Goal: Task Accomplishment & Management: Manage account settings

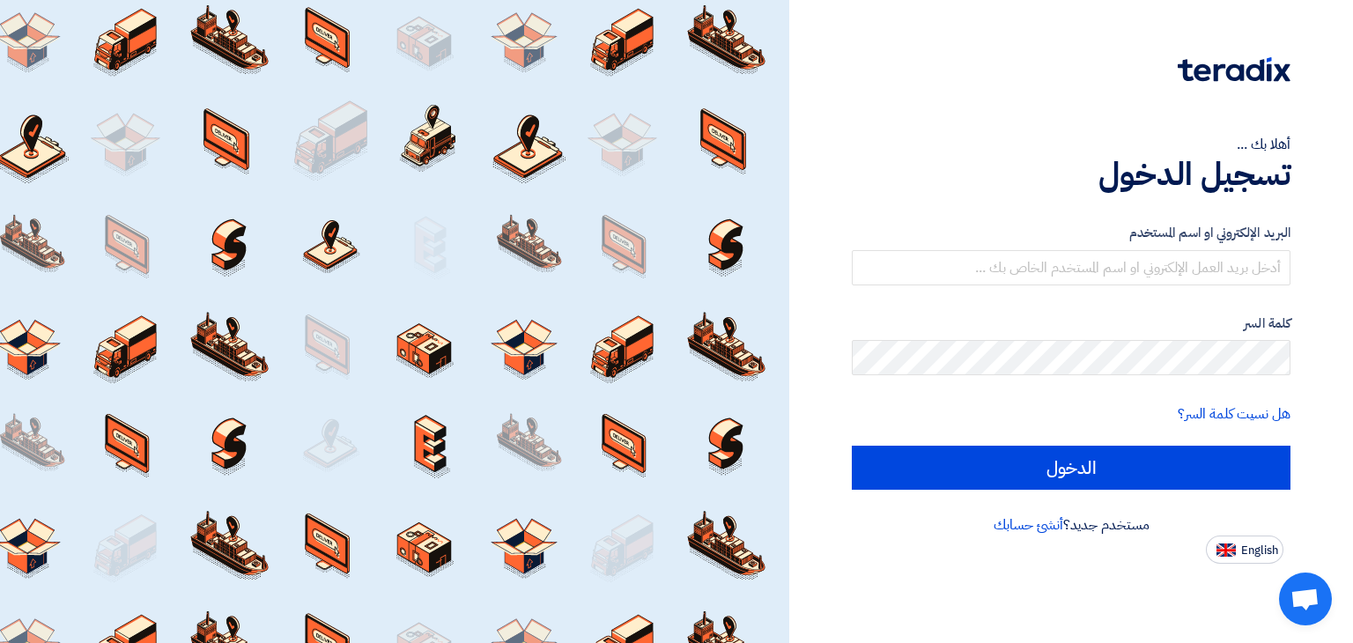
click at [1203, 290] on form "البريد الإلكتروني او اسم المستخدم كلمة السر هل نسيت كلمة السر؟ الدخول" at bounding box center [1071, 356] width 439 height 267
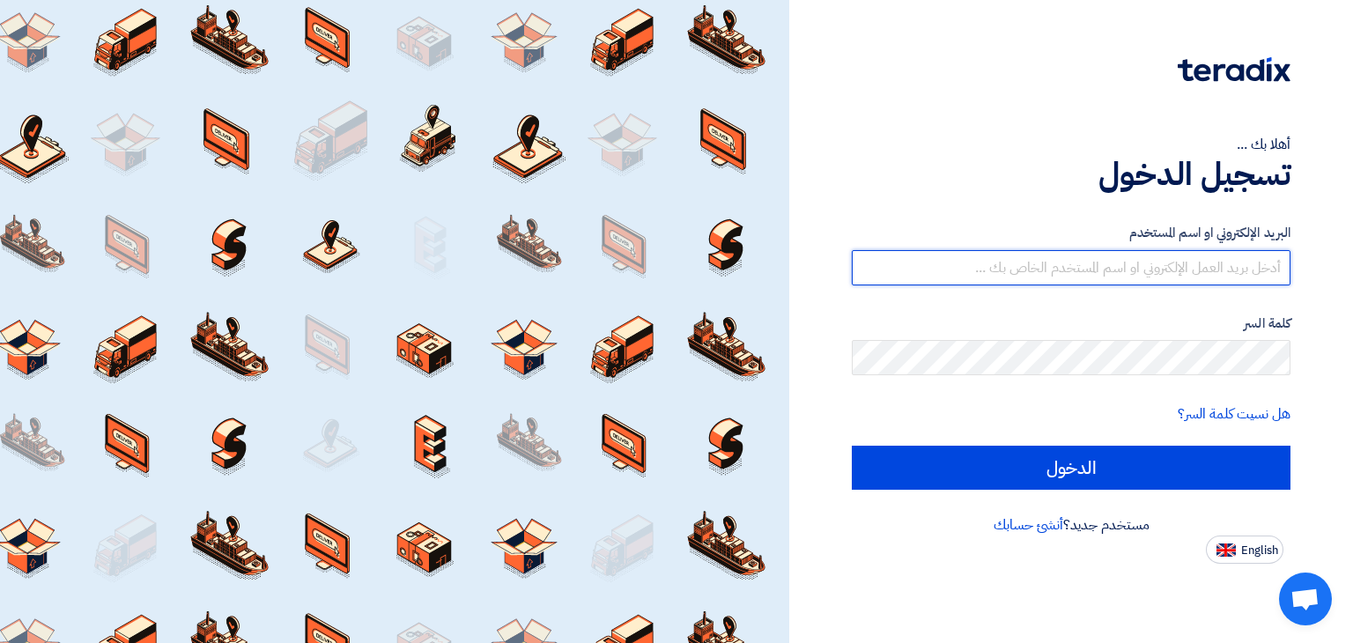
click at [1206, 269] on input "text" at bounding box center [1071, 267] width 439 height 35
type input "alaa.nageh@obeikan.com.sa"
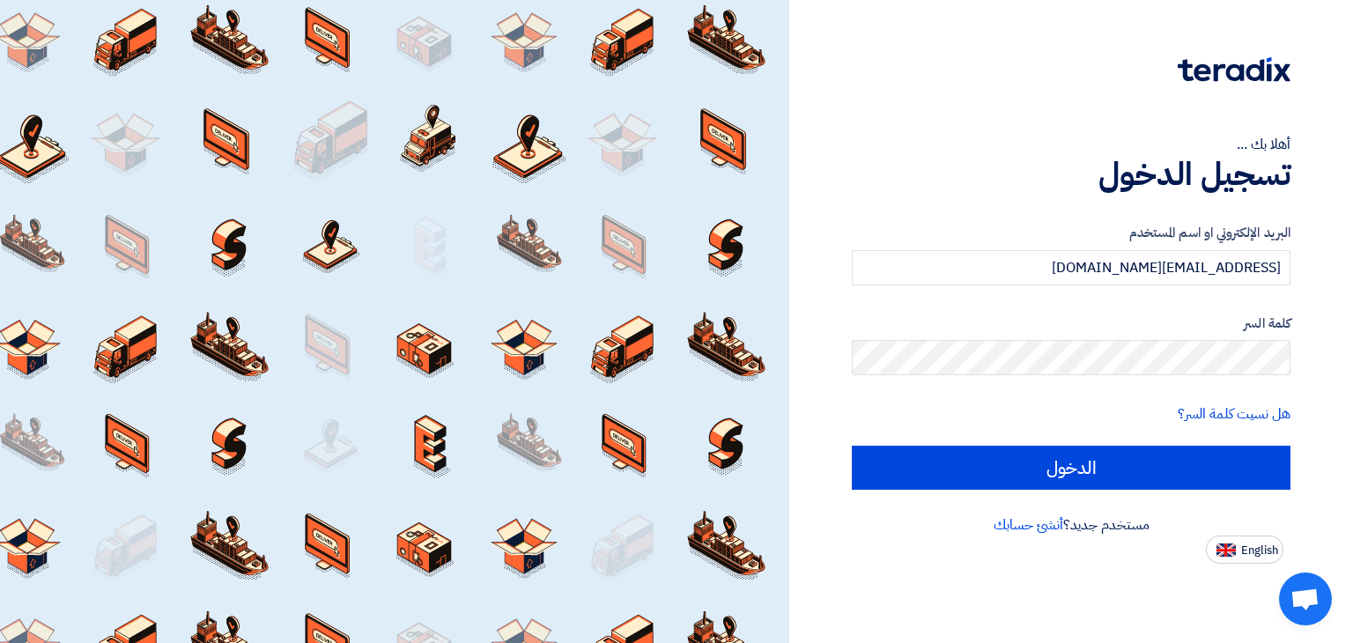
click at [852, 446] on input "الدخول" at bounding box center [1071, 468] width 439 height 44
type input "Sign in"
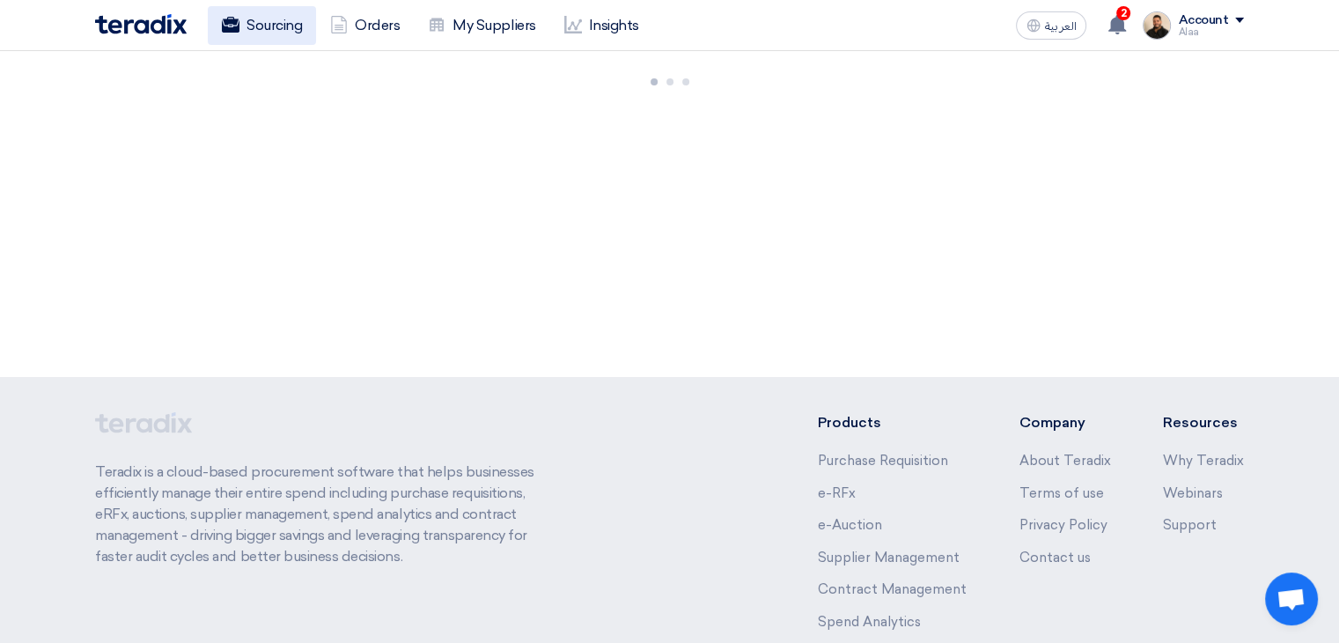
click at [293, 23] on link "Sourcing" at bounding box center [262, 25] width 108 height 39
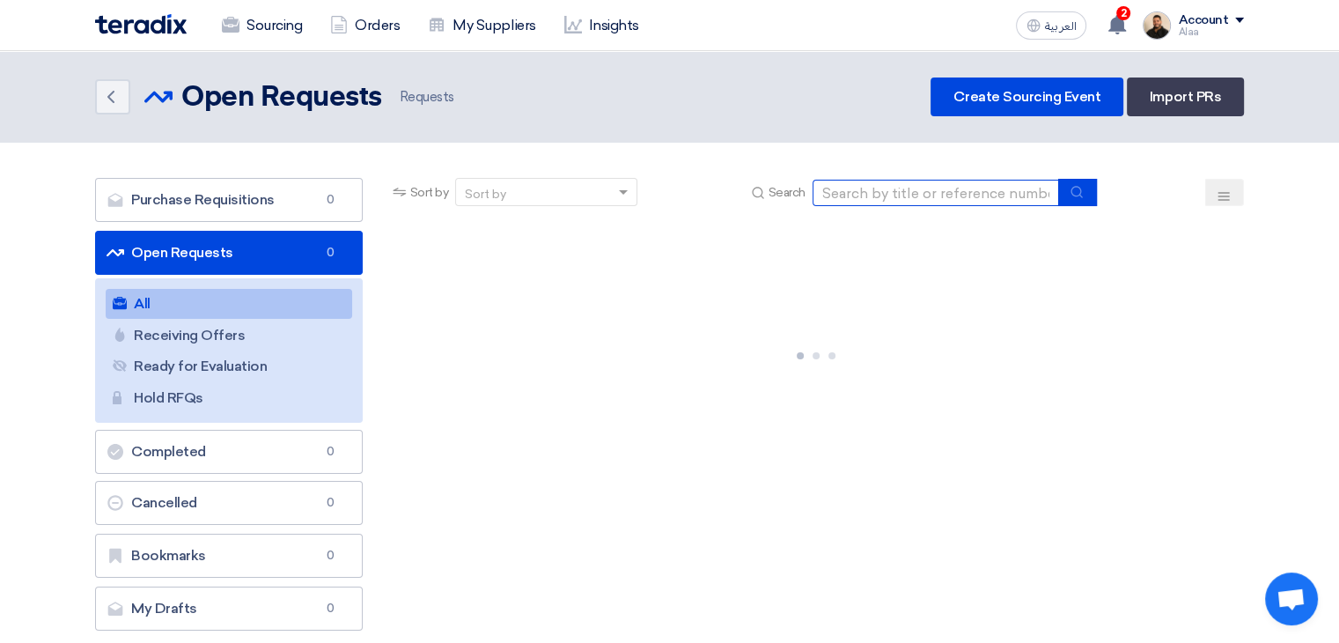
click at [966, 188] on input at bounding box center [936, 193] width 247 height 26
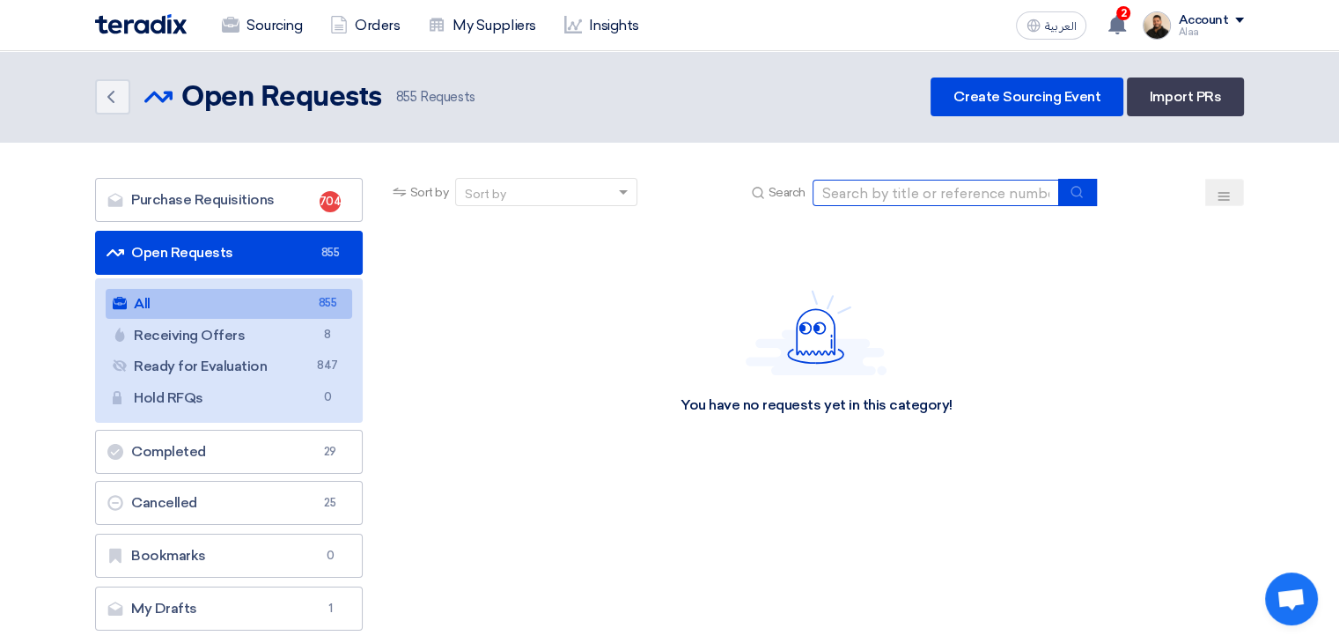
paste input "71278"
type input "71278"
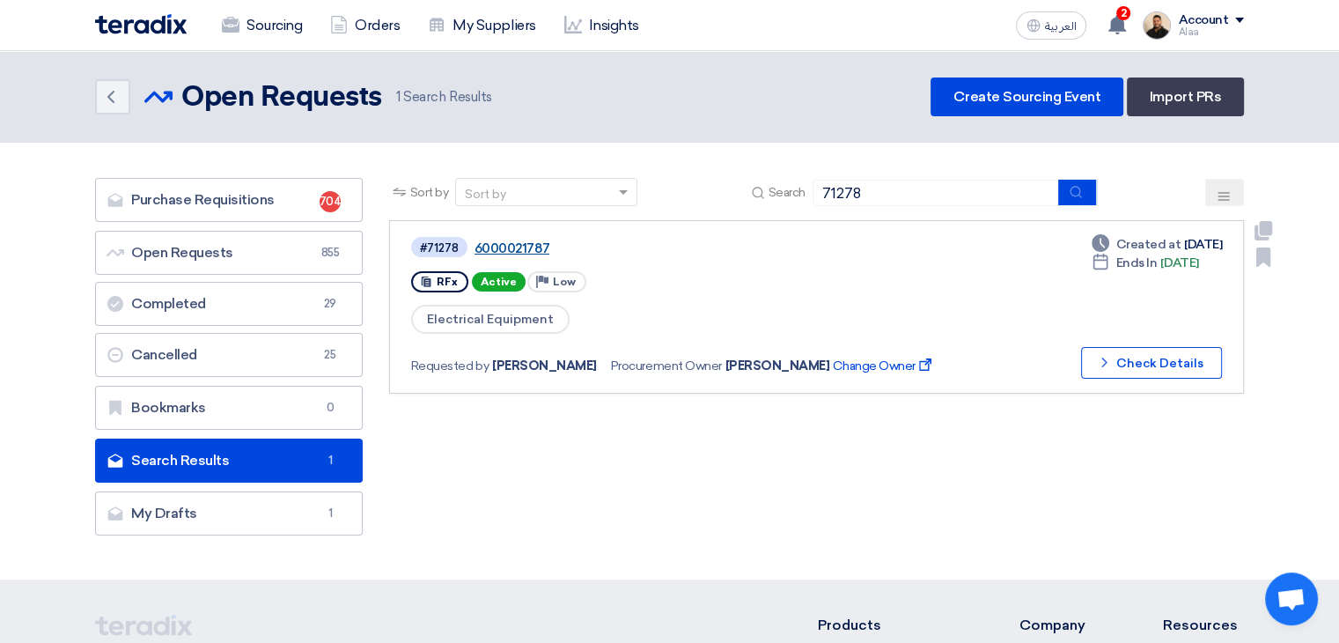
click at [527, 244] on link "6000021787" at bounding box center [695, 248] width 440 height 16
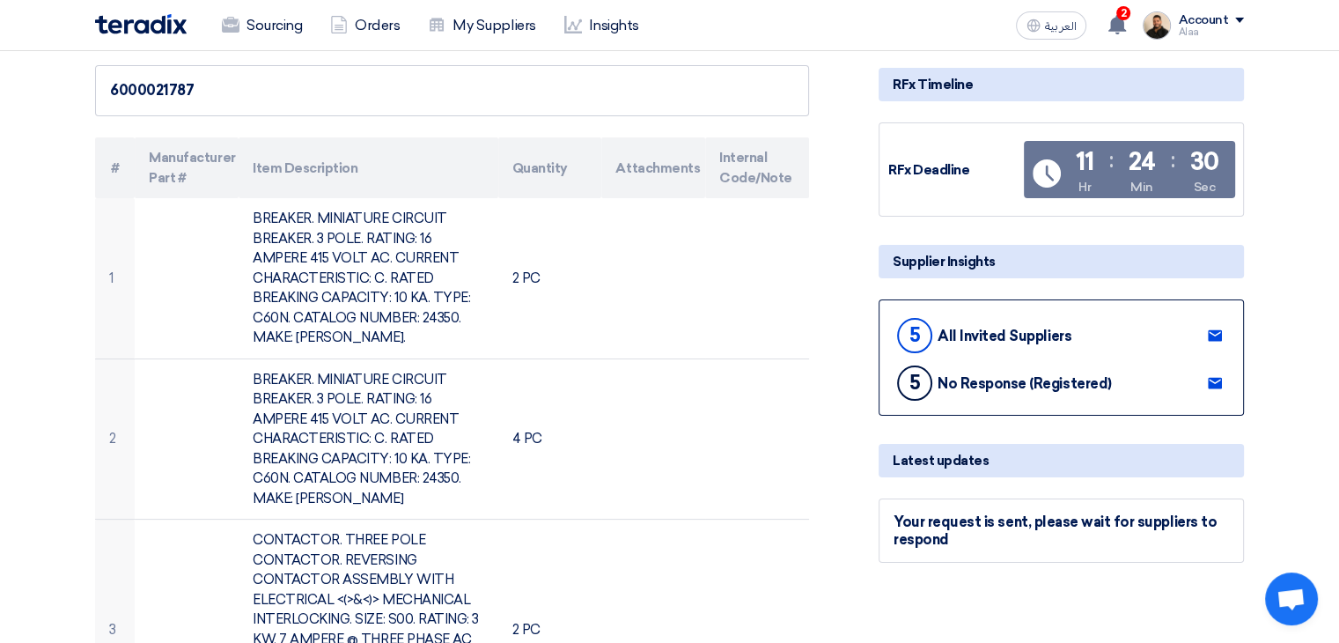
scroll to position [176, 0]
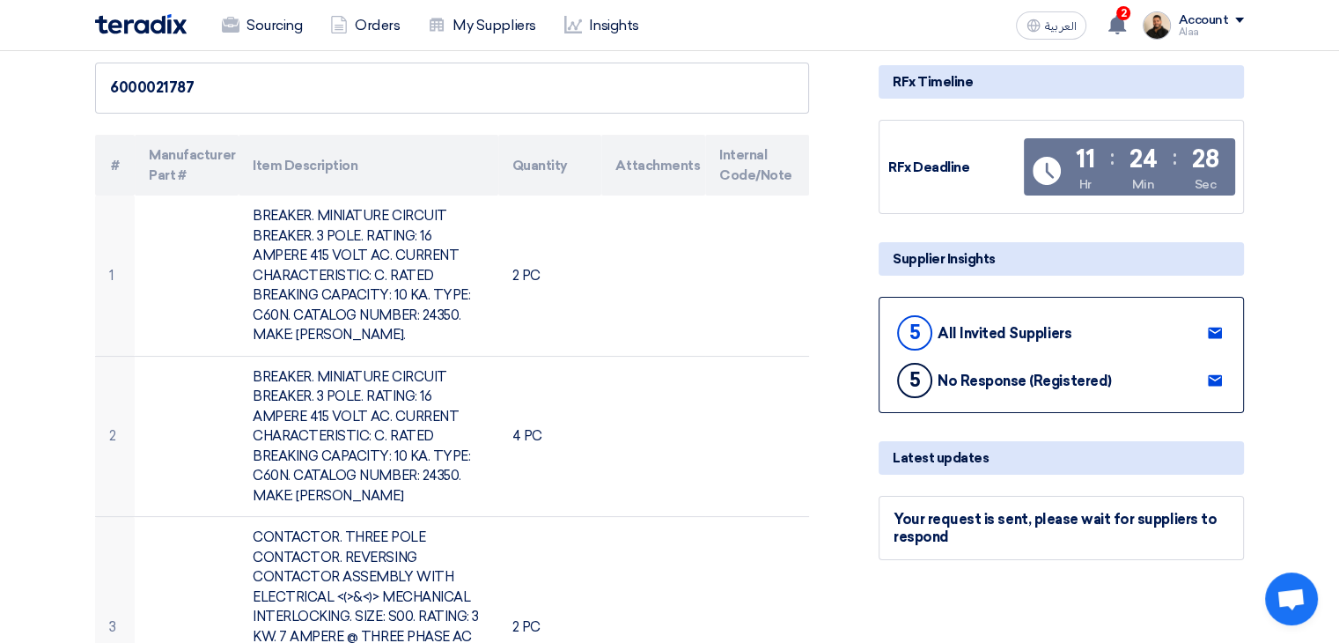
click at [1221, 331] on use at bounding box center [1215, 333] width 14 height 11
click at [1216, 332] on use at bounding box center [1215, 333] width 14 height 11
click at [1126, 22] on use at bounding box center [1118, 24] width 18 height 19
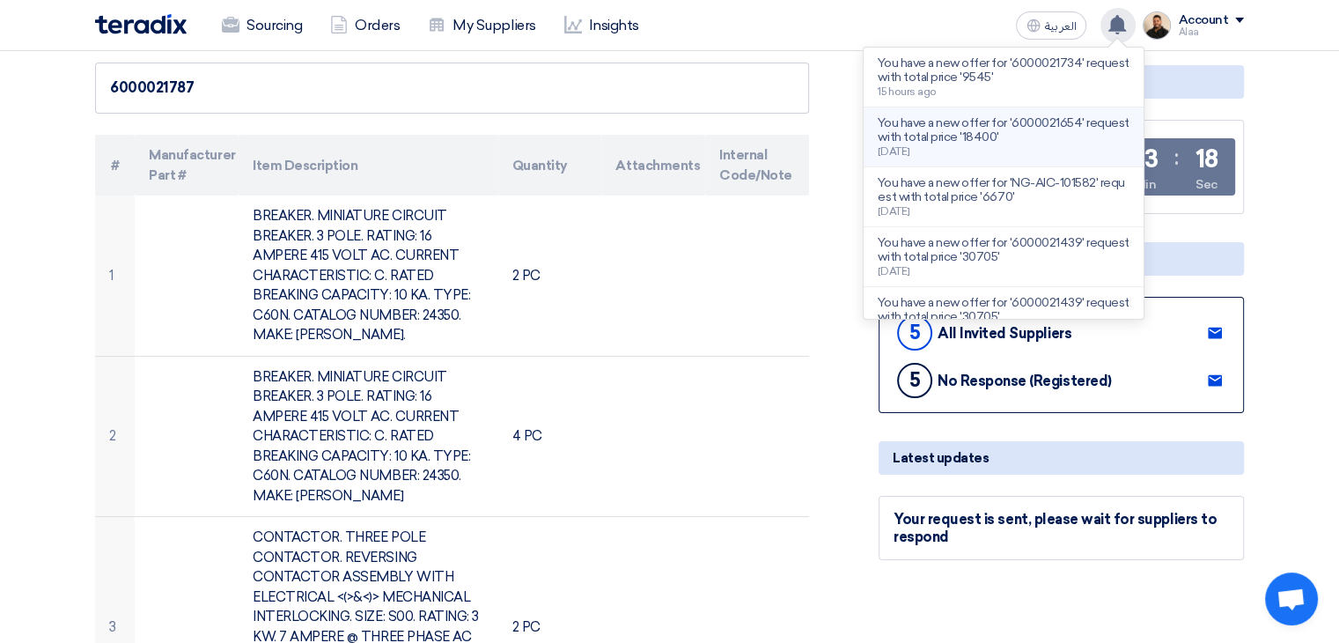
click at [1074, 144] on div "You have a new offer for '6000021654' request with total price '18400' 1 days a…" at bounding box center [1004, 136] width 252 height 41
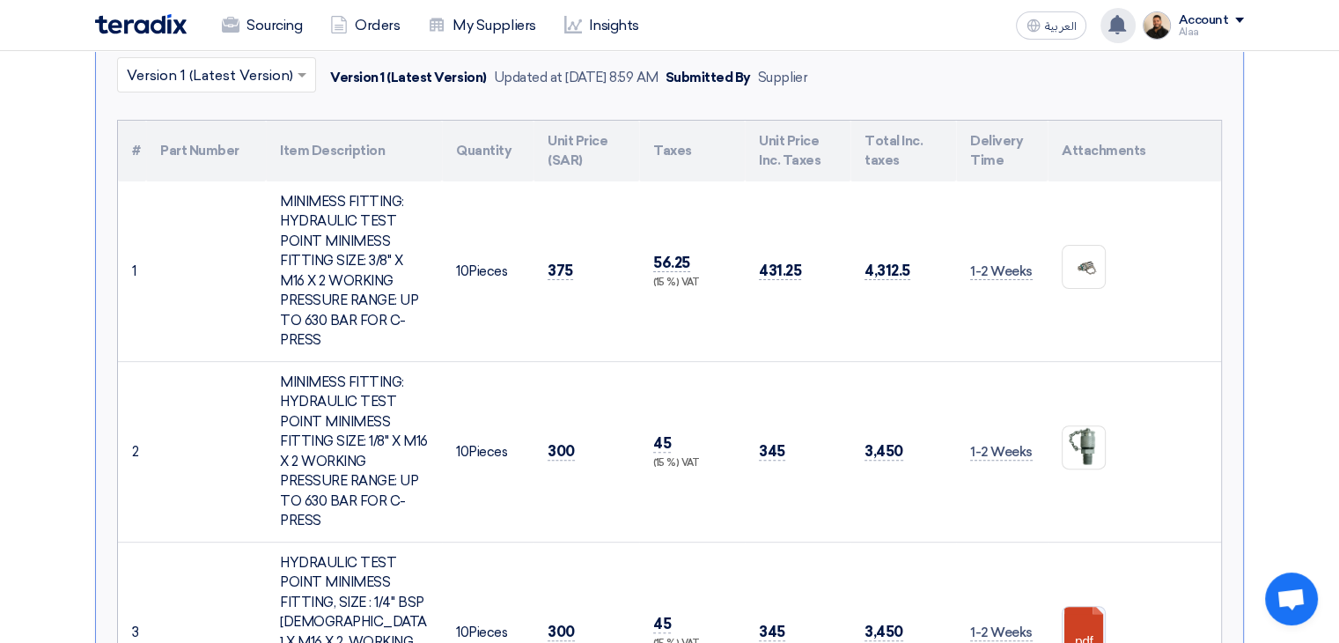
scroll to position [276, 0]
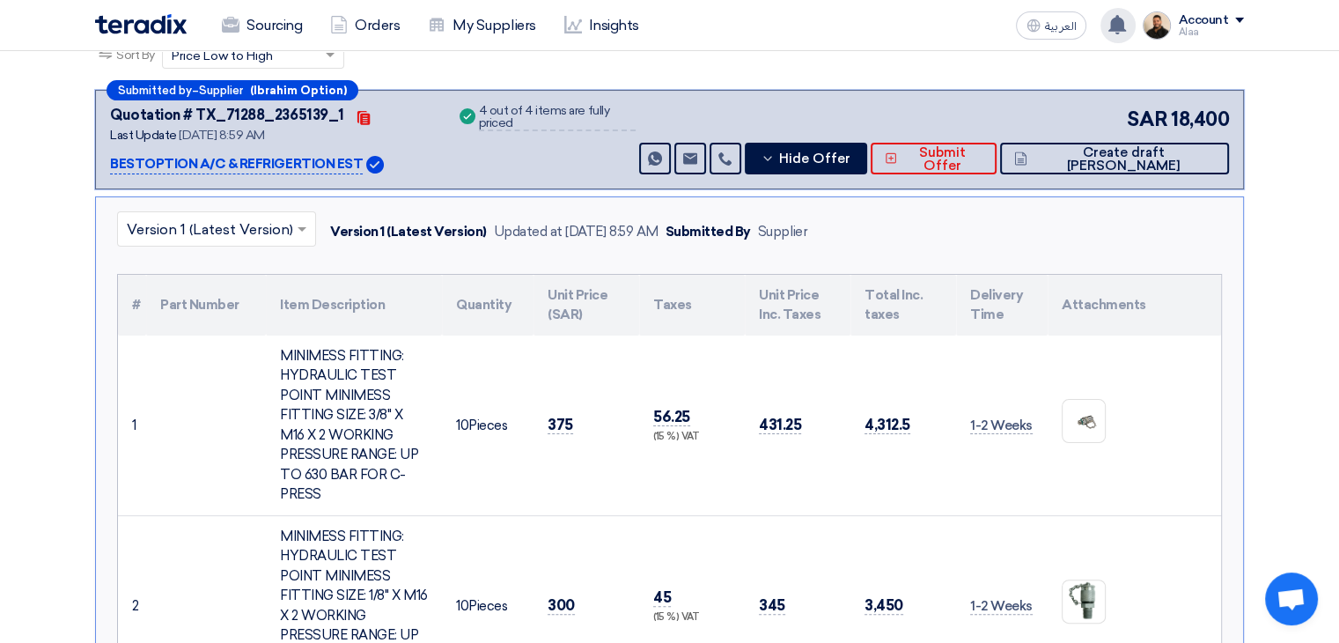
click at [134, 290] on th "#" at bounding box center [132, 305] width 28 height 61
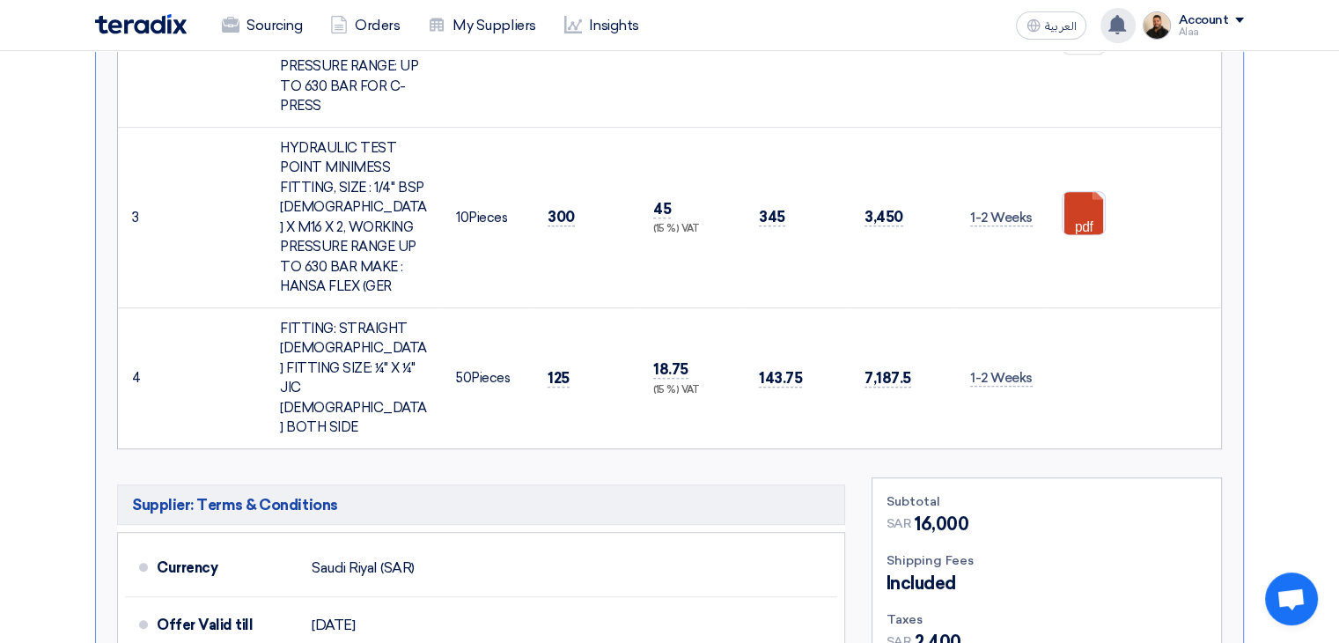
scroll to position [861, 0]
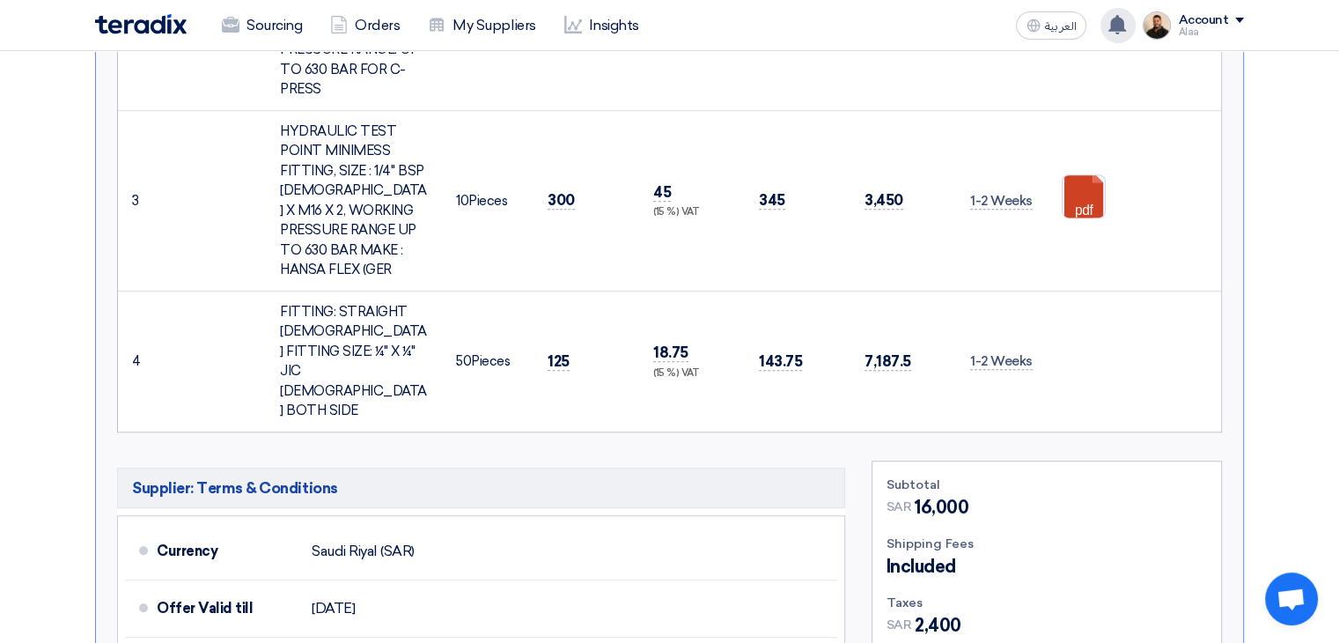
drag, startPoint x: 129, startPoint y: 291, endPoint x: 1103, endPoint y: 350, distance: 974.9
click at [1103, 350] on table "# Part Number Item Description Quantity Unit Price (SAR) Taxes Unit Price Inc. …" at bounding box center [669, 60] width 1103 height 742
copy table "# Part Number Item Description Quantity Unit Price (SAR) Taxes Unit Price Inc. …"
click at [1086, 291] on td at bounding box center [1134, 361] width 173 height 141
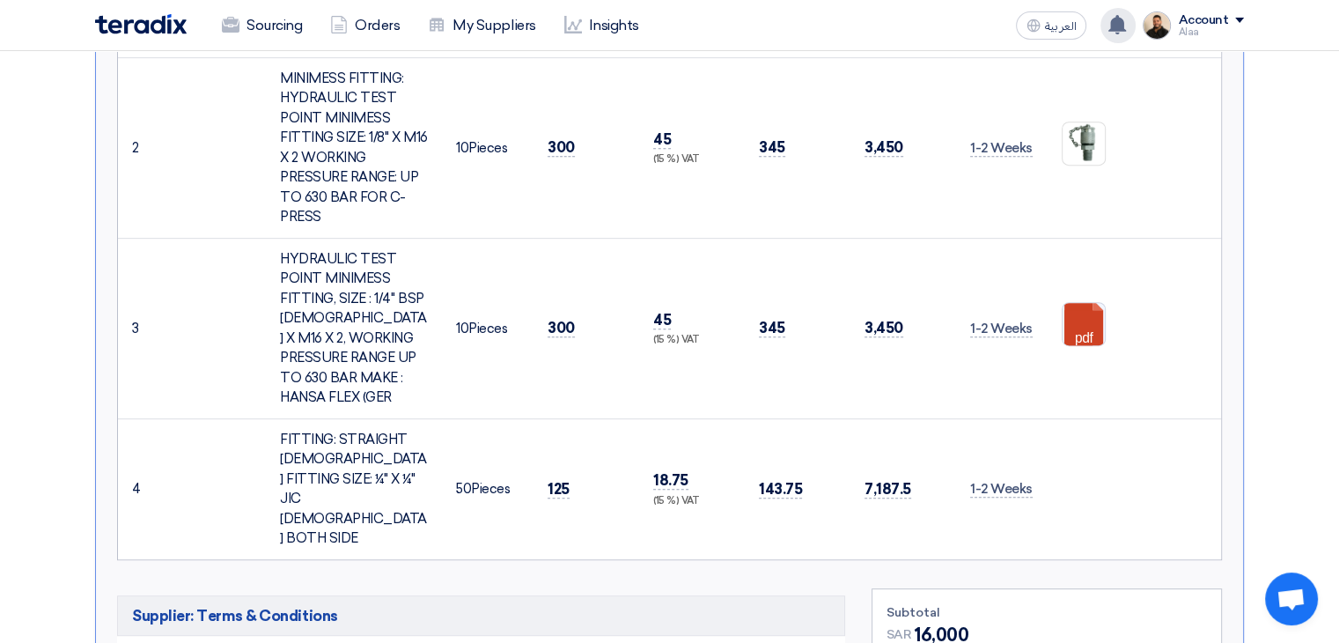
scroll to position [333, 0]
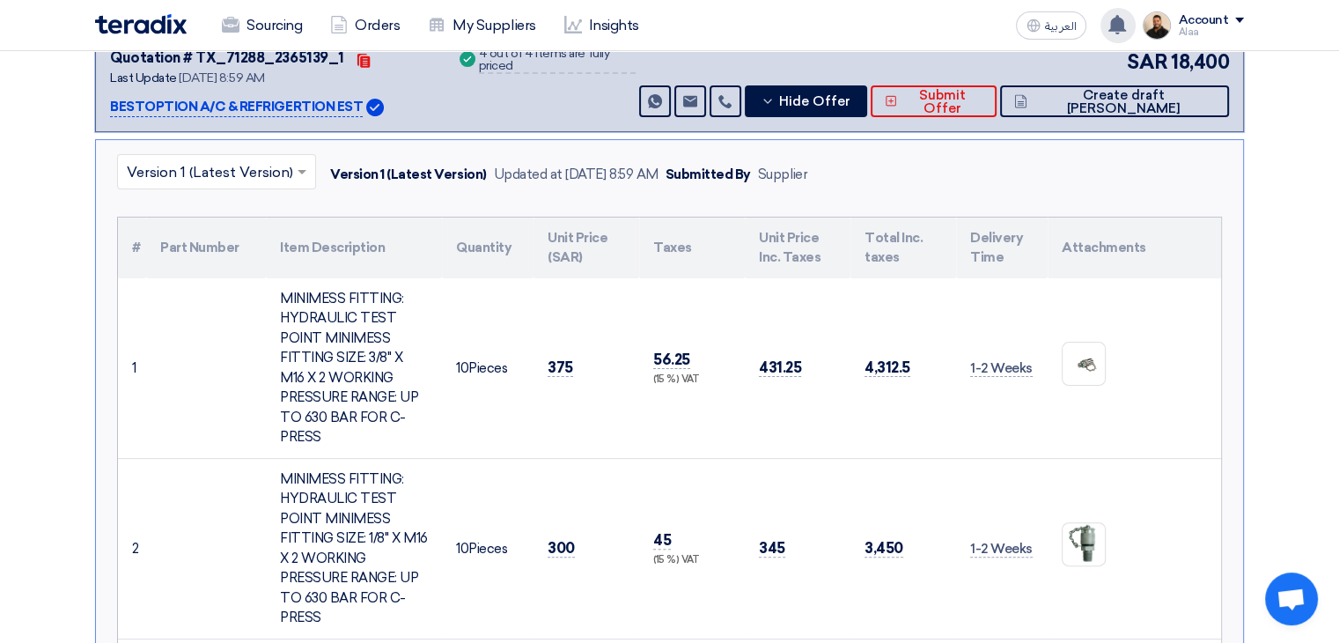
click at [931, 338] on td "4,312.5" at bounding box center [904, 368] width 106 height 181
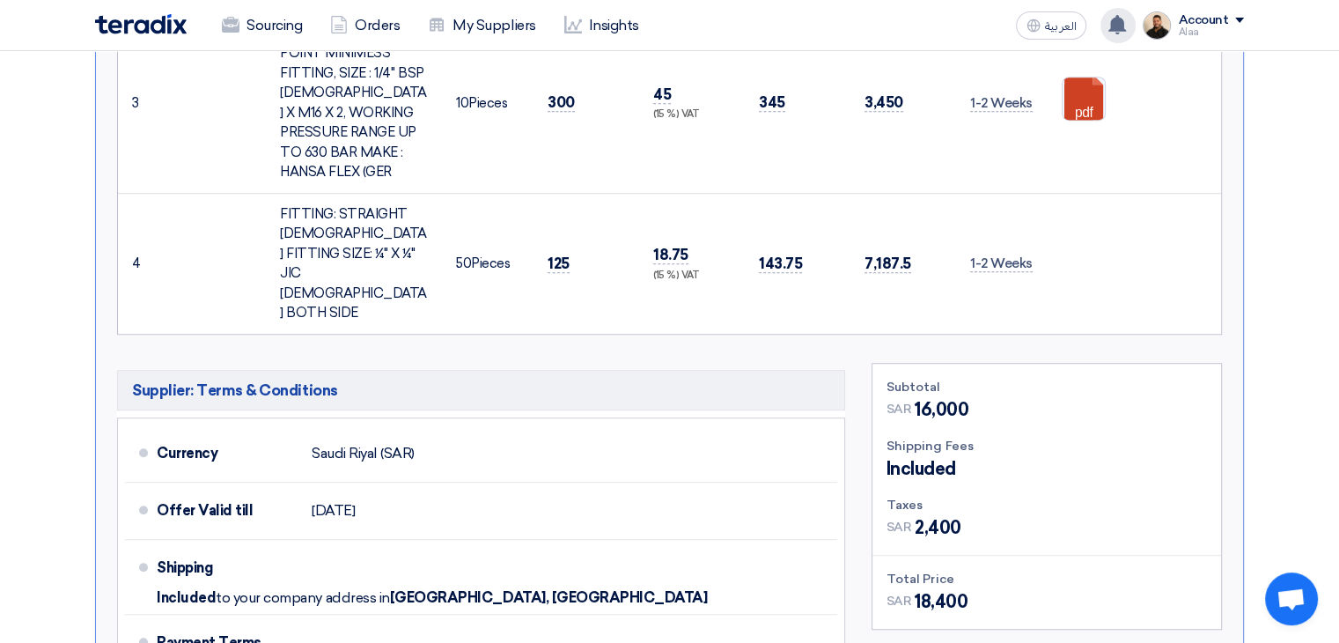
scroll to position [1067, 0]
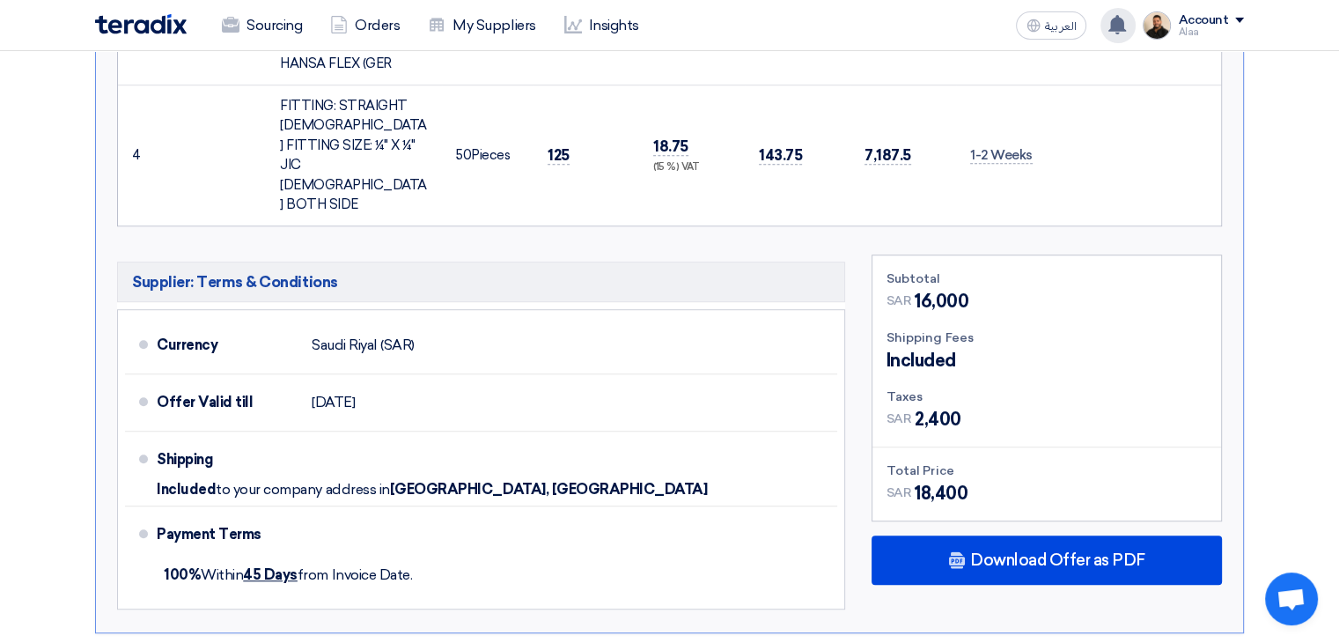
drag, startPoint x: 123, startPoint y: 229, endPoint x: 1044, endPoint y: 153, distance: 924.3
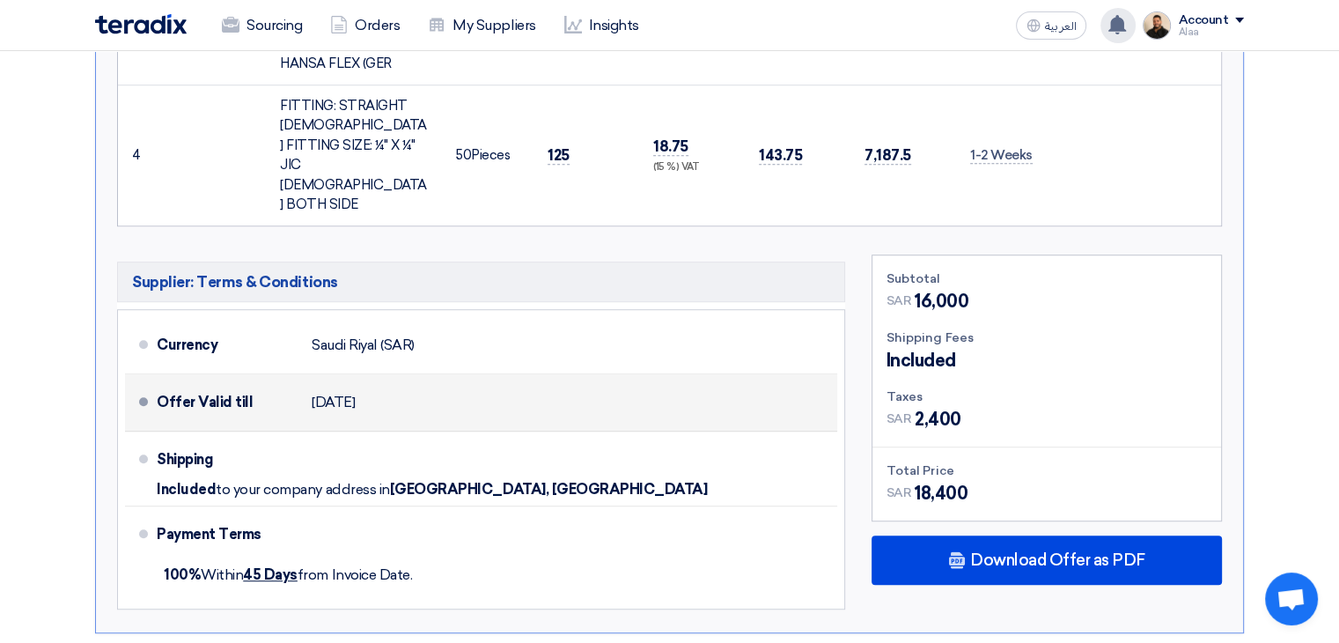
copy table "# Part Number Item Description Quantity Unit Price (SAR) Taxes Unit Price Inc. …"
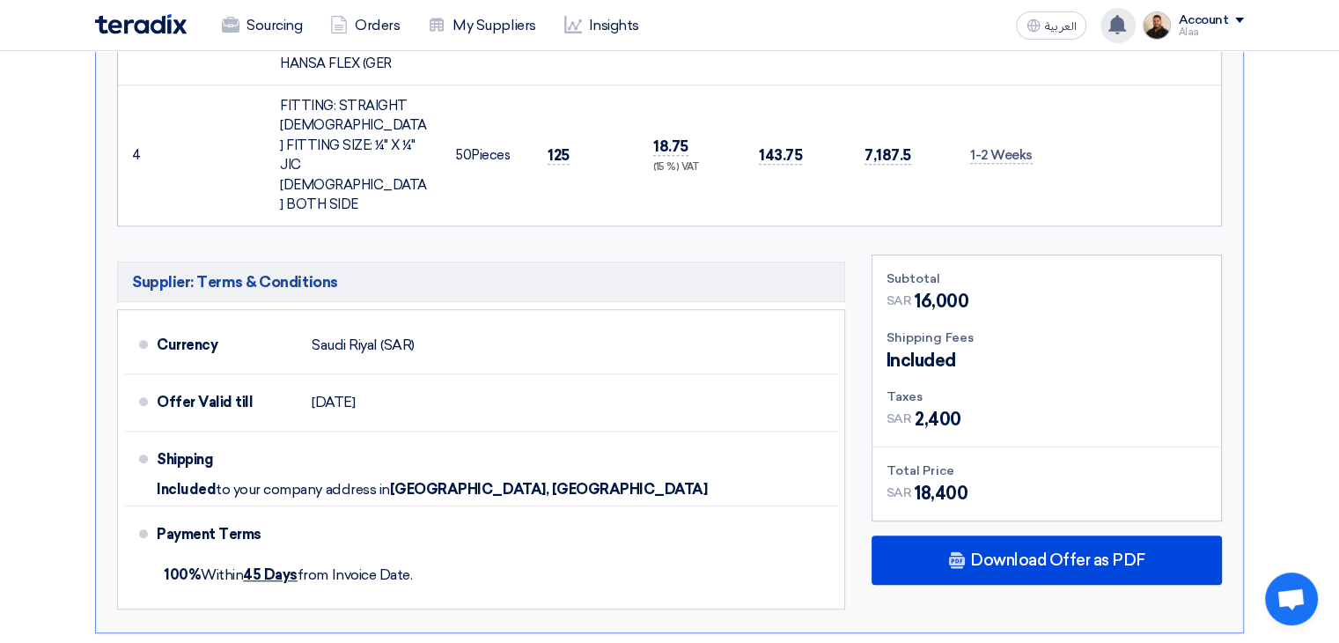
copy table "# Part Number Item Description Quantity Unit Price (SAR) Taxes Unit Price Inc. …"
click at [1103, 166] on td at bounding box center [1134, 155] width 173 height 141
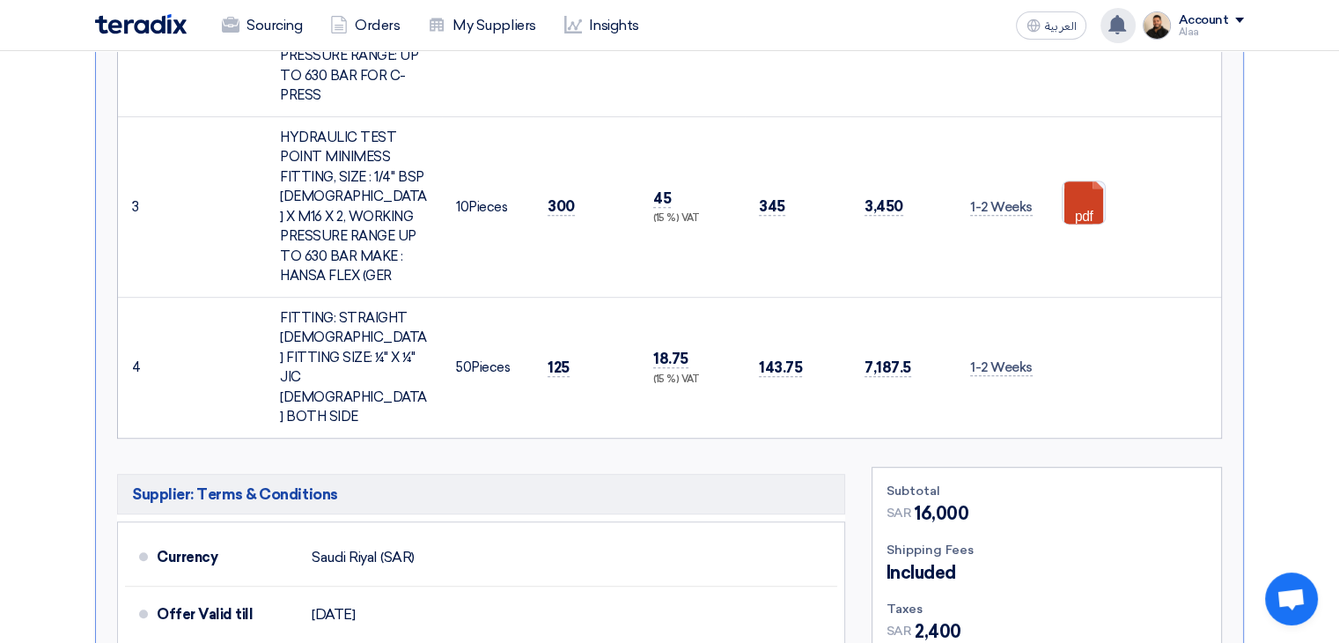
scroll to position [888, 0]
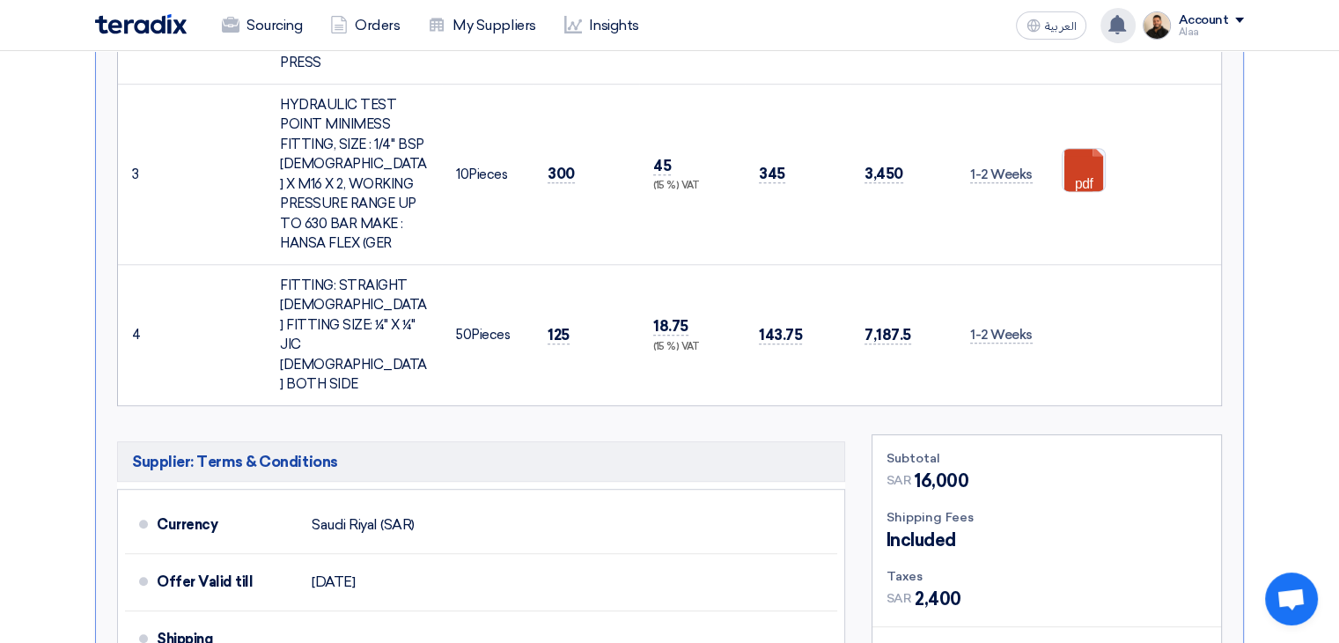
drag, startPoint x: 130, startPoint y: 297, endPoint x: 1105, endPoint y: 327, distance: 975.3
click at [1105, 327] on table "# Part Number Item Description Quantity Unit Price (SAR) Taxes Unit Price Inc. …" at bounding box center [669, 34] width 1103 height 742
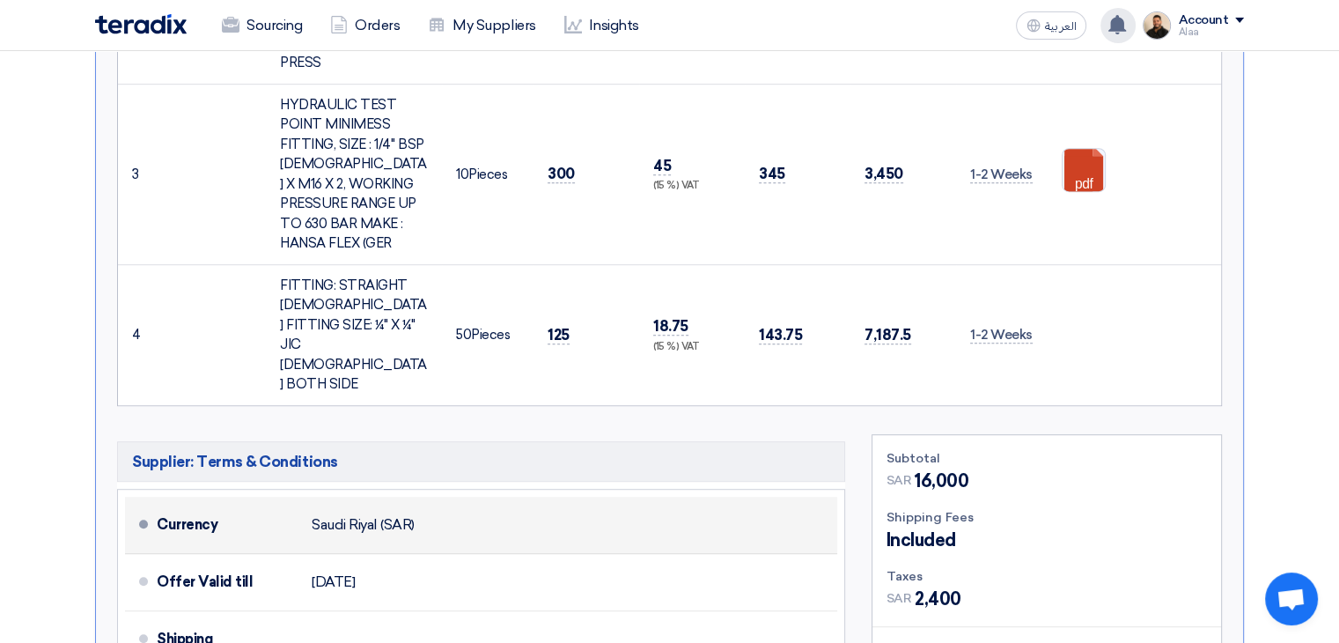
copy table "# Part Number Item Description Quantity Unit Price (SAR) Taxes Unit Price Inc. …"
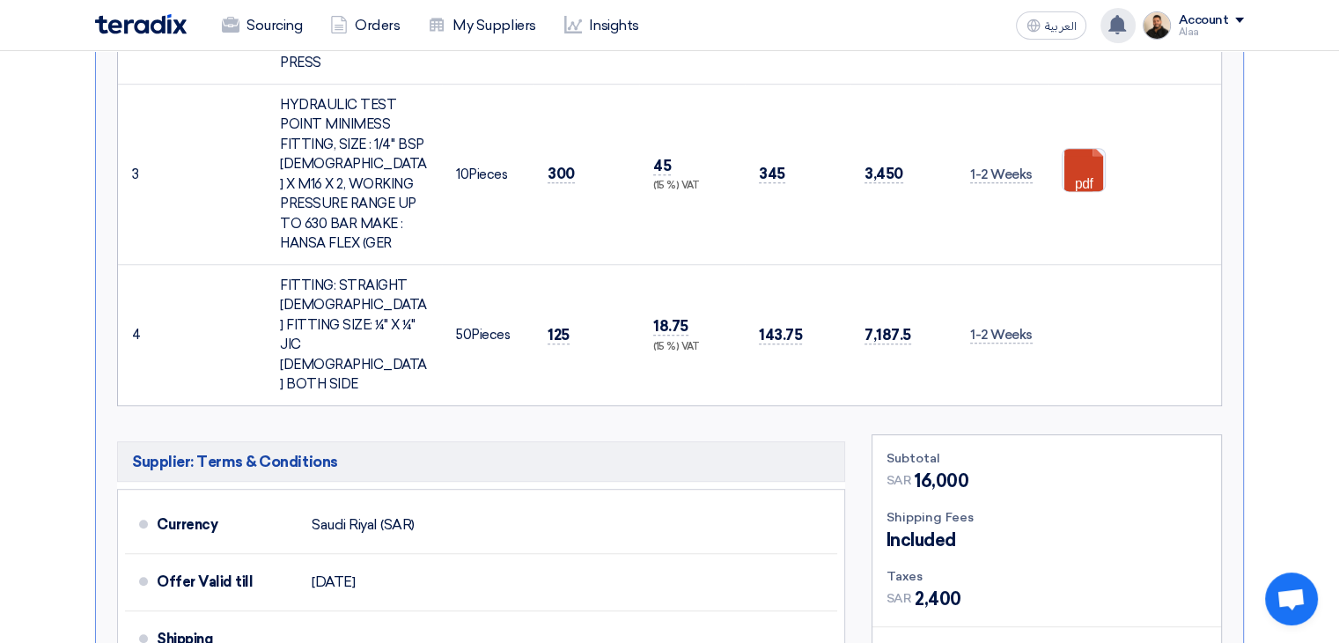
click at [737, 383] on div "× Version 1 (Latest Version) Version 1 (Latest Version) Updated at 6 Sep 2025, …" at bounding box center [669, 198] width 1149 height 1228
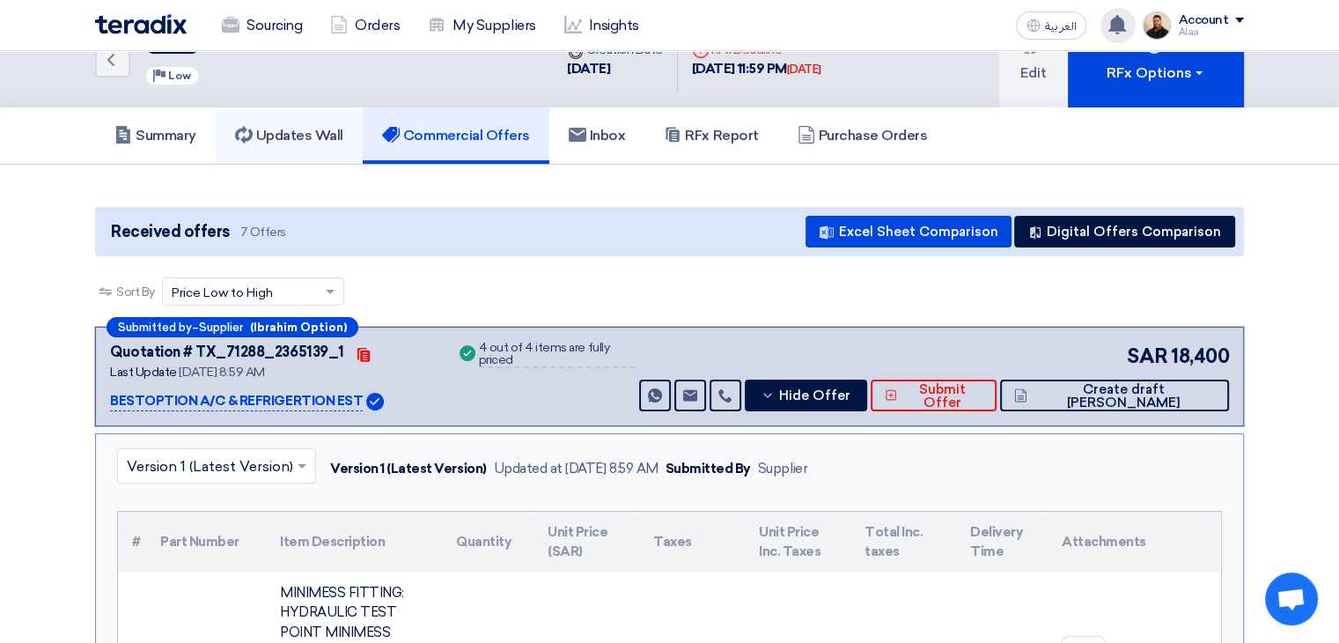
scroll to position [0, 0]
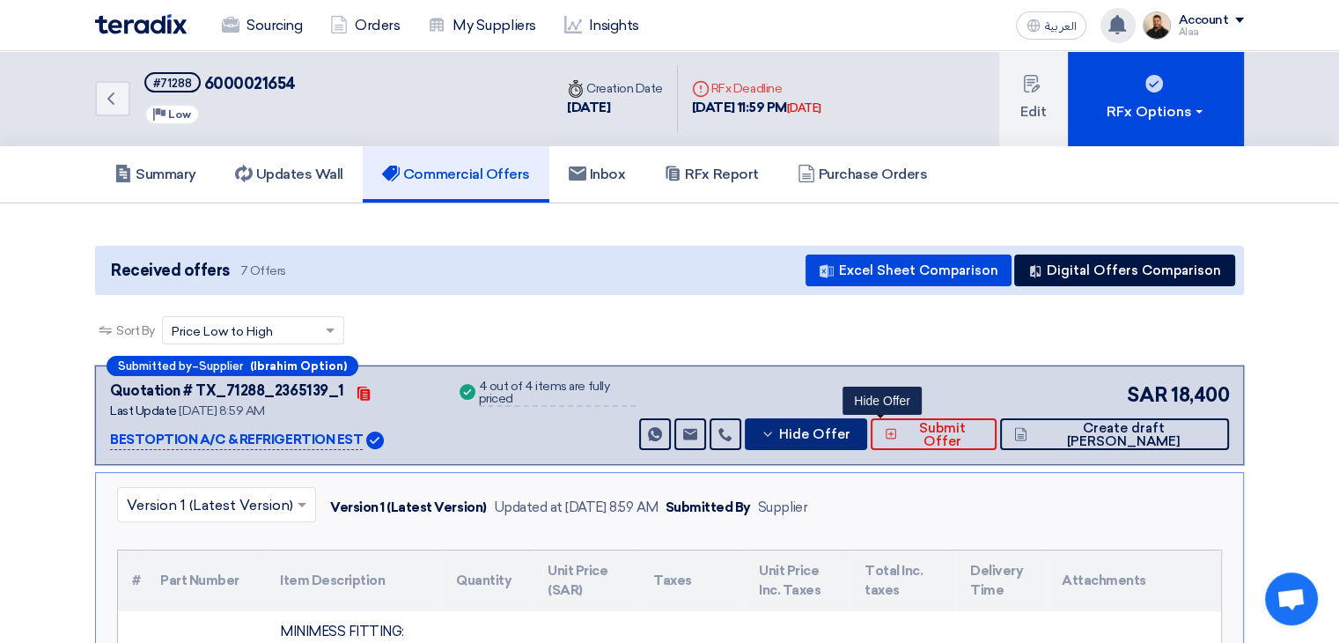
click at [775, 432] on icon at bounding box center [768, 434] width 14 height 14
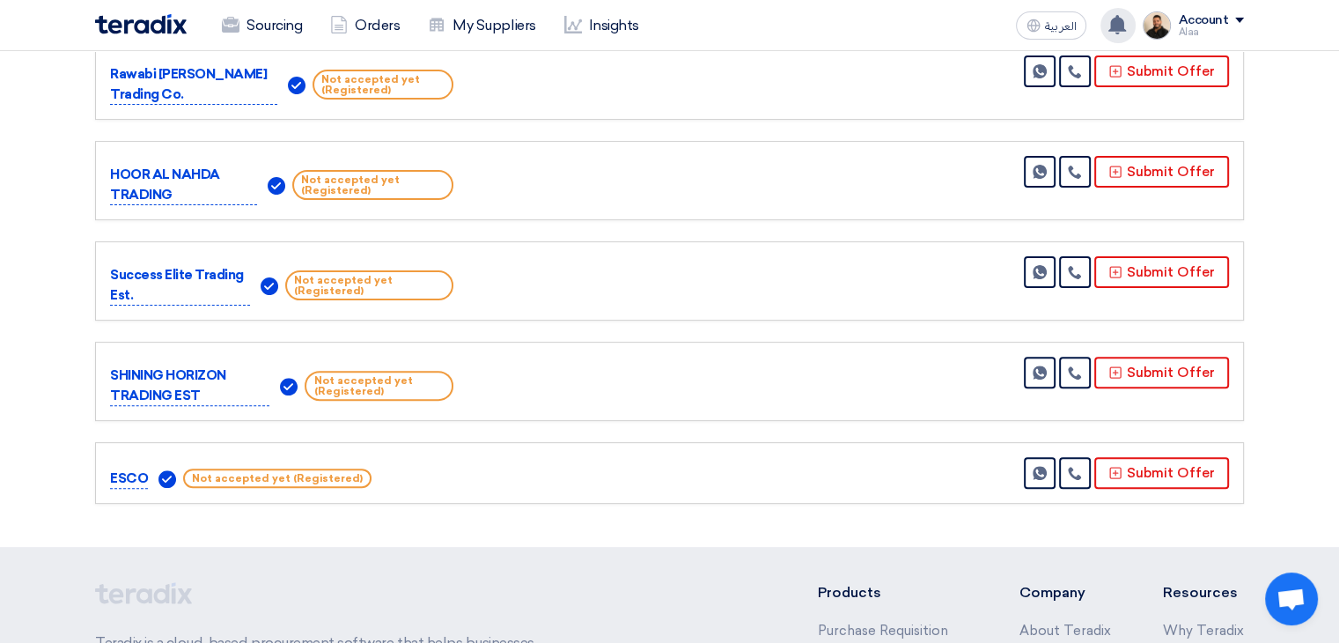
scroll to position [264, 0]
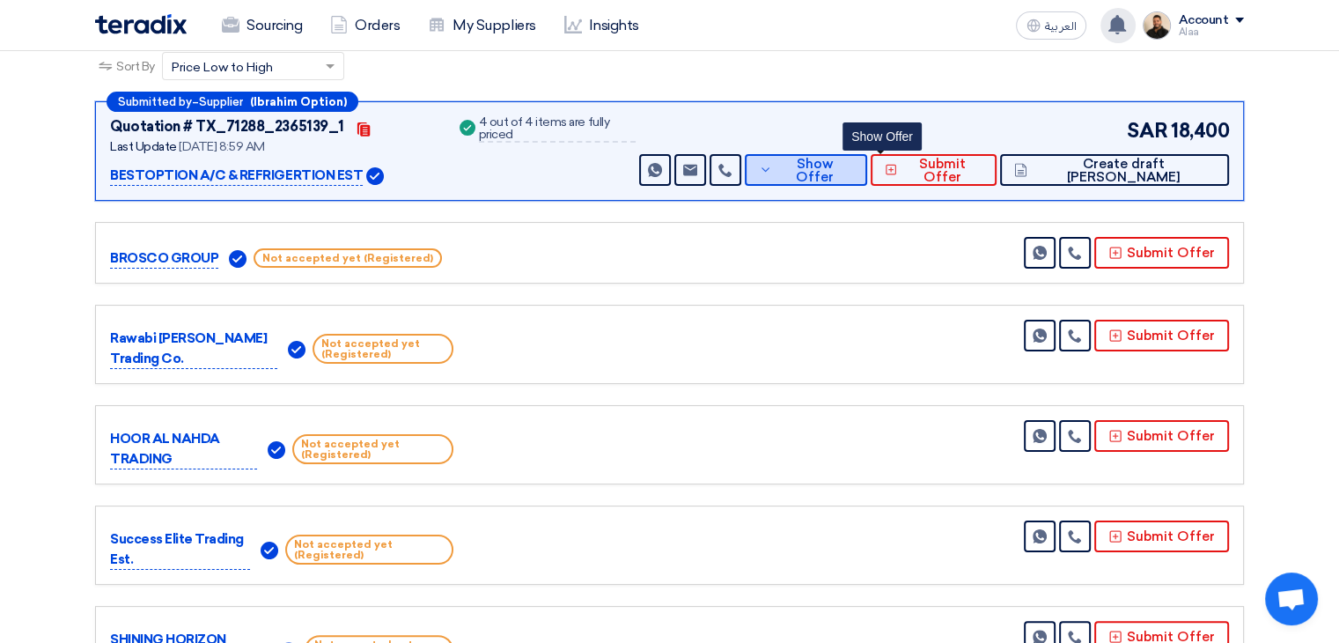
click at [867, 181] on button "Show Offer" at bounding box center [806, 170] width 122 height 32
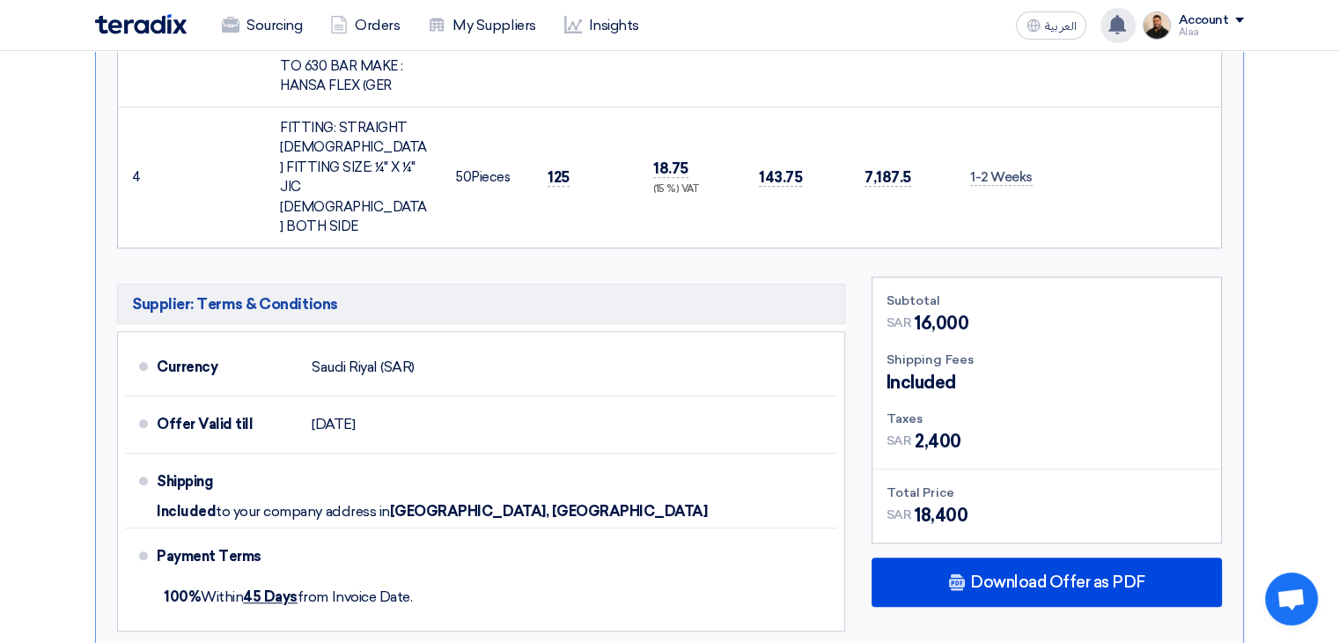
scroll to position [1145, 0]
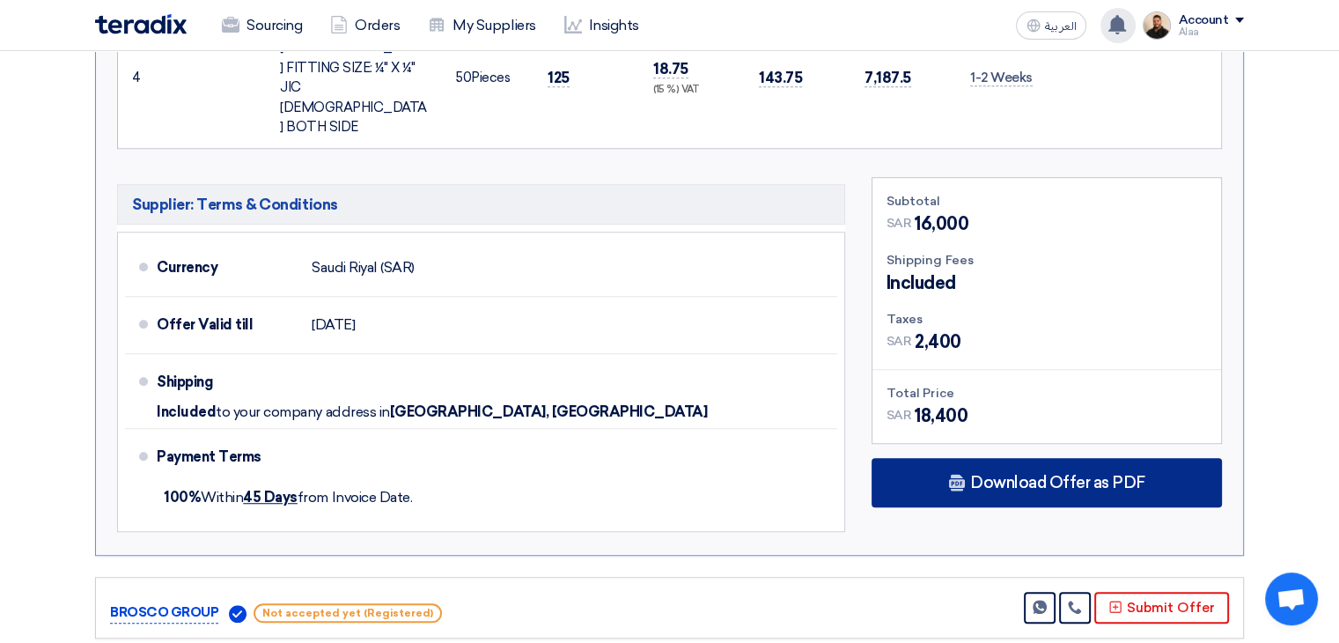
click at [1034, 475] on span "Download Offer as PDF" at bounding box center [1057, 483] width 175 height 16
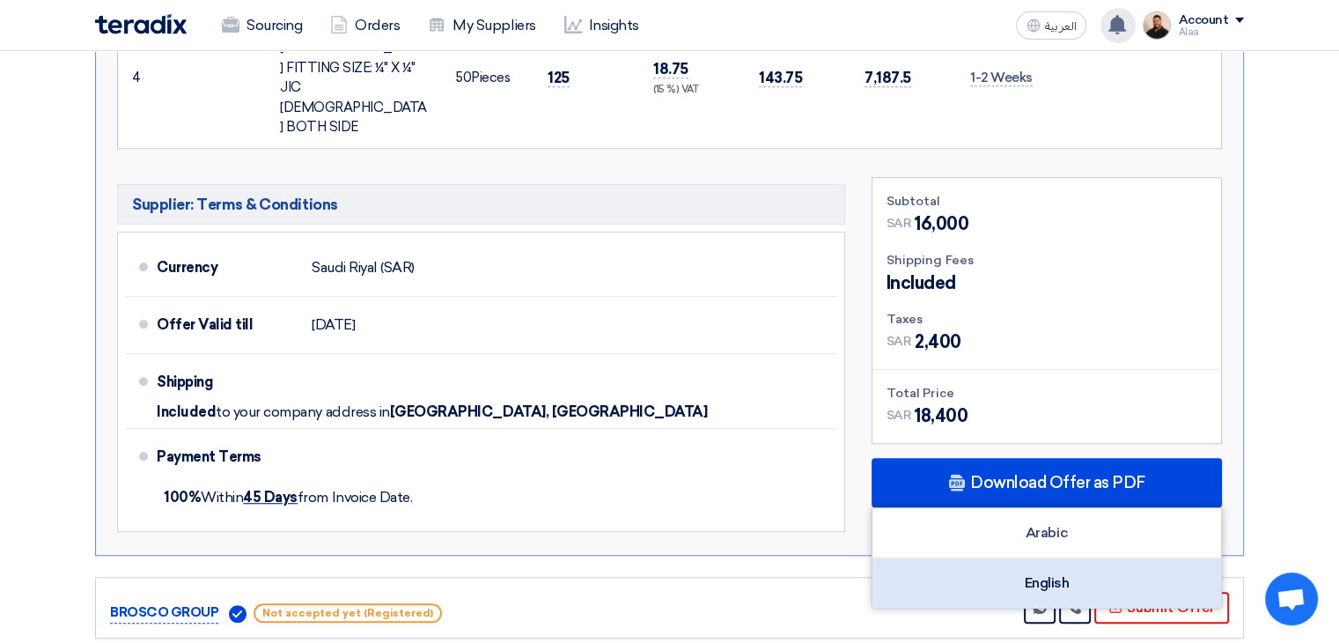
click at [1066, 558] on div "English" at bounding box center [1047, 582] width 349 height 49
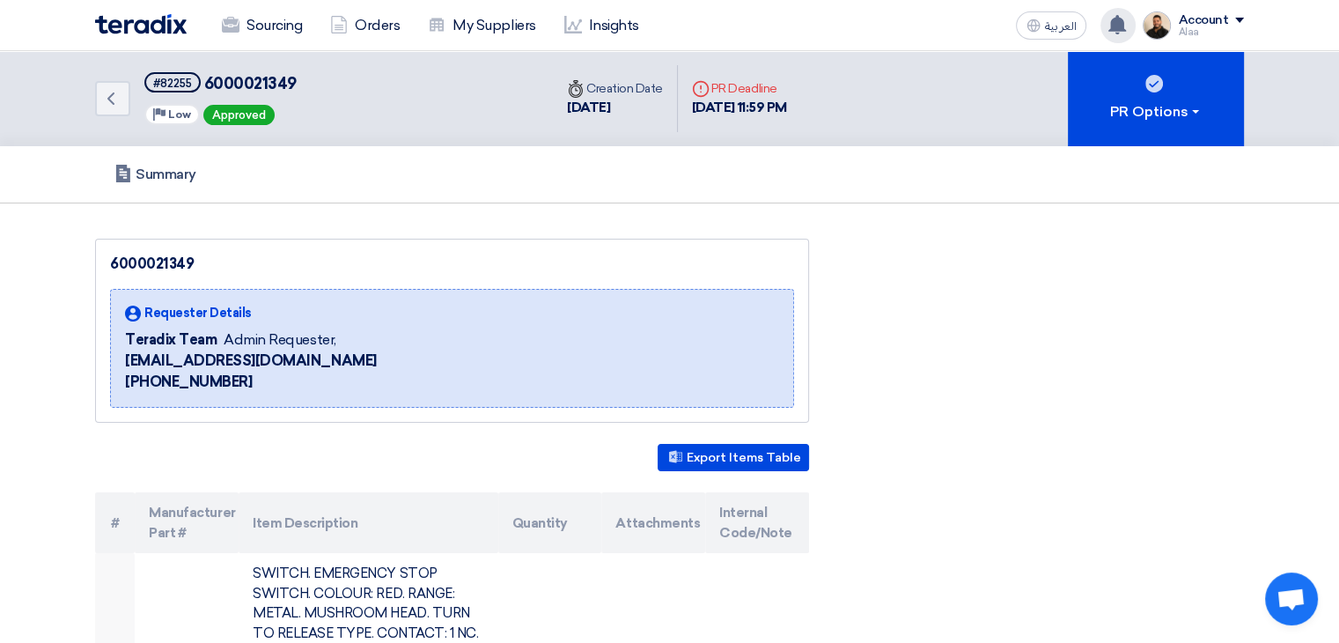
drag, startPoint x: 0, startPoint y: 0, endPoint x: 1110, endPoint y: 13, distance: 1109.7
click at [1110, 13] on div "You have a new offer for '6000021734' request with total price '9545' 15 hours …" at bounding box center [1118, 25] width 35 height 35
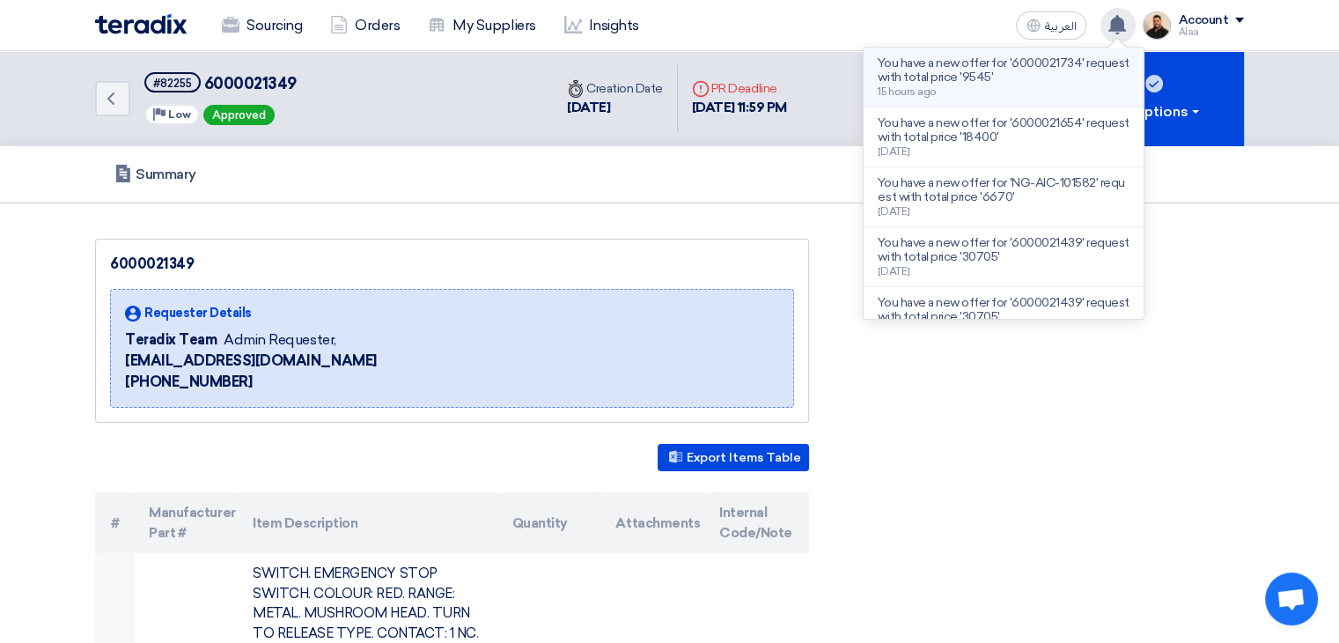
click at [1071, 79] on p "You have a new offer for '6000021734' request with total price '9545'" at bounding box center [1004, 70] width 252 height 28
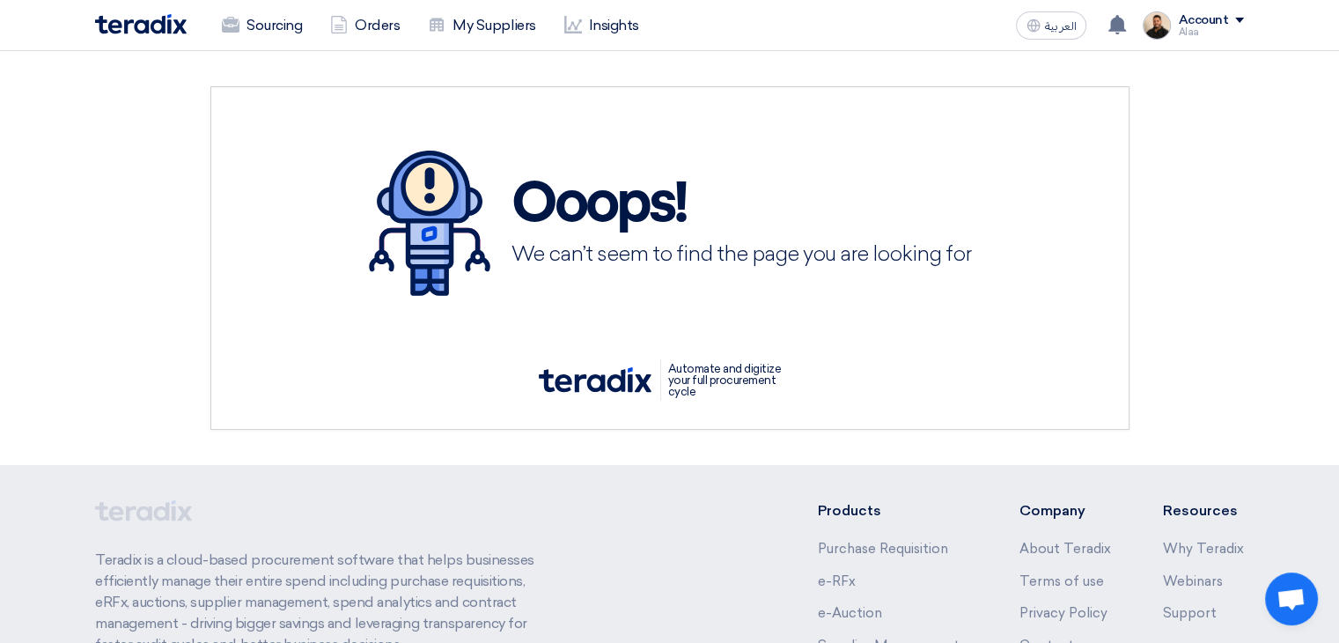
click at [278, 45] on div "Sourcing Orders My Suppliers Insights العربية ع You have a new offer for '60000…" at bounding box center [670, 25] width 1176 height 50
click at [285, 32] on link "Sourcing" at bounding box center [262, 25] width 108 height 39
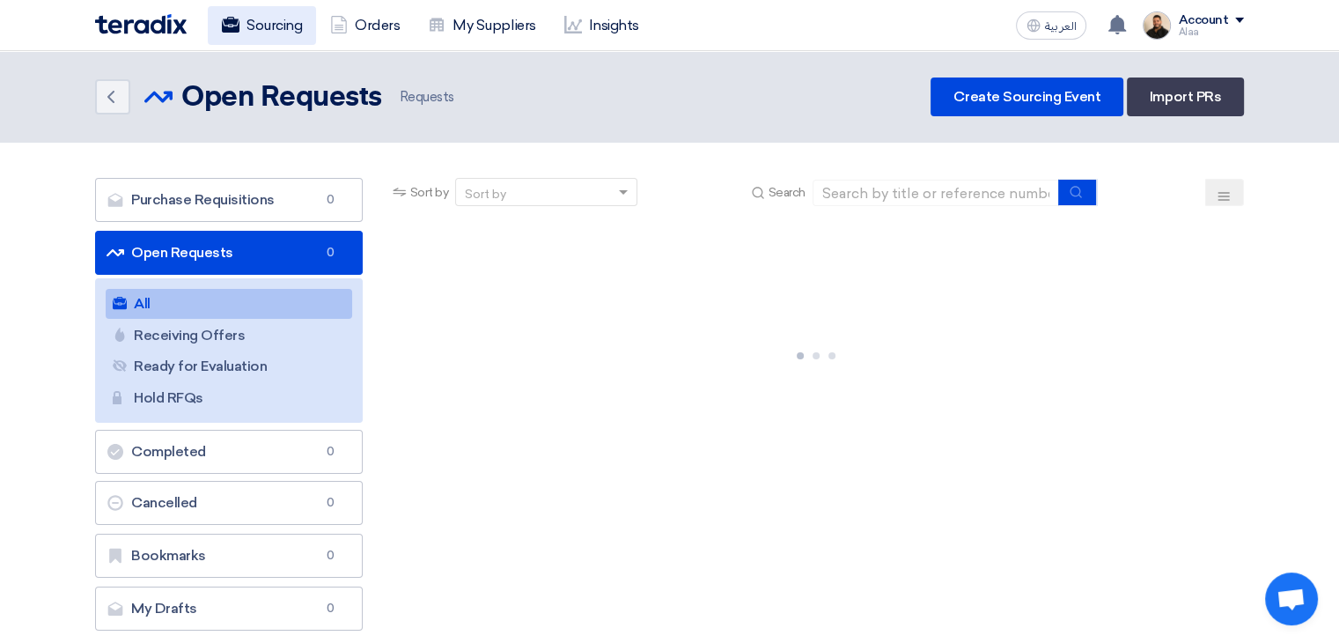
click at [253, 33] on link "Sourcing" at bounding box center [262, 25] width 108 height 39
click at [254, 33] on link "Sourcing" at bounding box center [262, 25] width 108 height 39
click at [243, 27] on link "Sourcing" at bounding box center [262, 25] width 108 height 39
click at [262, 33] on link "Sourcing" at bounding box center [262, 25] width 108 height 39
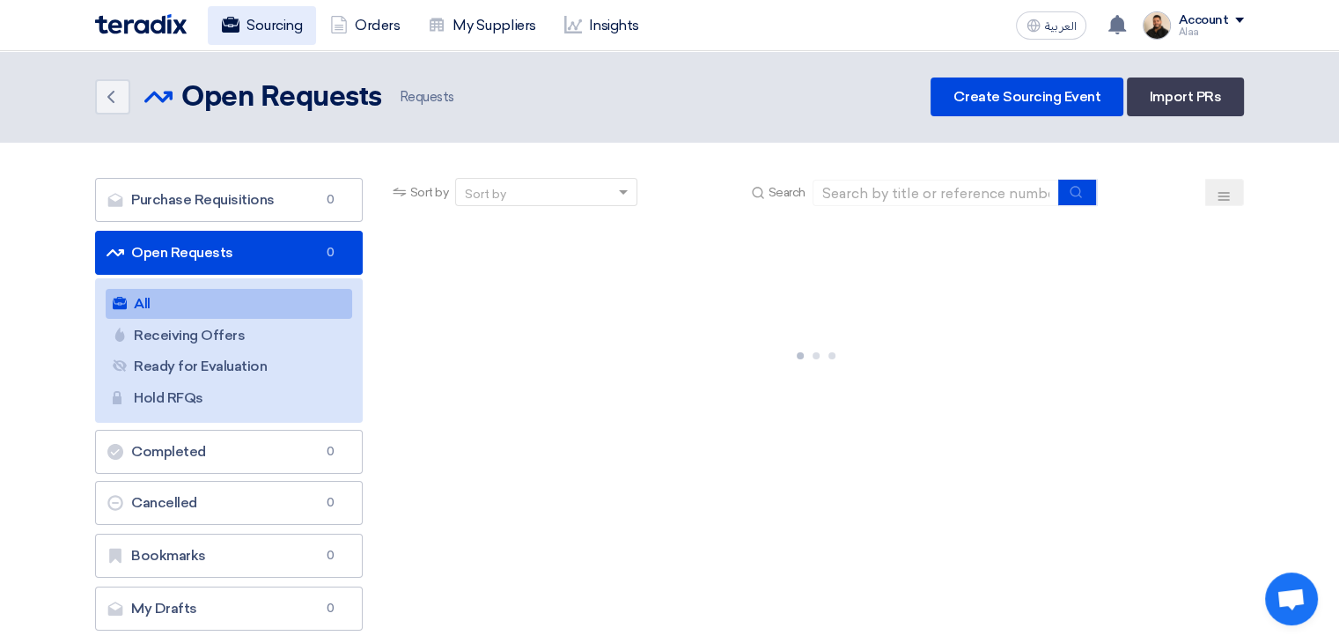
click at [262, 33] on link "Sourcing" at bounding box center [262, 25] width 108 height 39
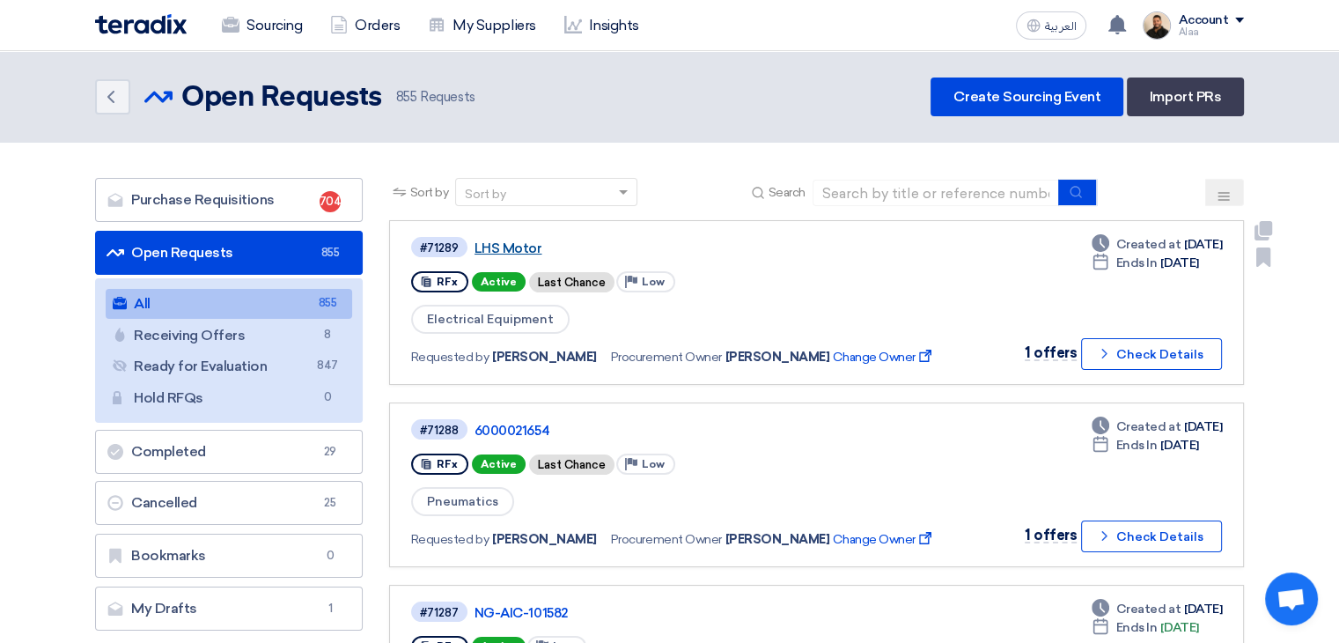
click at [517, 252] on link "LHS Motor" at bounding box center [695, 248] width 440 height 16
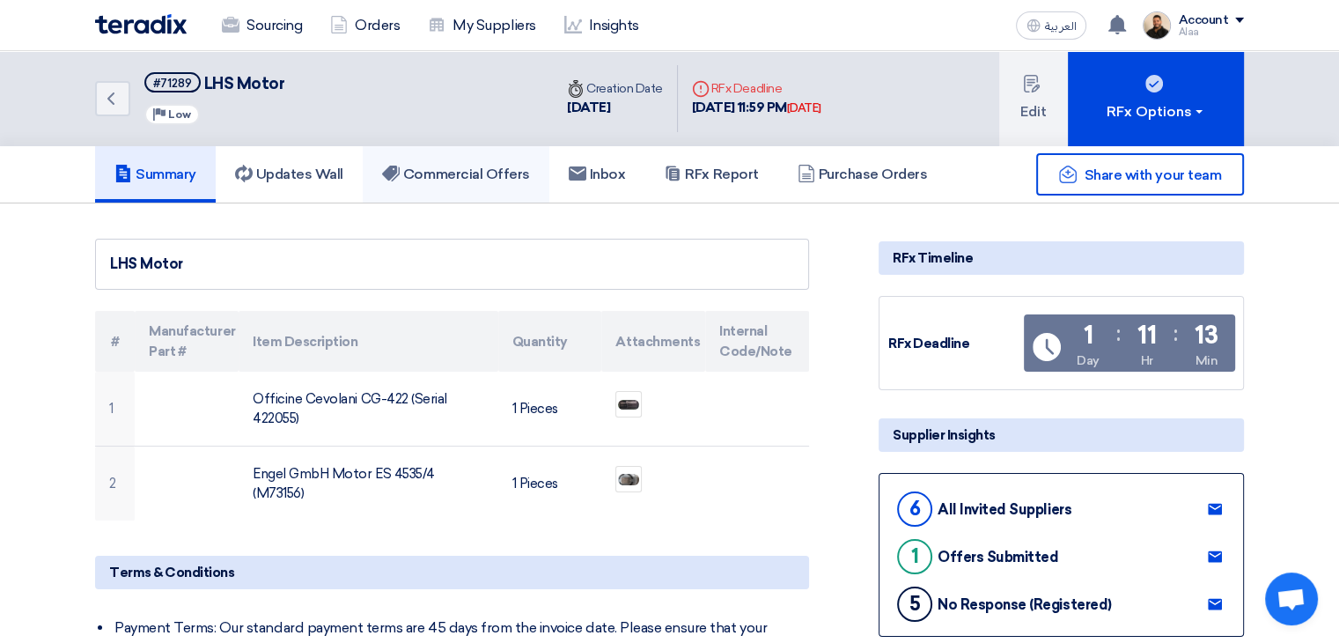
click at [504, 159] on link "Commercial Offers" at bounding box center [456, 174] width 187 height 56
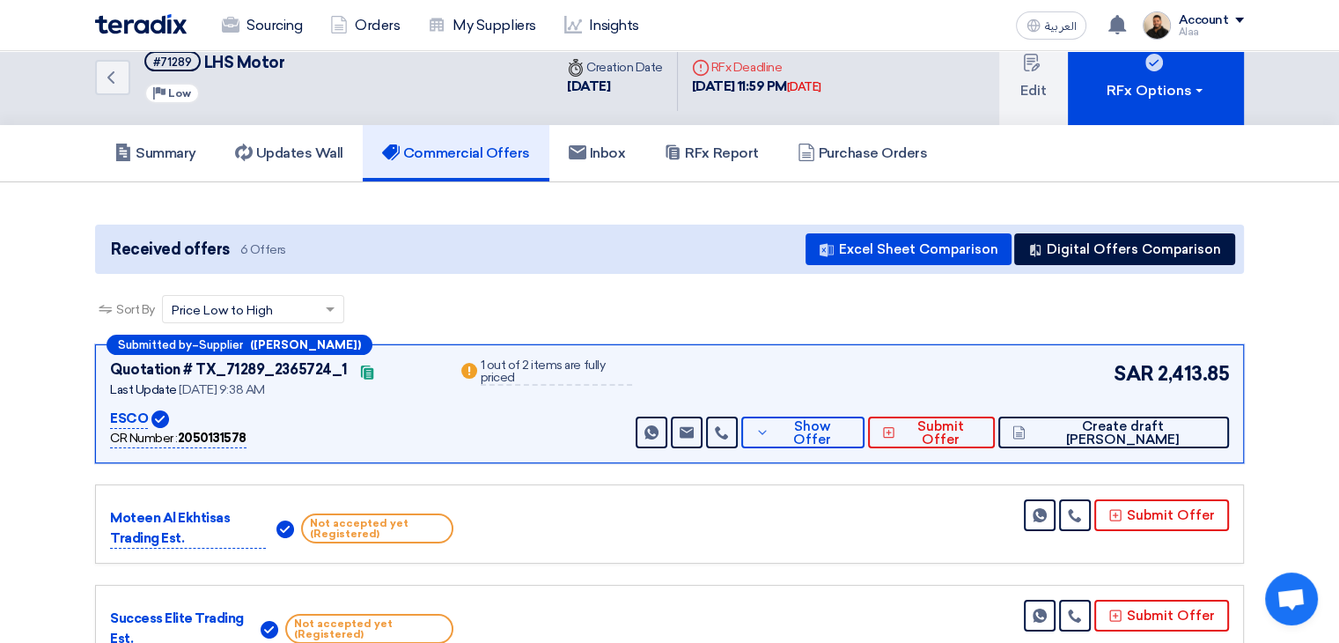
scroll to position [88, 0]
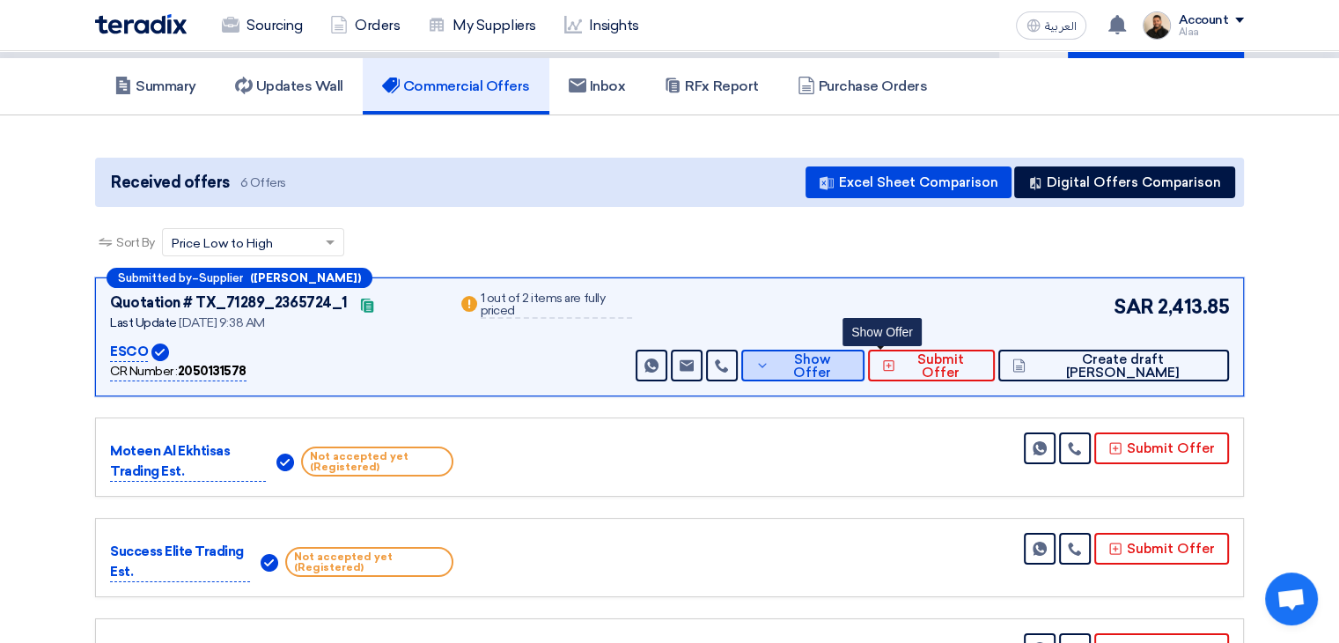
click at [865, 373] on button "Show Offer" at bounding box center [803, 366] width 123 height 32
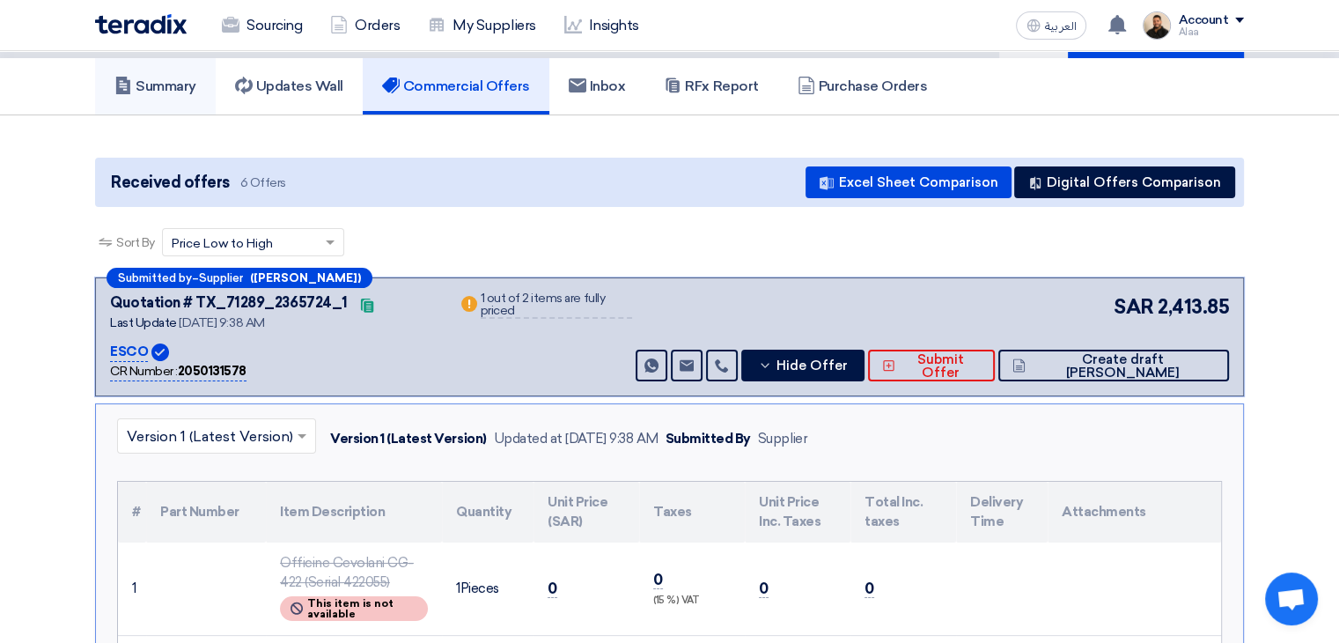
click at [180, 82] on h5 "Summary" at bounding box center [155, 86] width 82 height 18
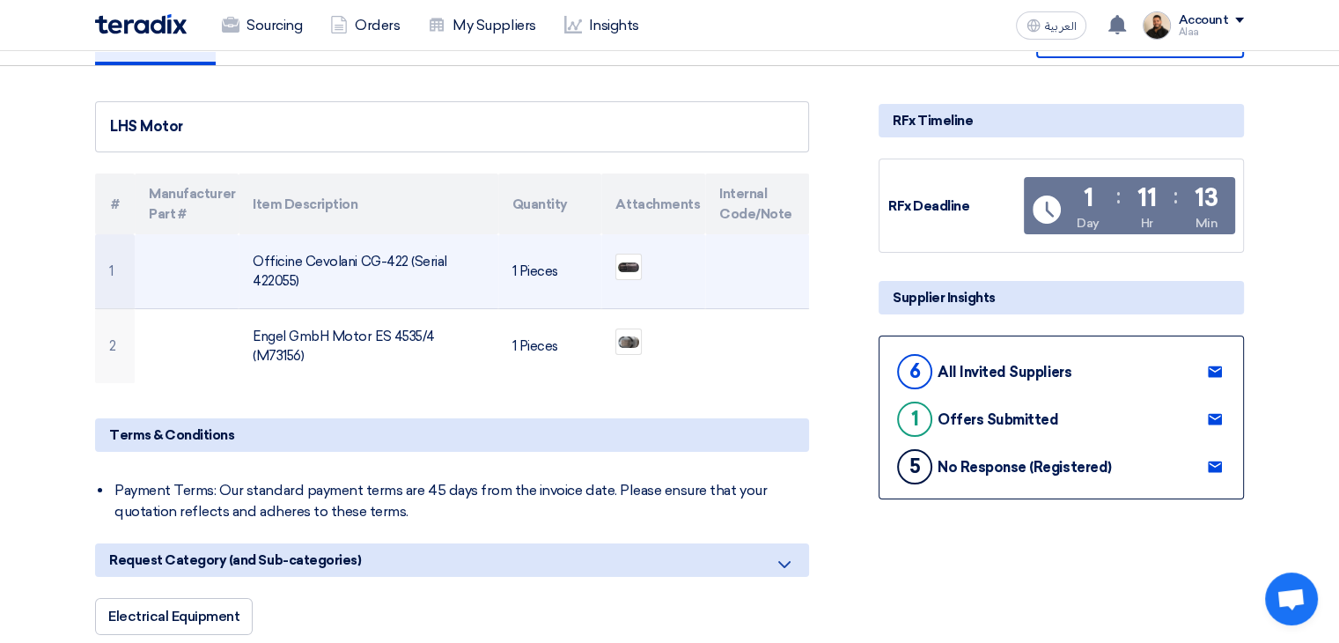
scroll to position [176, 0]
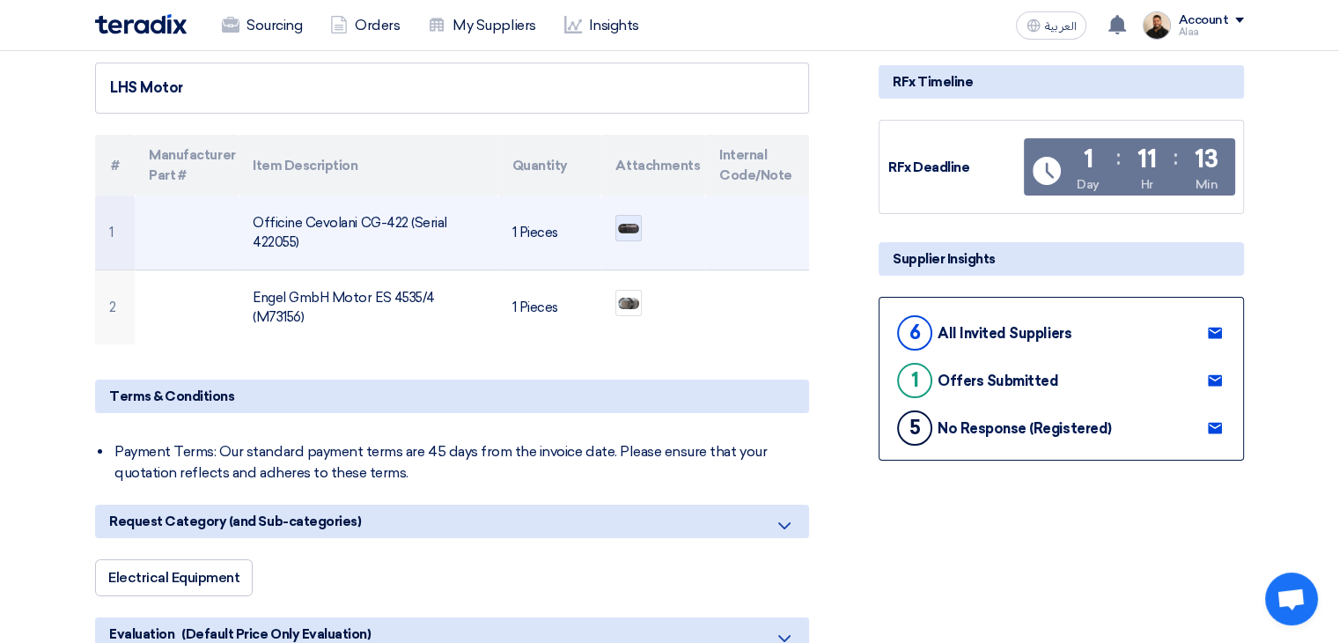
click at [627, 225] on img at bounding box center [628, 228] width 25 height 13
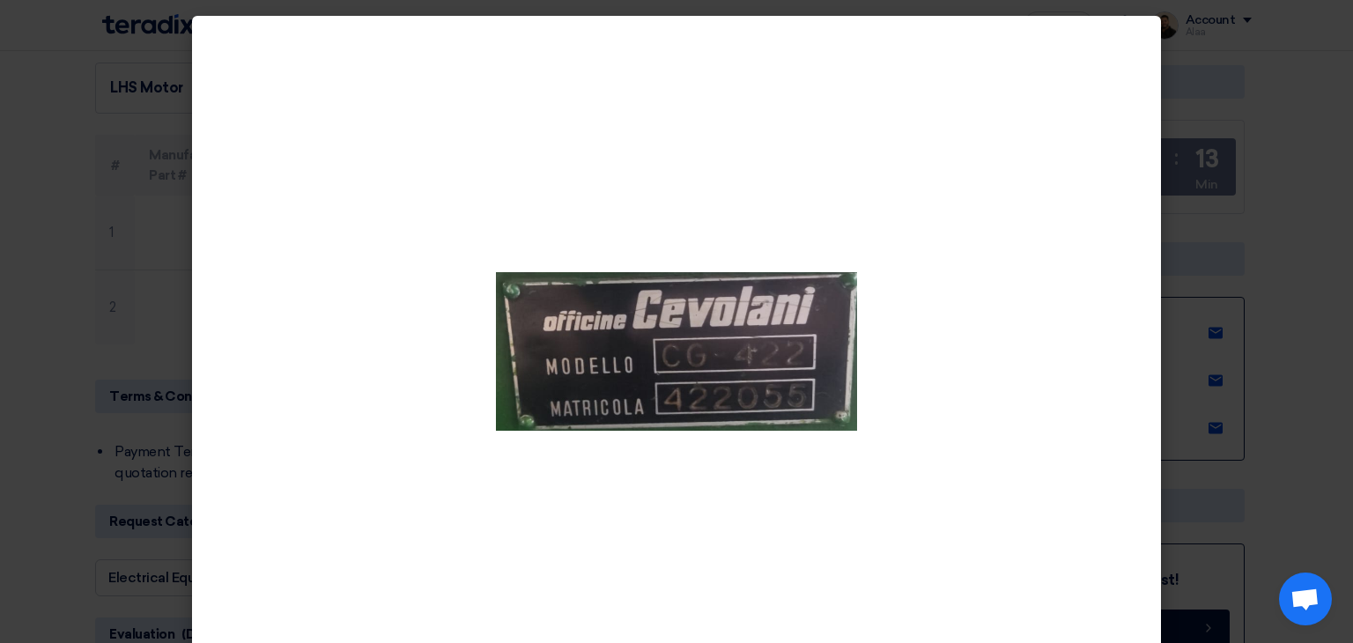
click at [1, 300] on modal-container at bounding box center [676, 321] width 1353 height 643
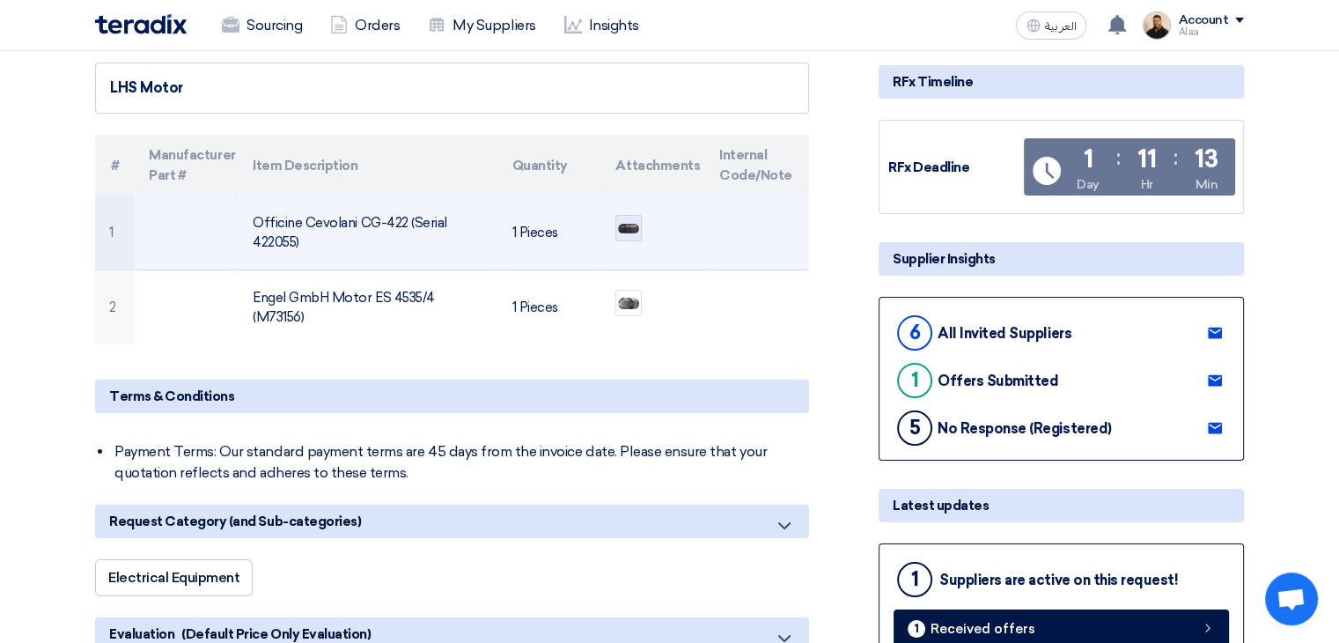
click at [616, 225] on img at bounding box center [628, 228] width 25 height 13
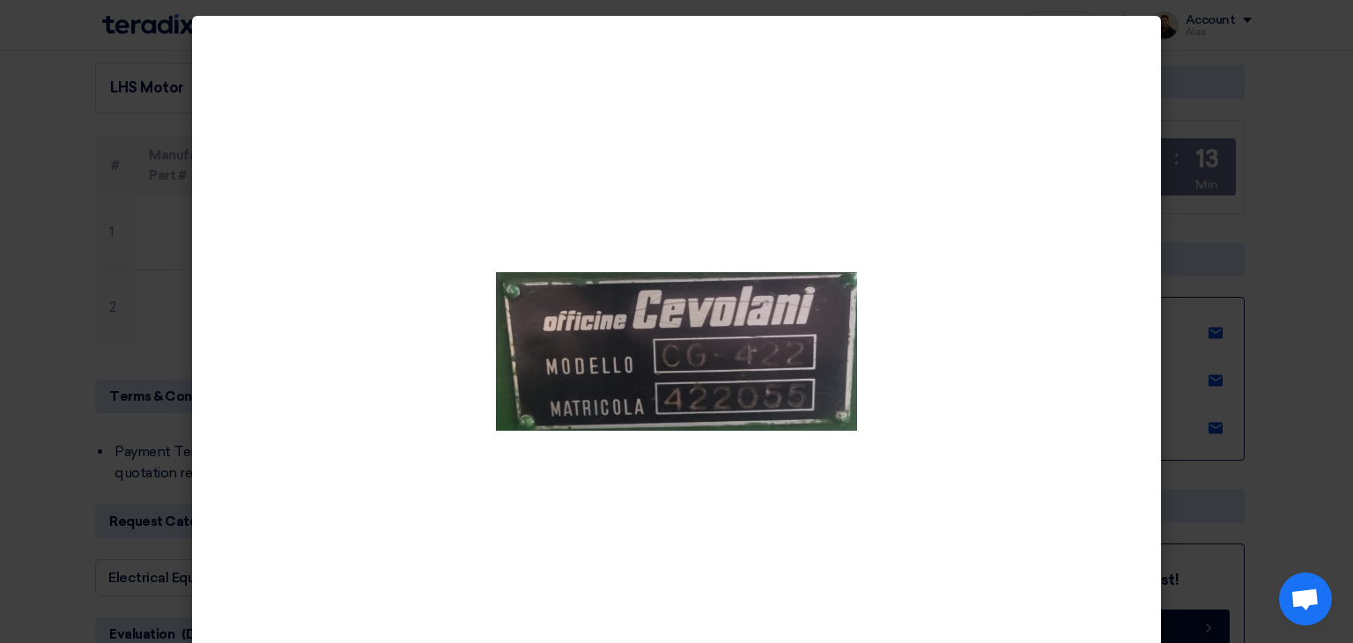
click at [40, 276] on modal-container at bounding box center [676, 321] width 1353 height 643
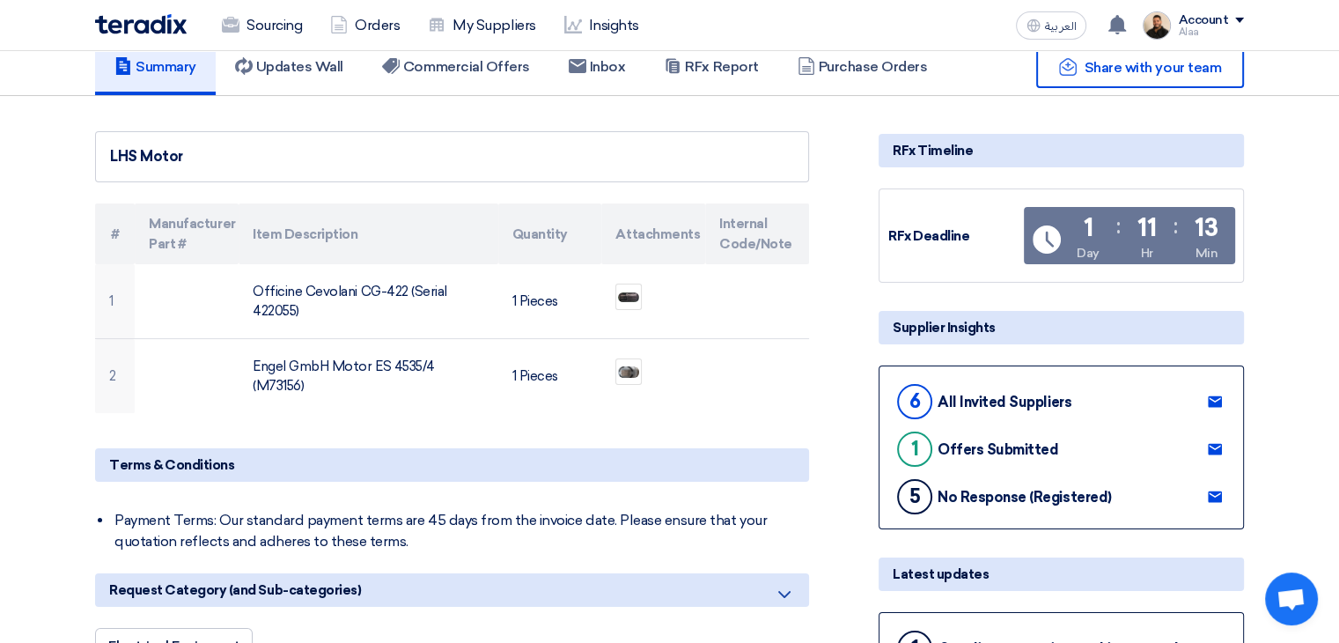
scroll to position [0, 0]
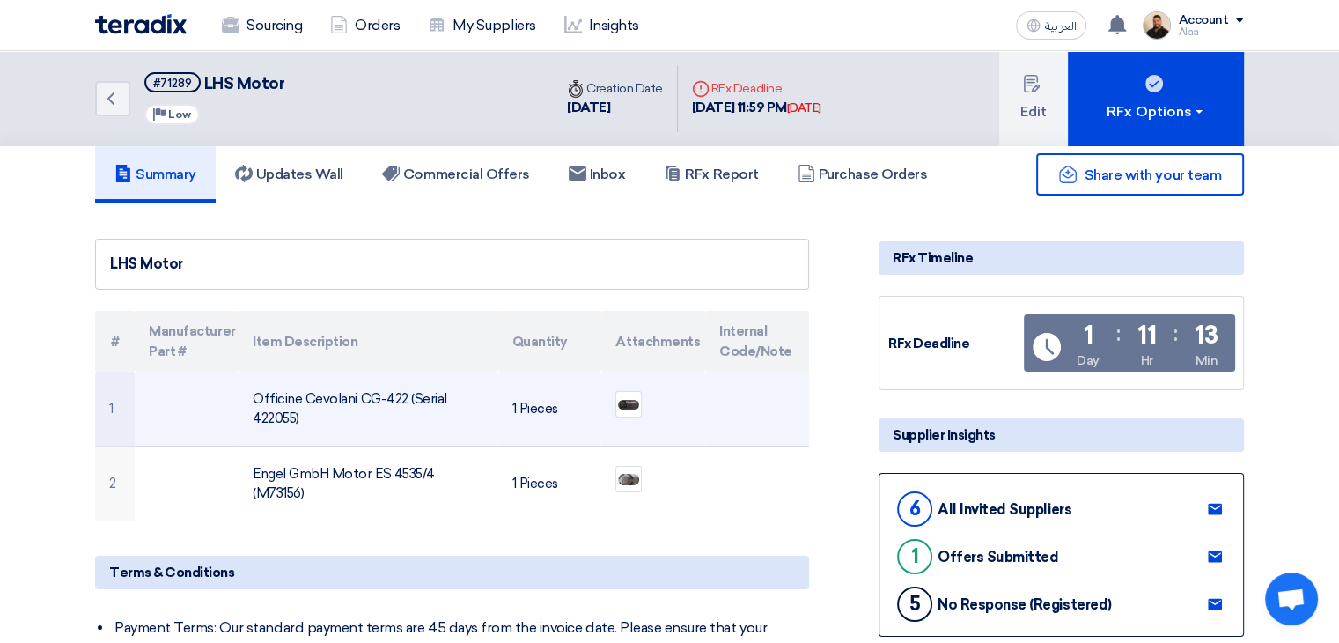
click at [349, 395] on td "Officine Cevolani CG-422 (Serial 422055)" at bounding box center [368, 409] width 259 height 75
click at [618, 405] on img at bounding box center [628, 404] width 25 height 13
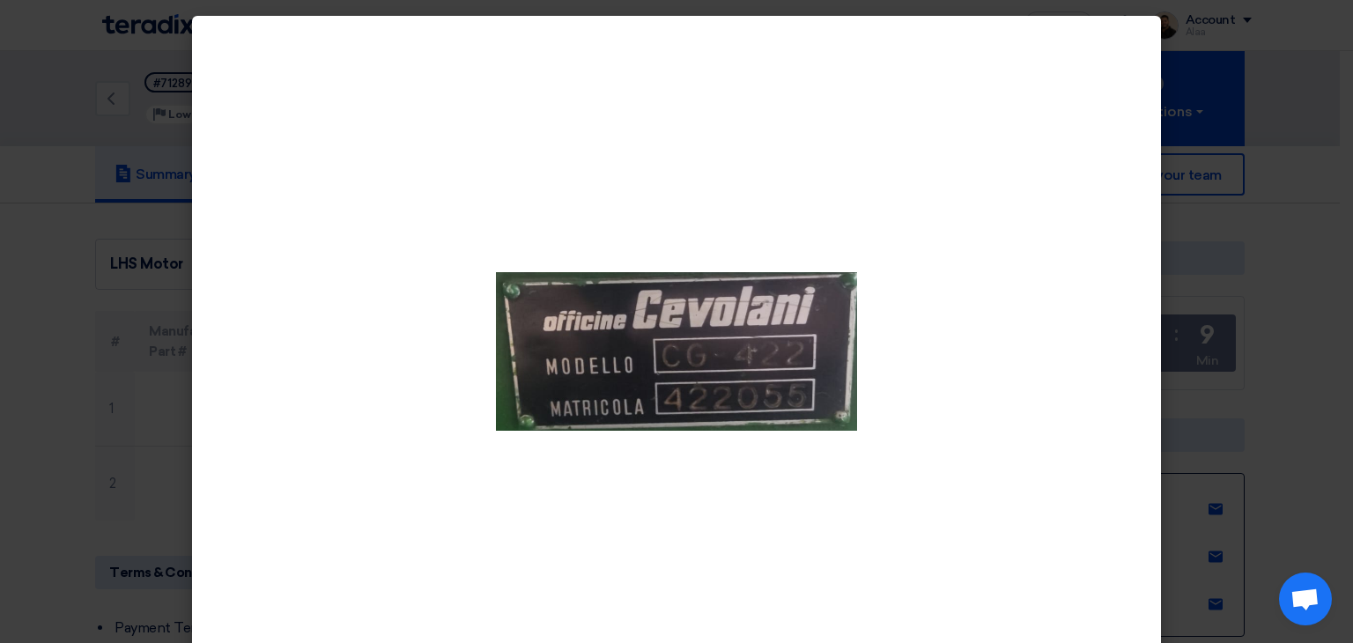
click at [1258, 136] on modal-container at bounding box center [676, 321] width 1353 height 643
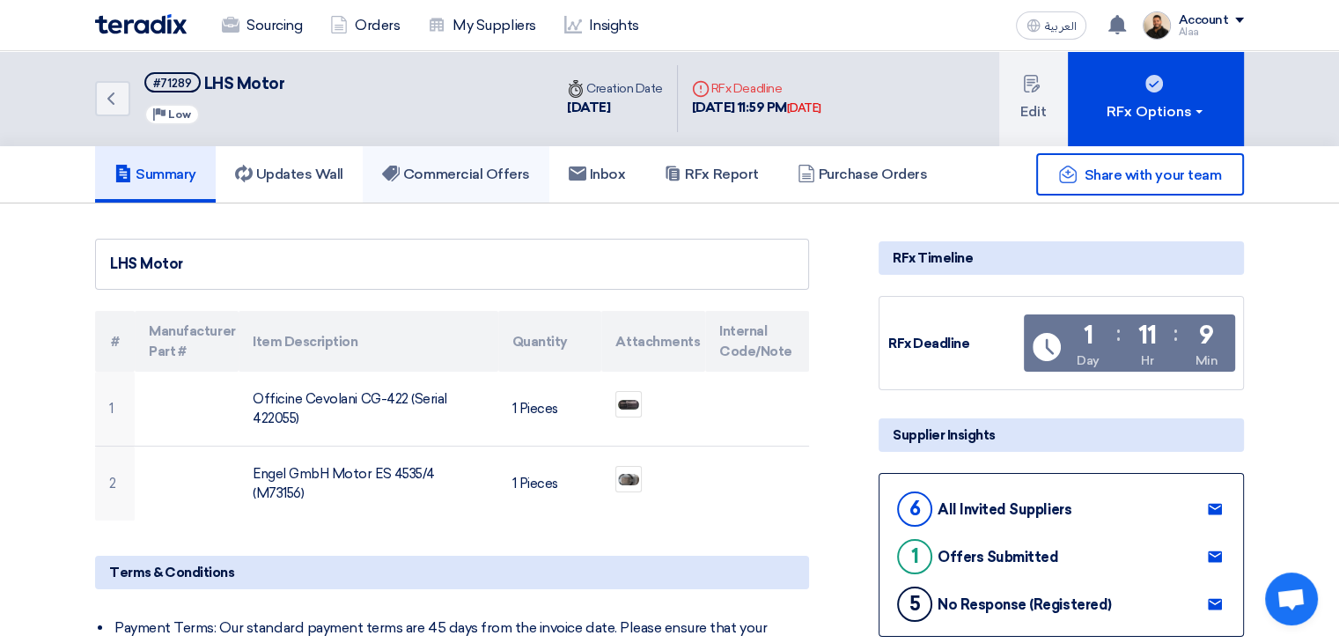
click at [465, 177] on h5 "Commercial Offers" at bounding box center [456, 175] width 148 height 18
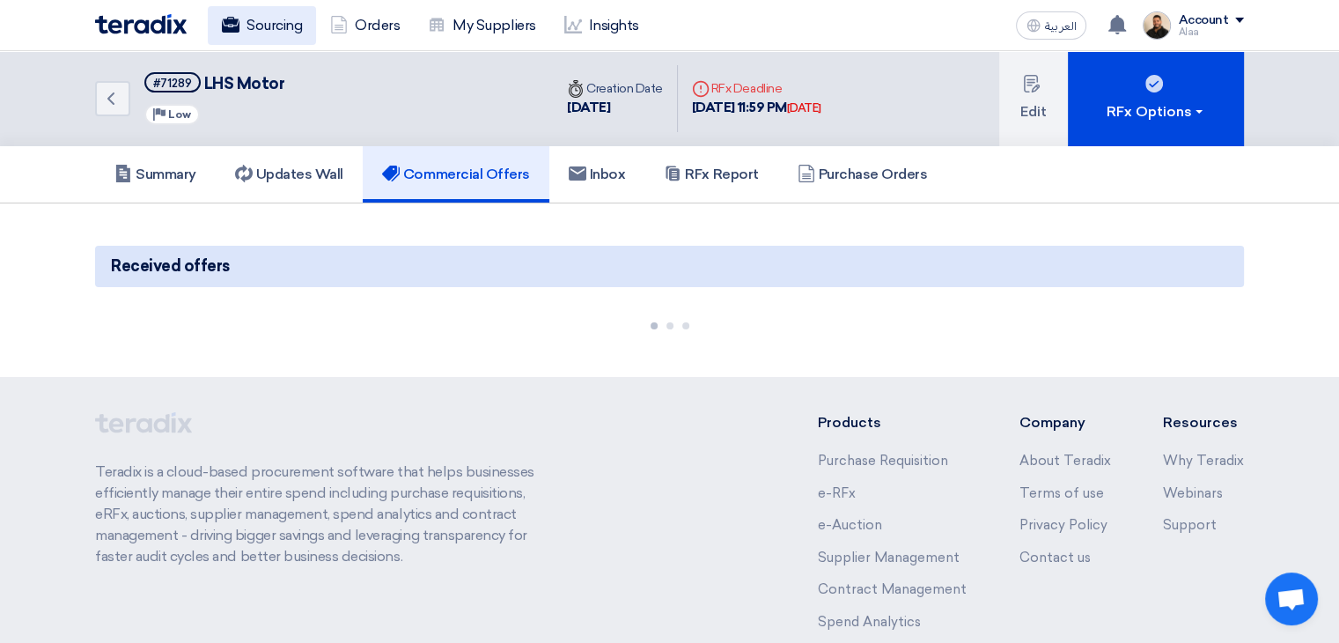
click at [218, 18] on link "Sourcing" at bounding box center [262, 25] width 108 height 39
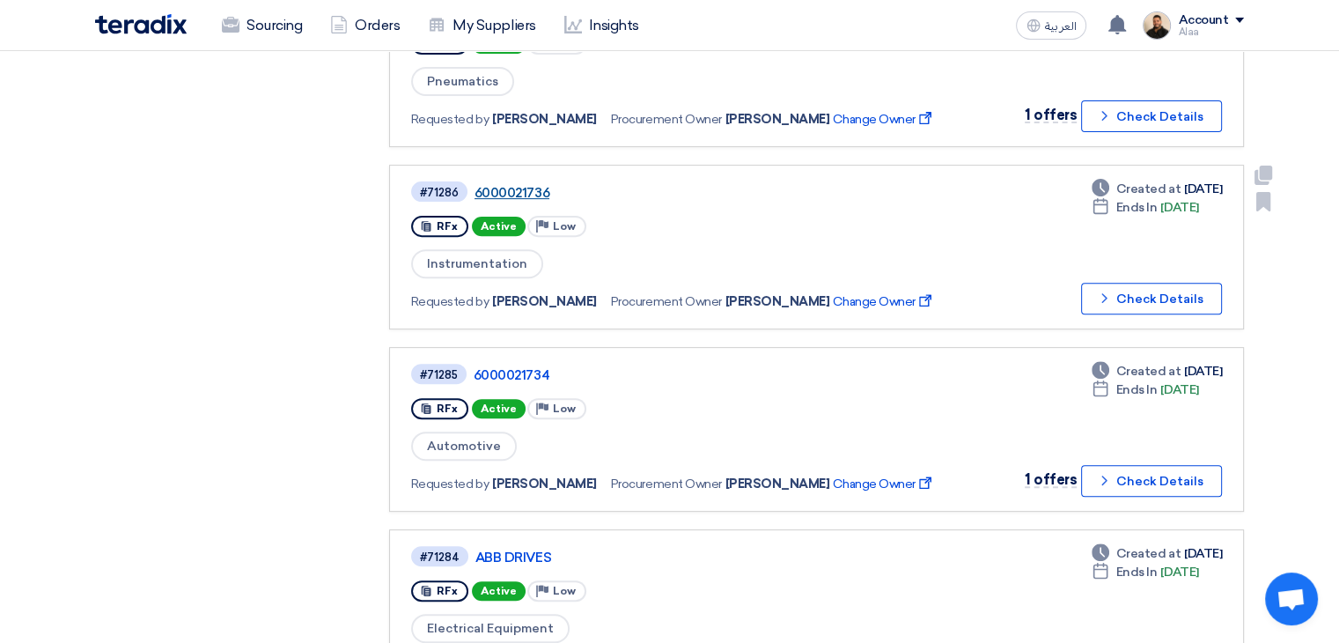
scroll to position [616, 0]
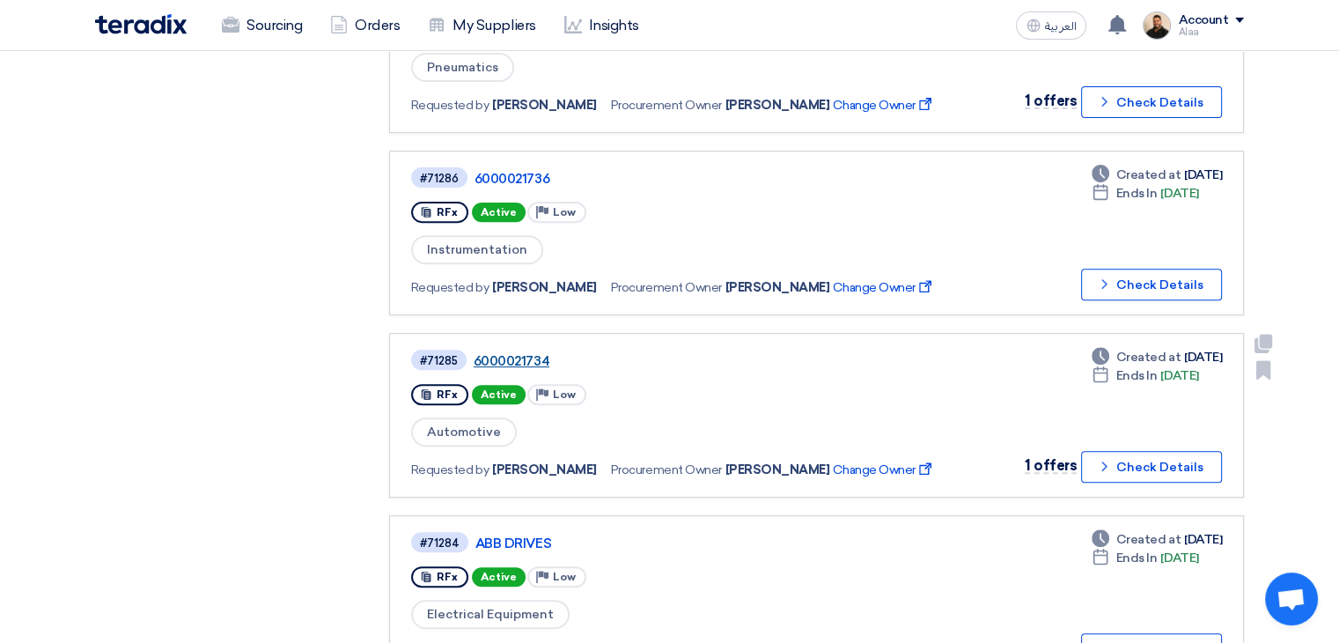
click at [515, 353] on link "6000021734" at bounding box center [694, 361] width 440 height 16
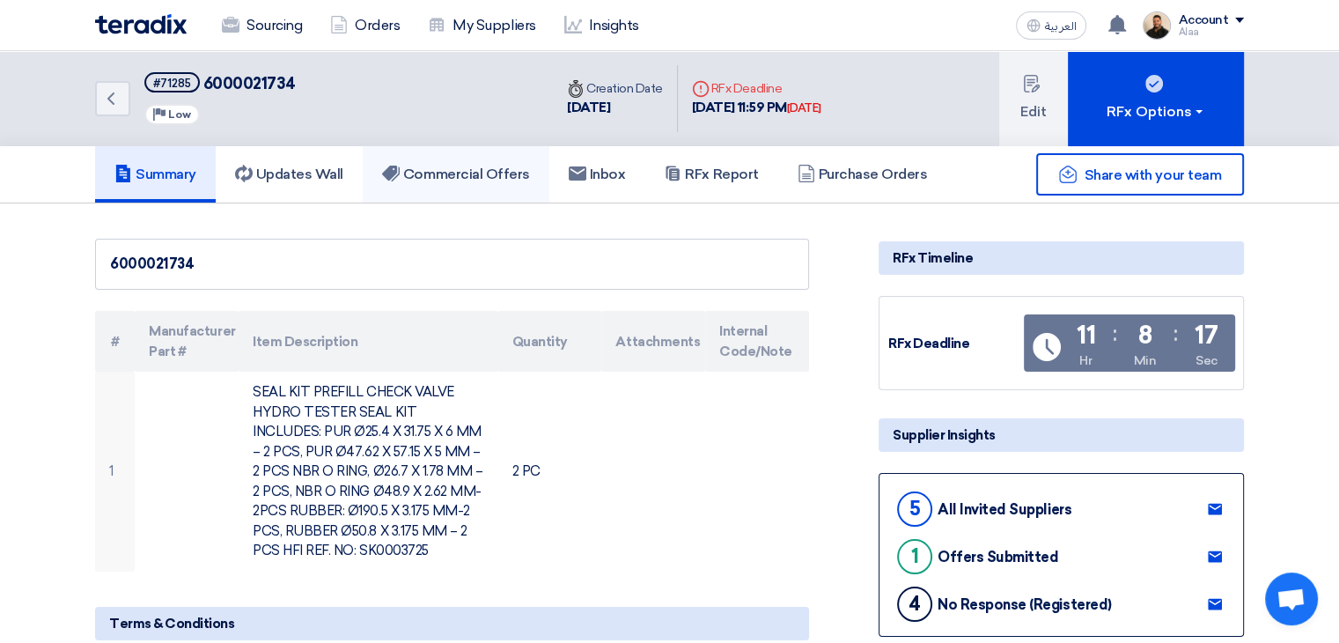
click at [459, 184] on link "Commercial Offers" at bounding box center [456, 174] width 187 height 56
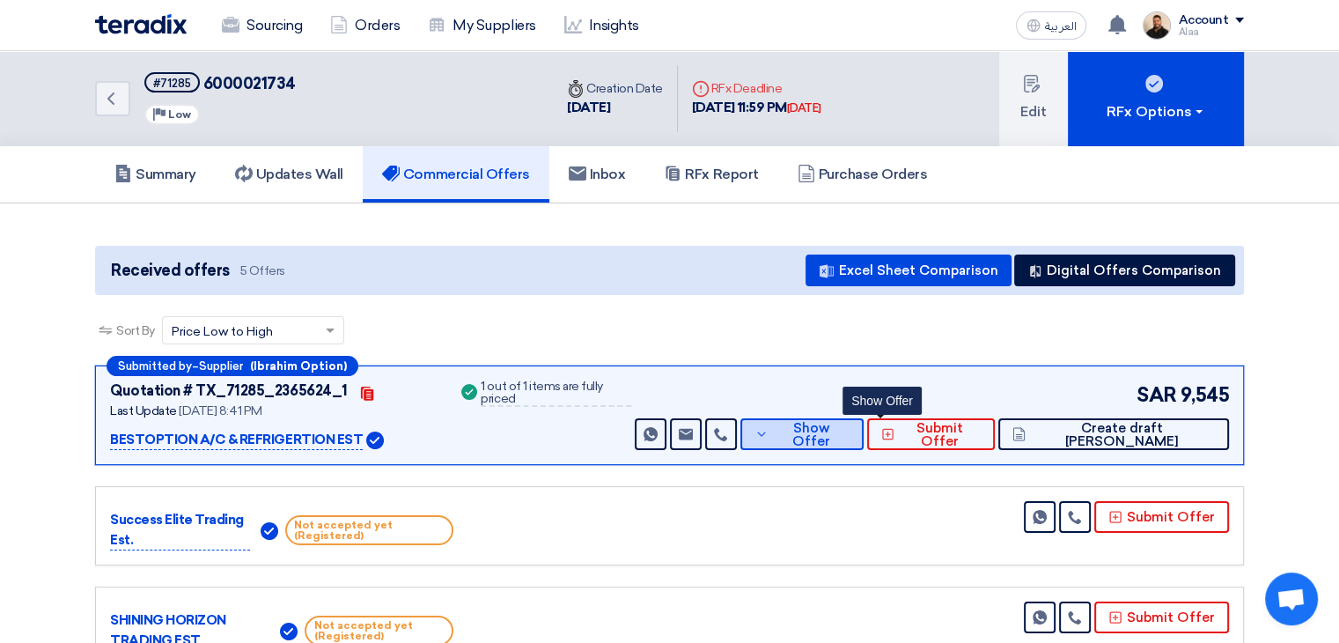
click at [852, 430] on button "Show Offer" at bounding box center [802, 434] width 123 height 32
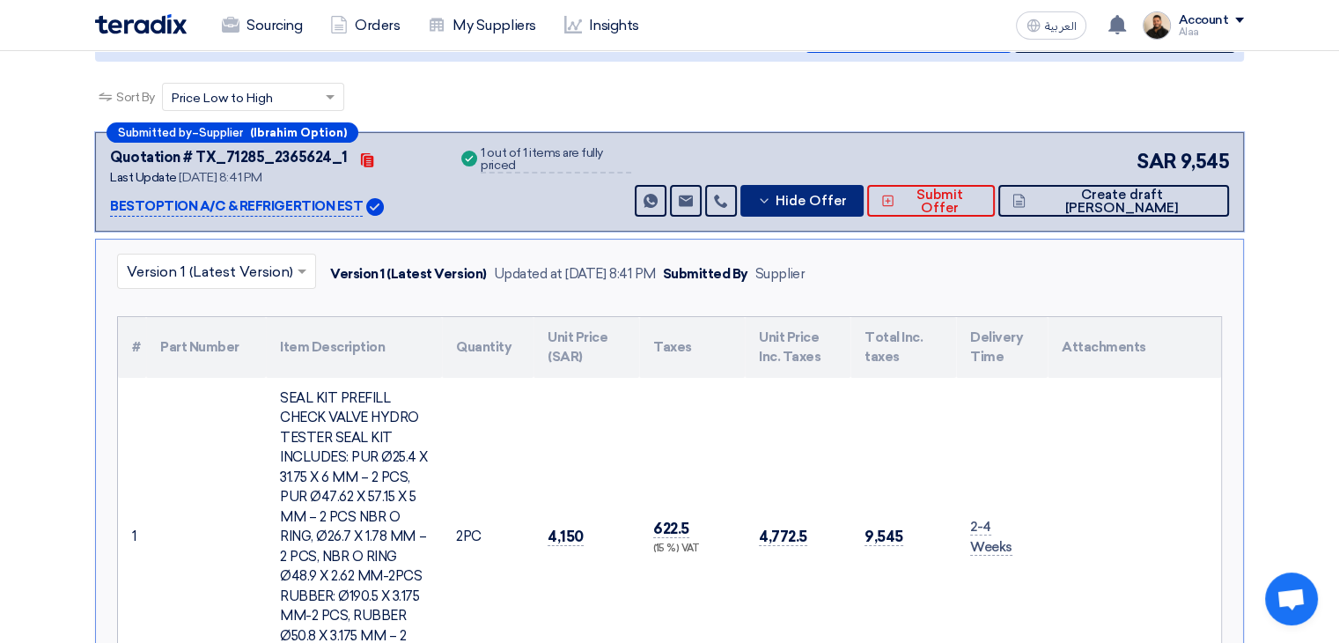
scroll to position [352, 0]
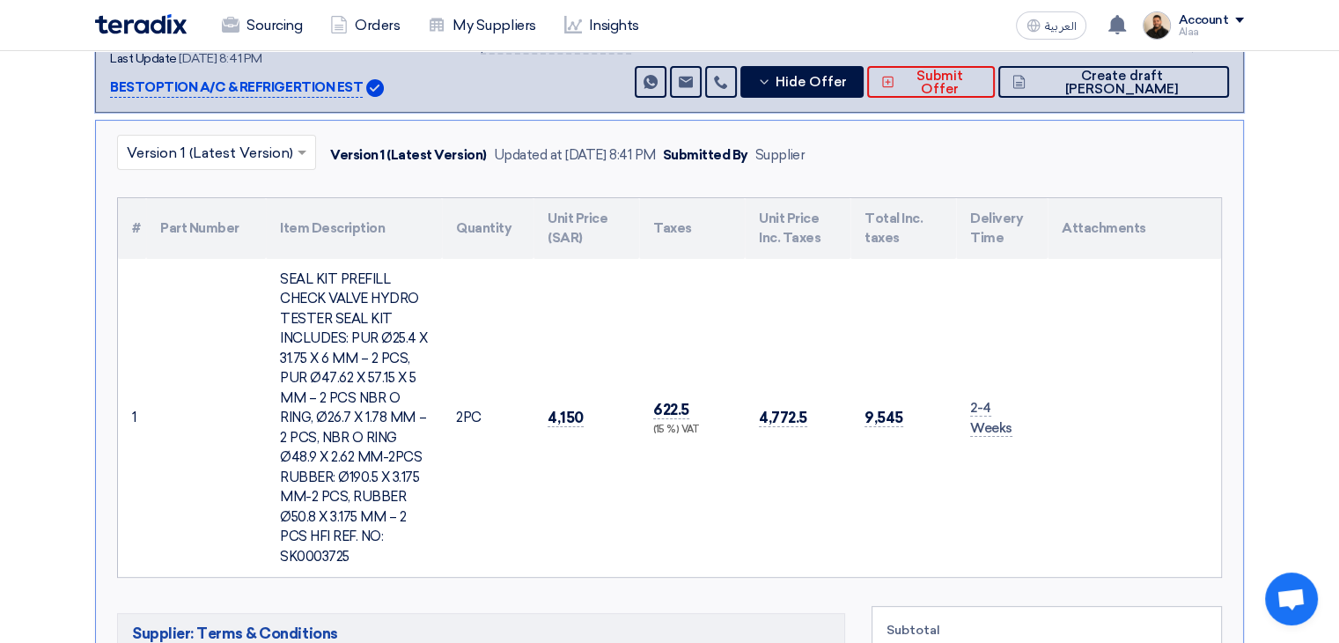
drag, startPoint x: 123, startPoint y: 214, endPoint x: 1133, endPoint y: 515, distance: 1054.0
click at [1133, 515] on table "# Part Number Item Description Quantity Unit Price (SAR) Taxes Unit Price Inc. …" at bounding box center [669, 388] width 1103 height 380
copy table "# Part Number Item Description Quantity Unit Price (SAR) Taxes Unit Price Inc. …"
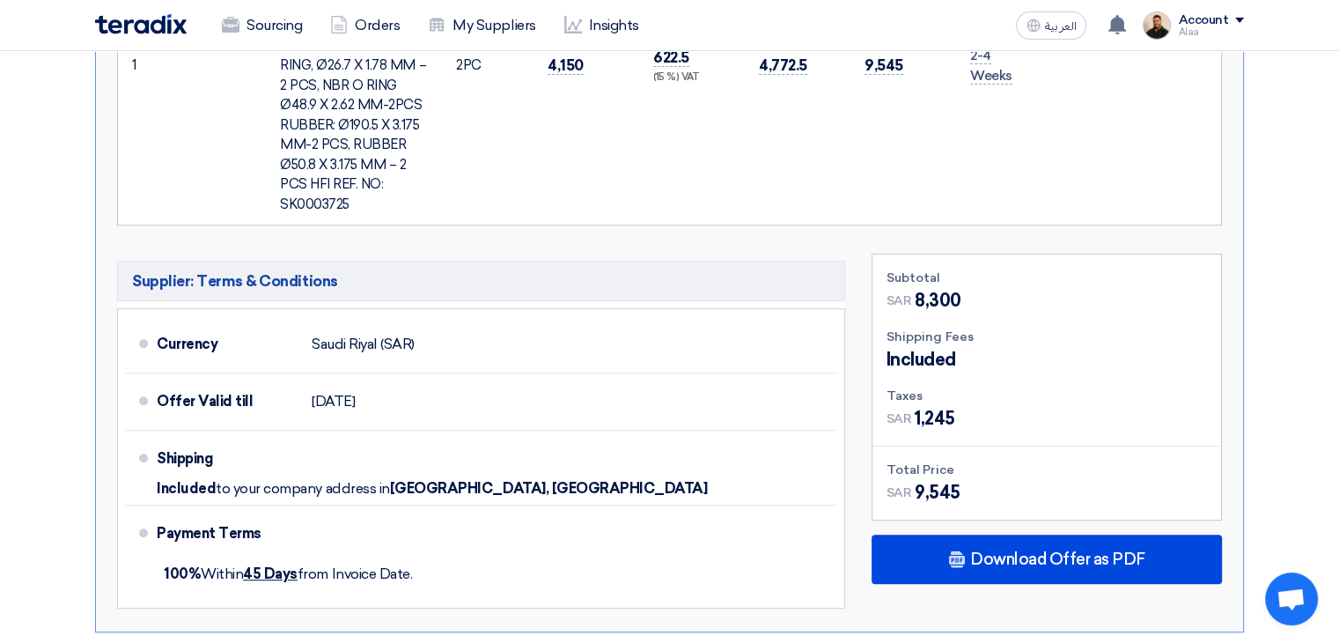
scroll to position [881, 0]
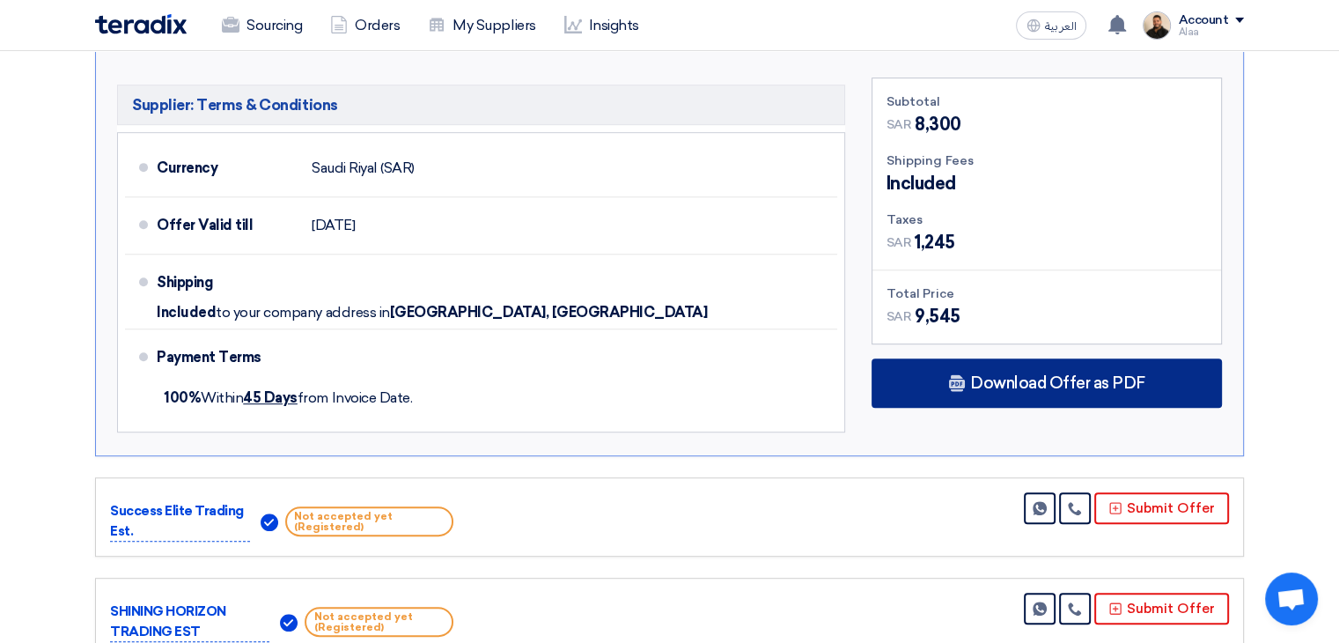
click at [993, 380] on span "Download Offer as PDF" at bounding box center [1057, 383] width 175 height 16
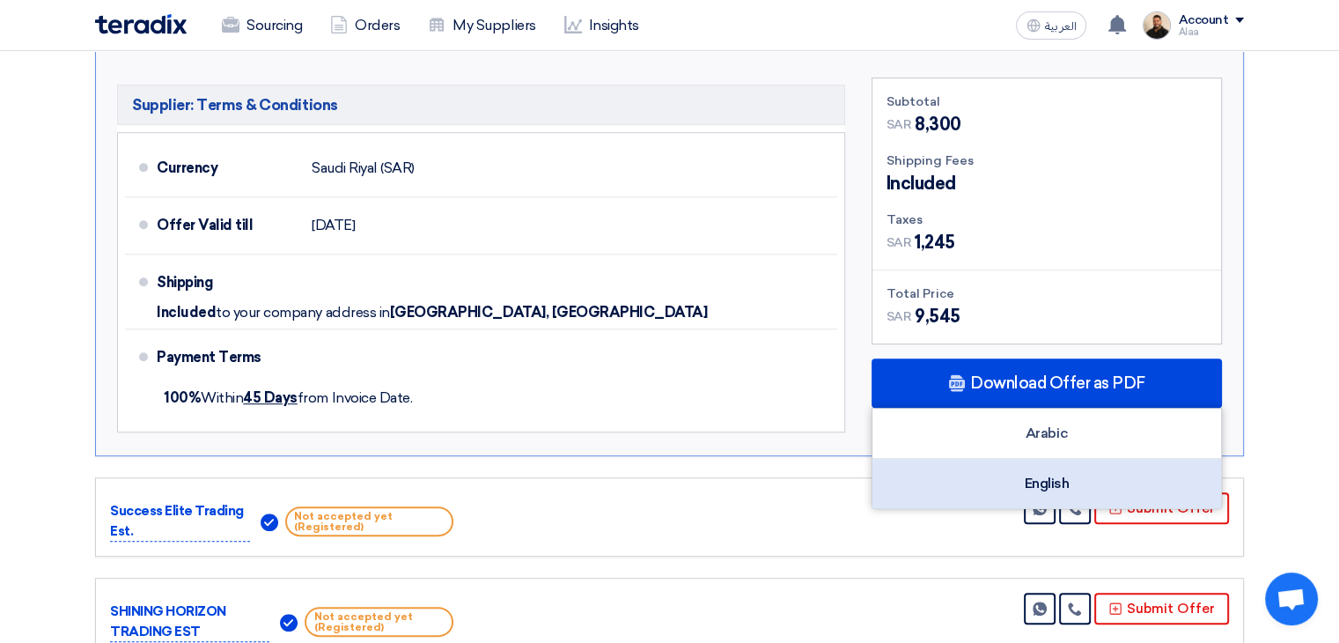
click at [1021, 474] on div "English" at bounding box center [1047, 483] width 349 height 49
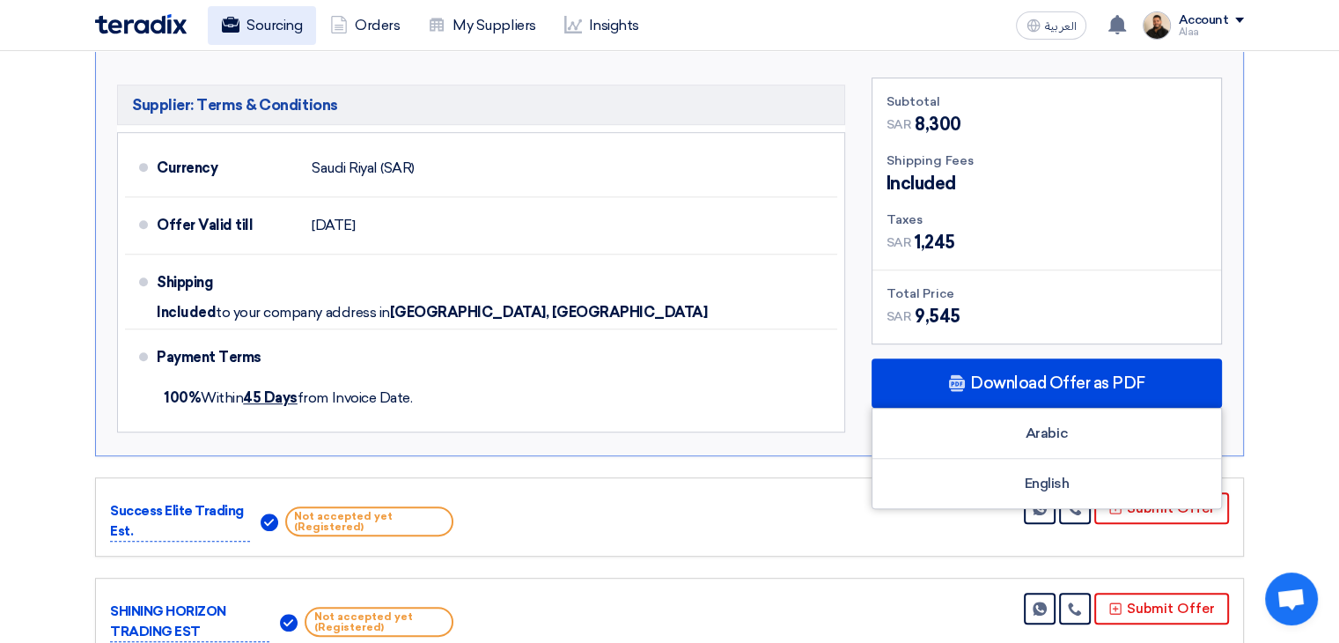
click at [245, 32] on link "Sourcing" at bounding box center [262, 25] width 108 height 39
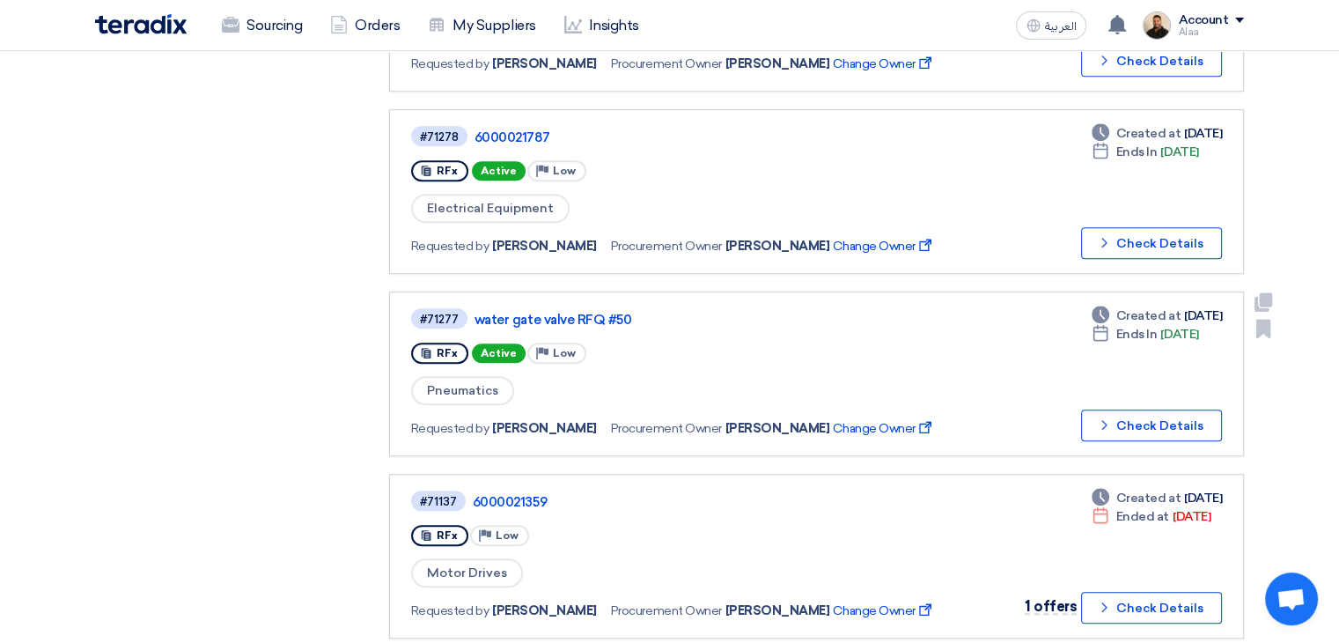
scroll to position [1233, 0]
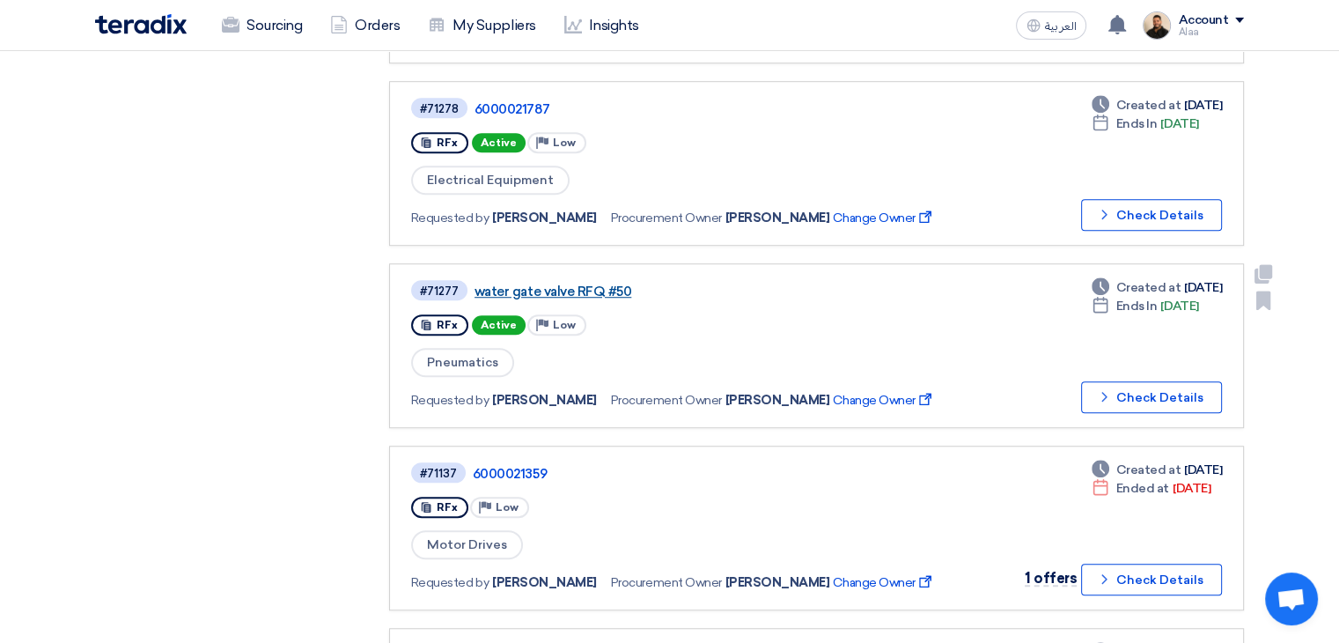
click at [571, 284] on link "water gate valve RFQ #50" at bounding box center [695, 292] width 440 height 16
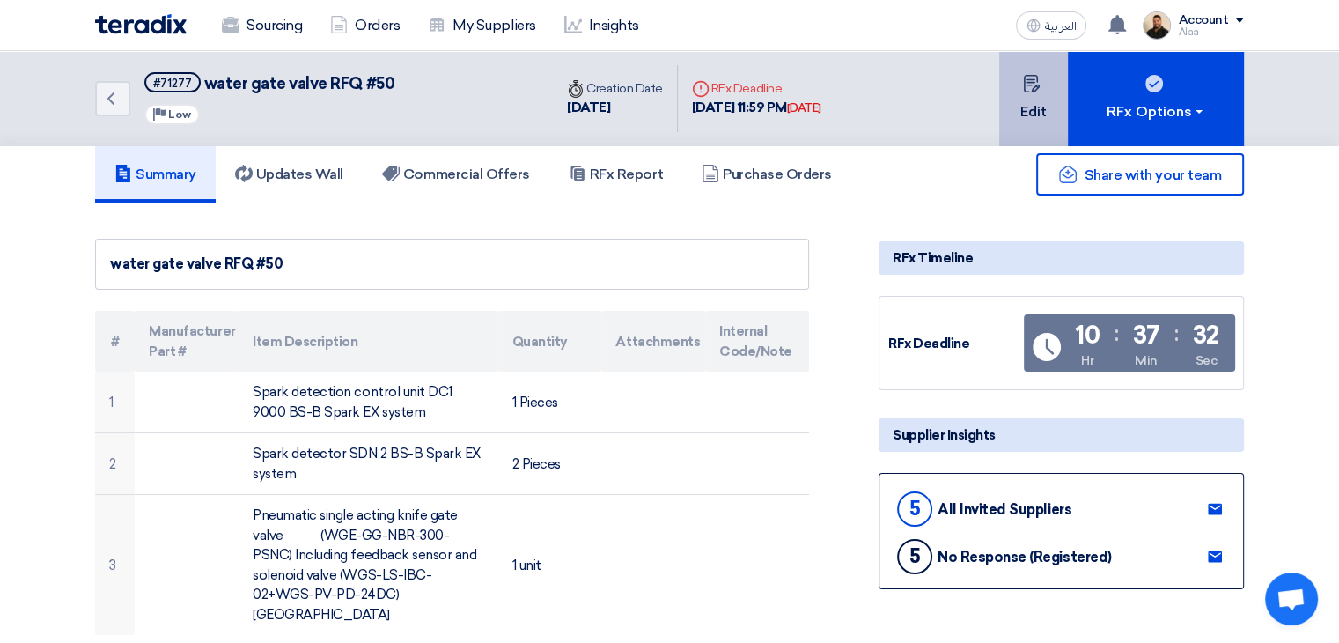
click at [1044, 91] on button "Edit" at bounding box center [1034, 98] width 69 height 95
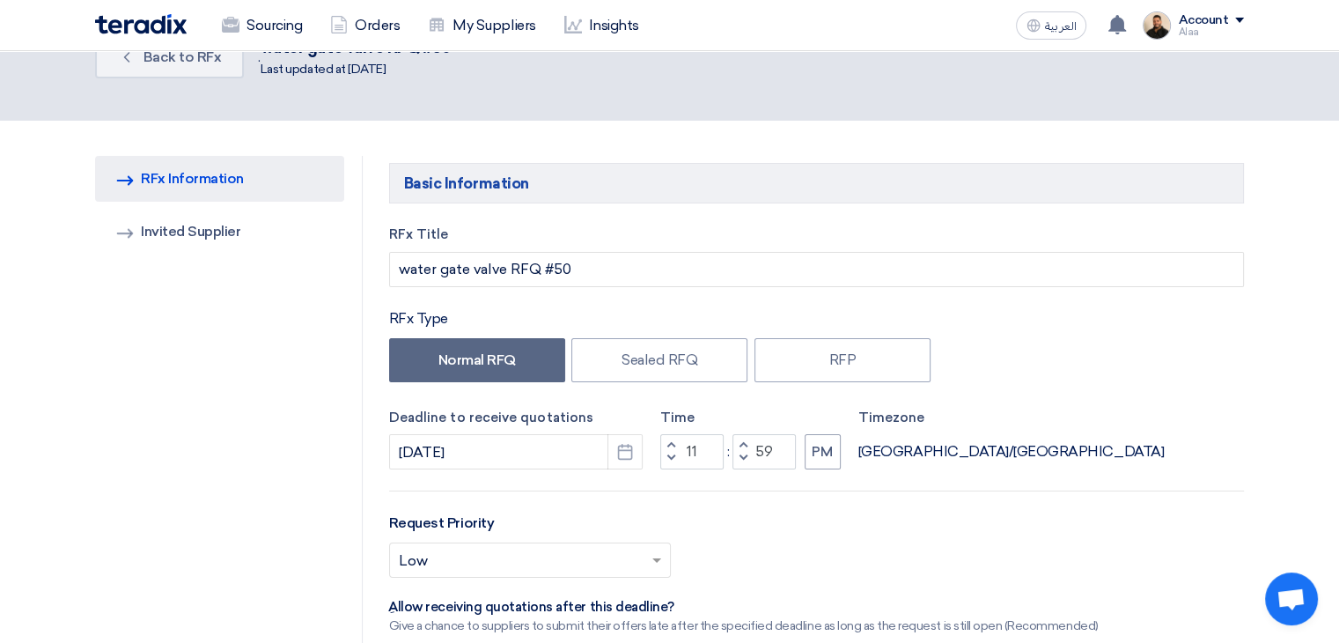
scroll to position [88, 0]
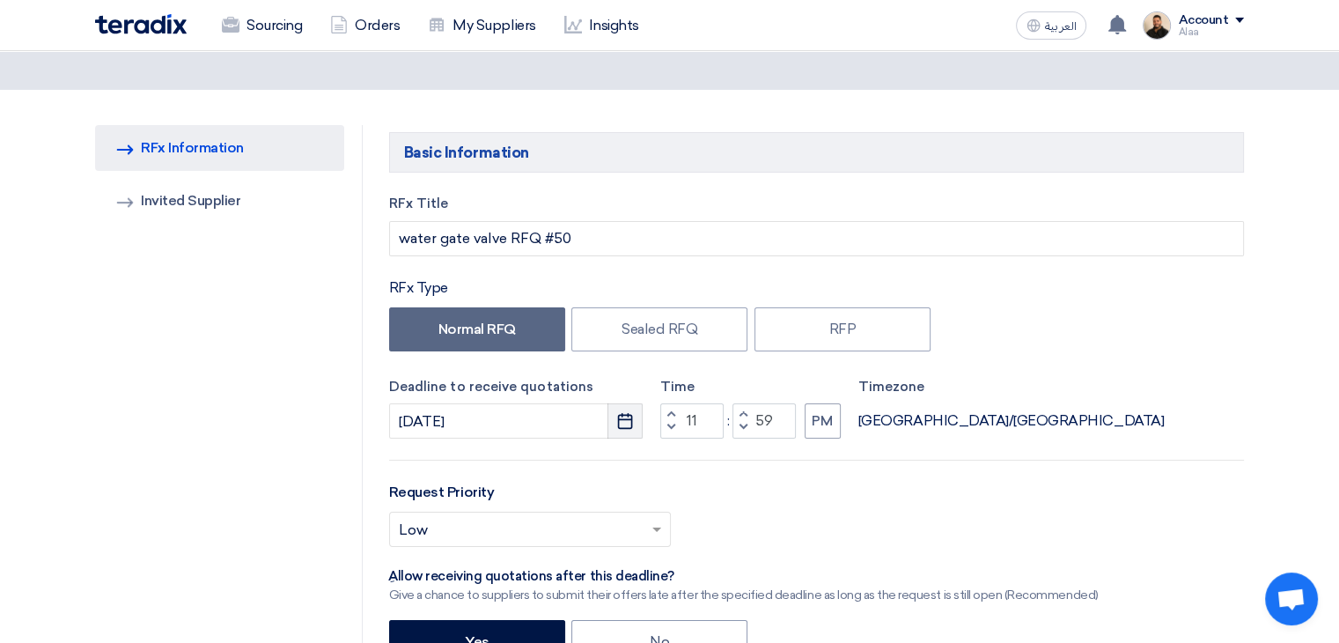
click at [622, 417] on icon "Pick a date" at bounding box center [625, 421] width 18 height 18
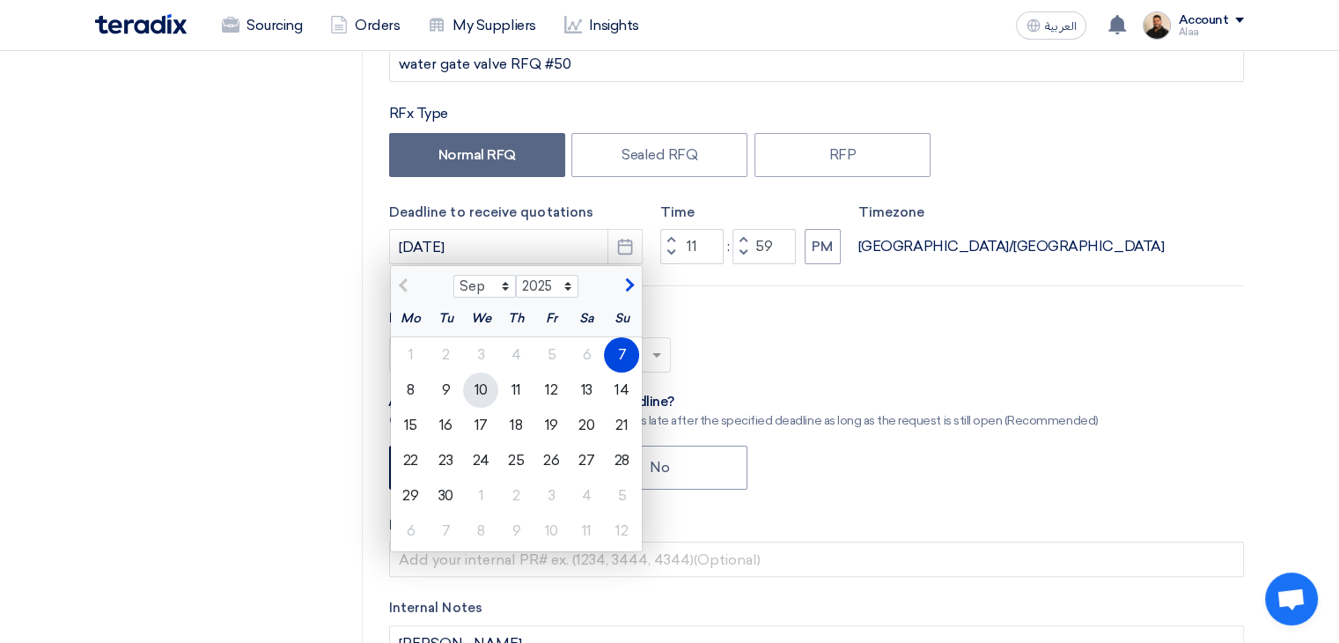
scroll to position [264, 0]
click at [448, 392] on div "9" at bounding box center [445, 388] width 35 height 35
type input "[DATE]"
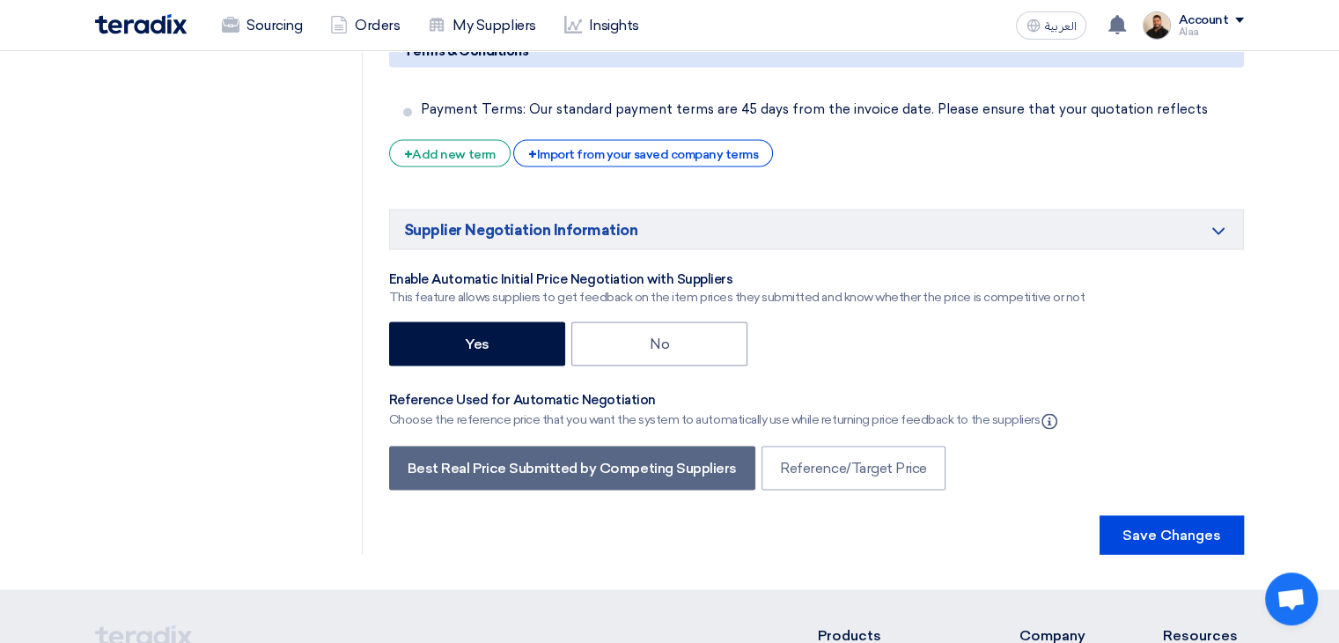
scroll to position [3346, 0]
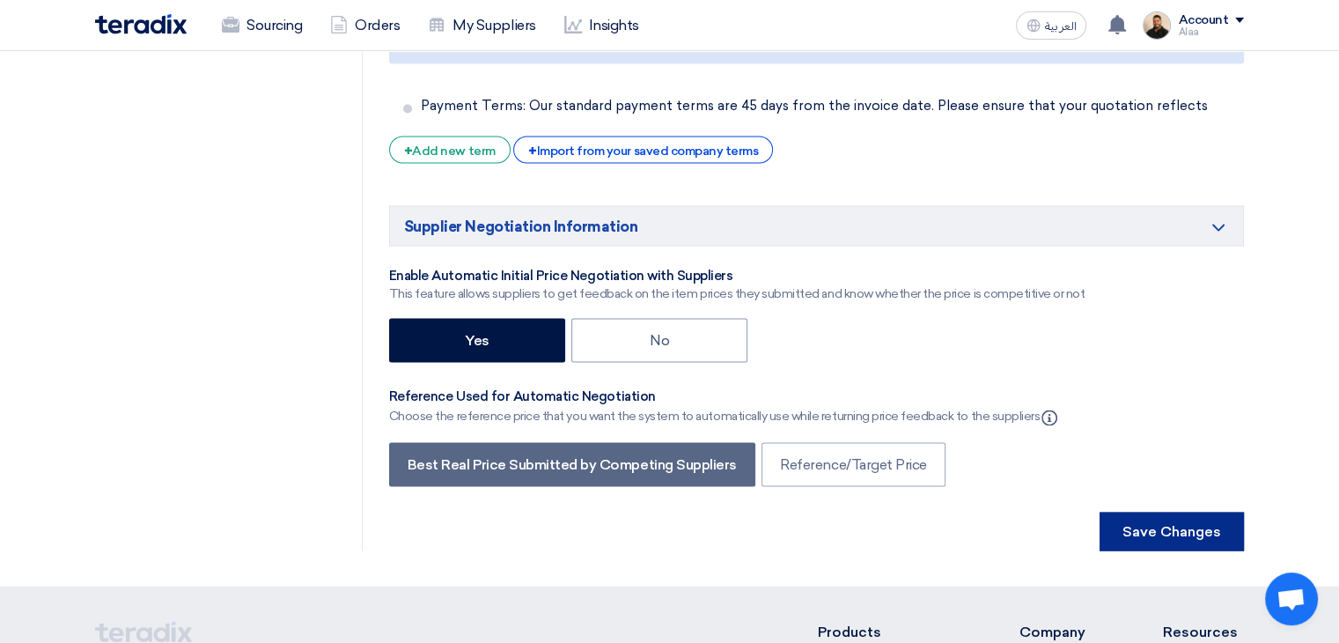
click at [1134, 512] on button "Save Changes" at bounding box center [1172, 531] width 144 height 39
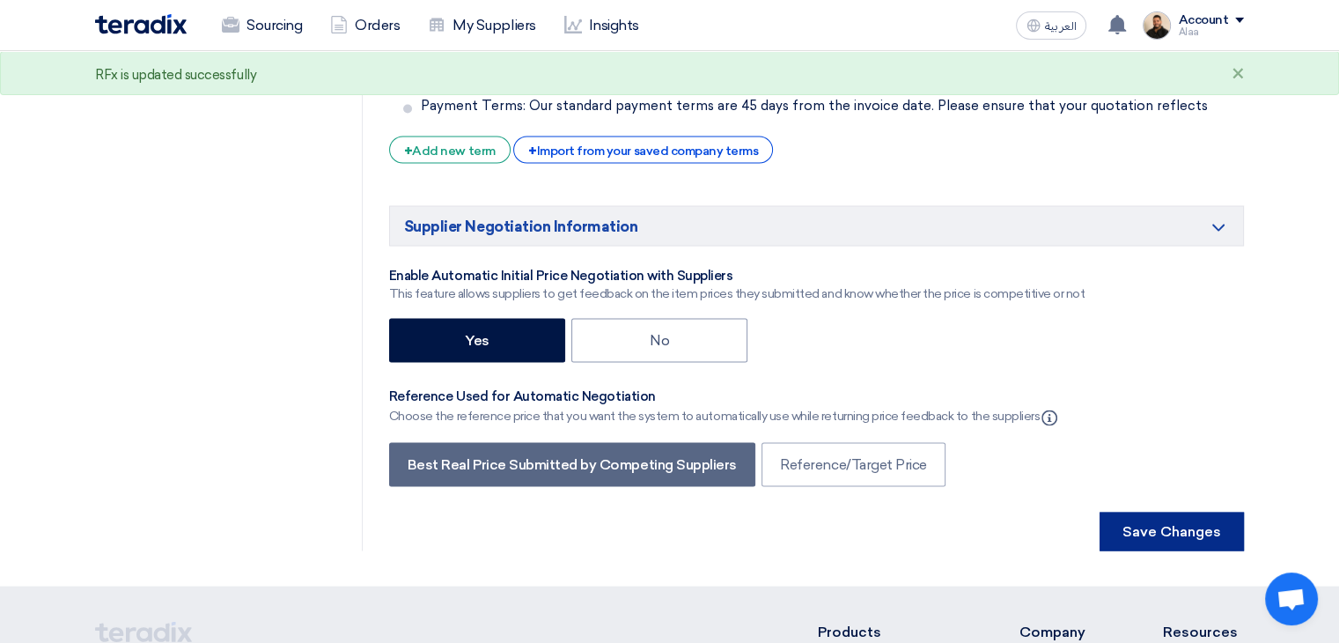
scroll to position [0, 0]
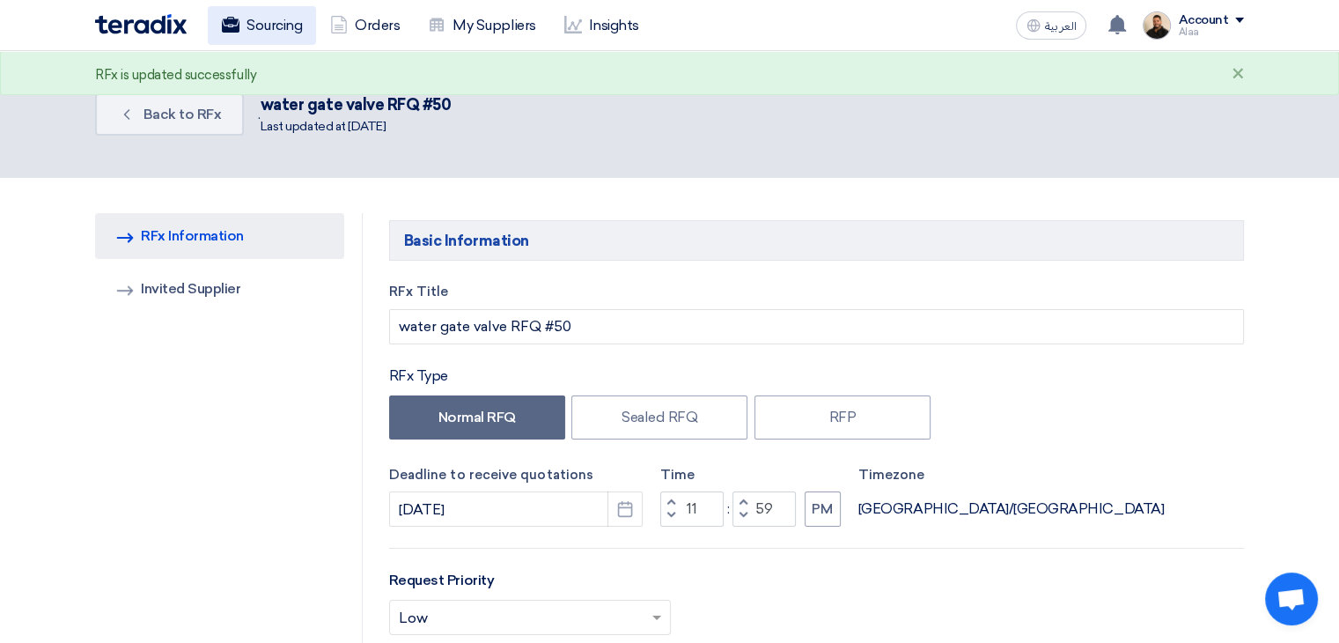
click at [269, 20] on link "Sourcing" at bounding box center [262, 25] width 108 height 39
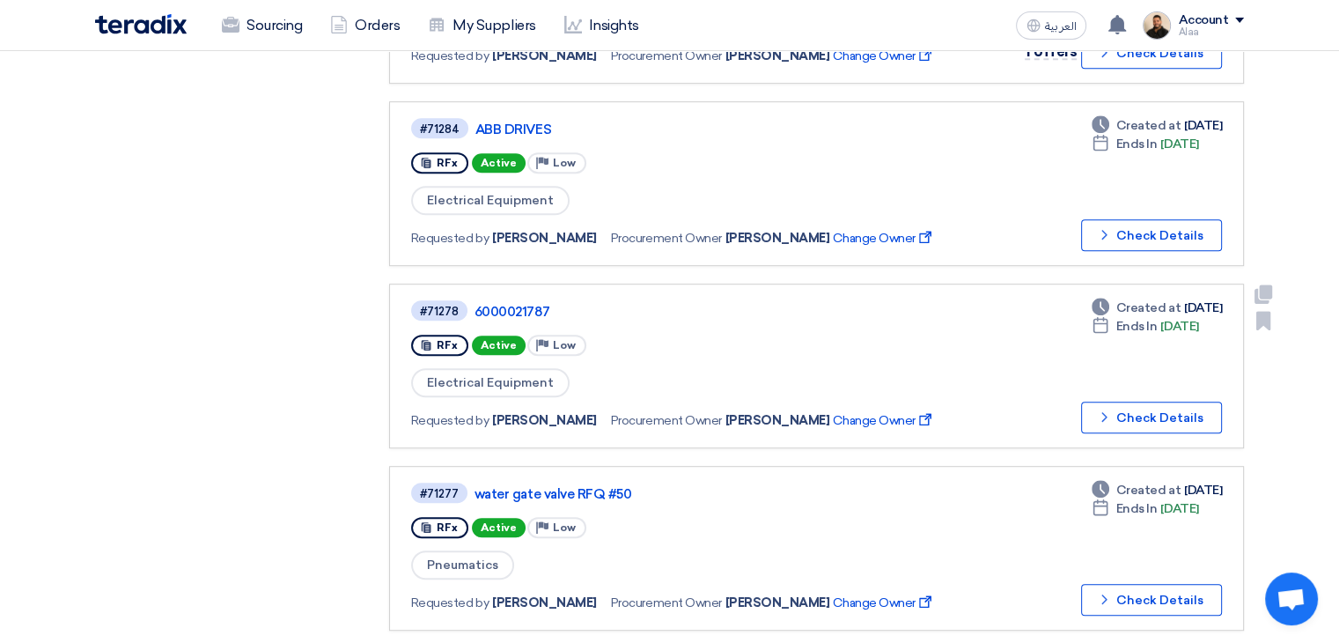
scroll to position [1057, 0]
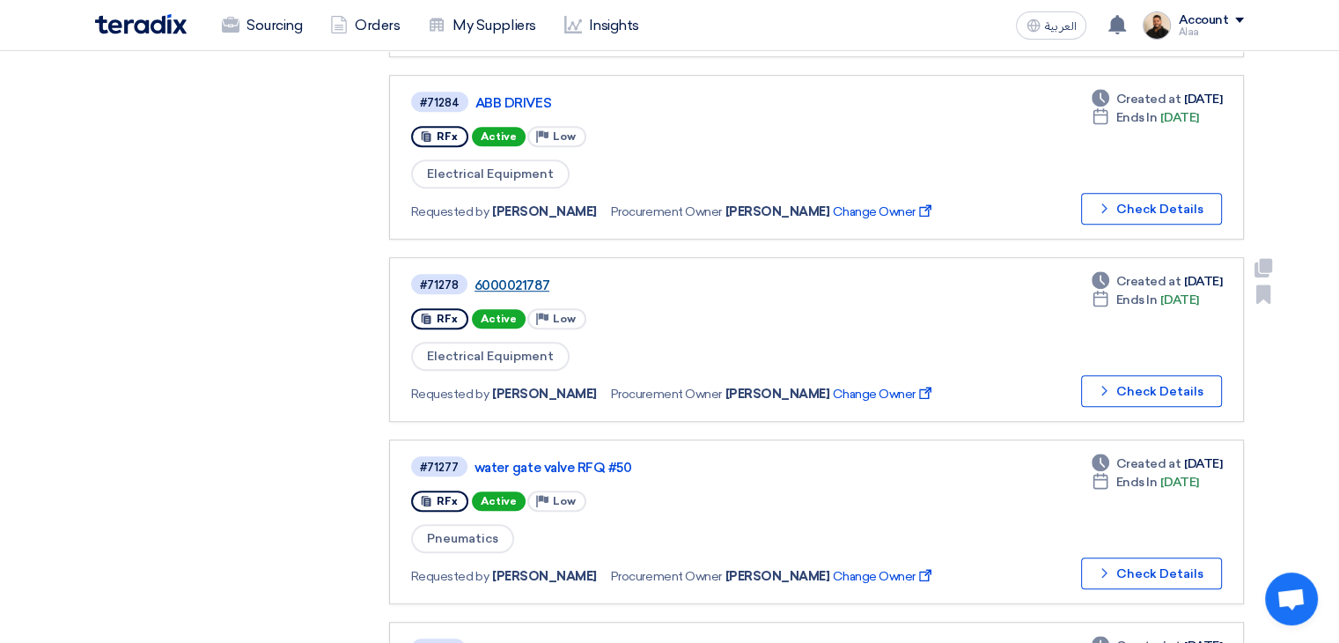
click at [507, 277] on link "6000021787" at bounding box center [695, 285] width 440 height 16
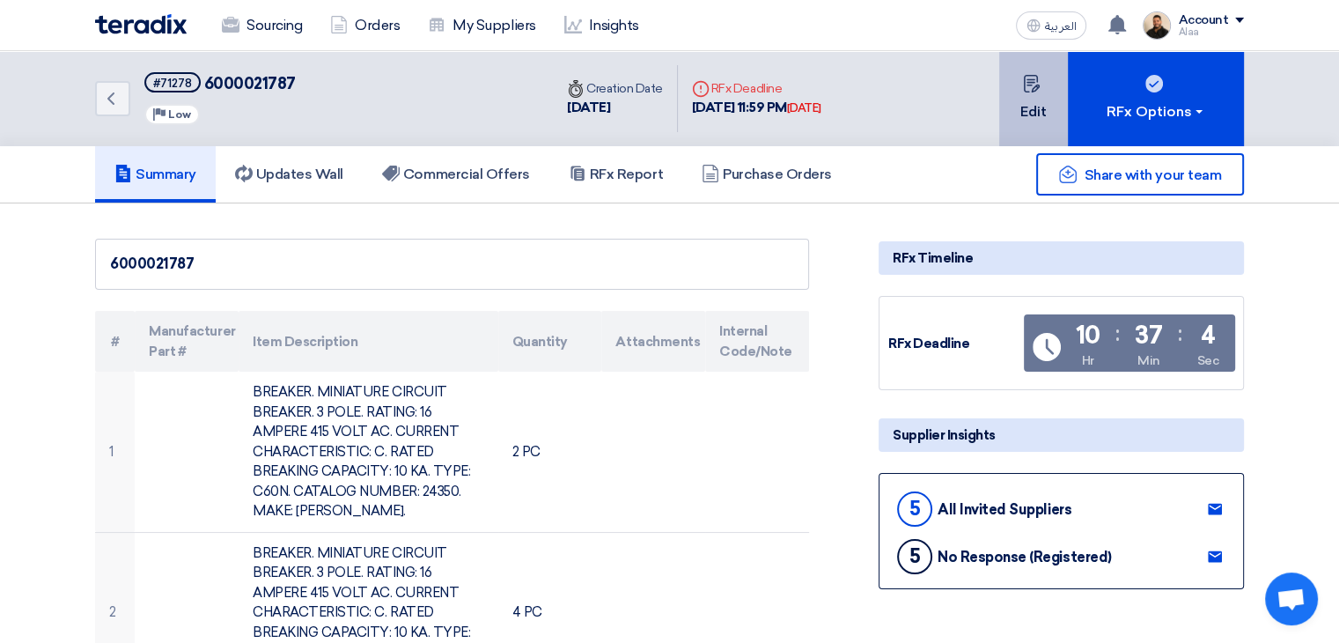
click at [1034, 116] on button "Edit" at bounding box center [1034, 98] width 69 height 95
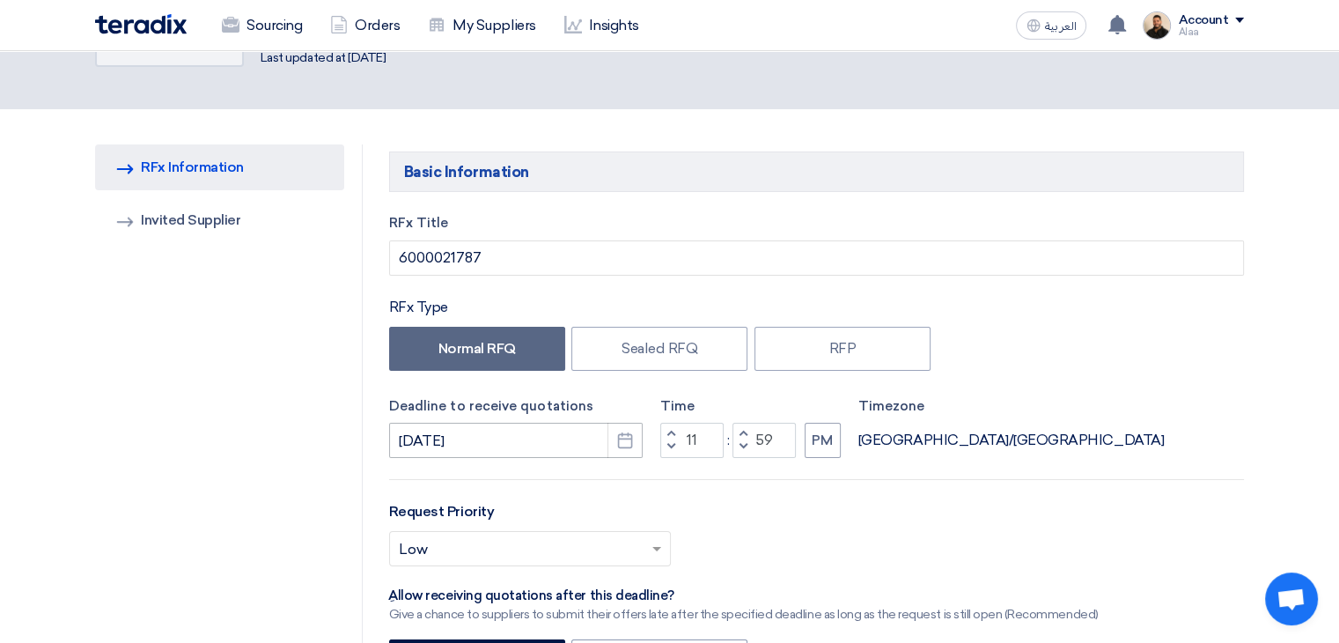
scroll to position [88, 0]
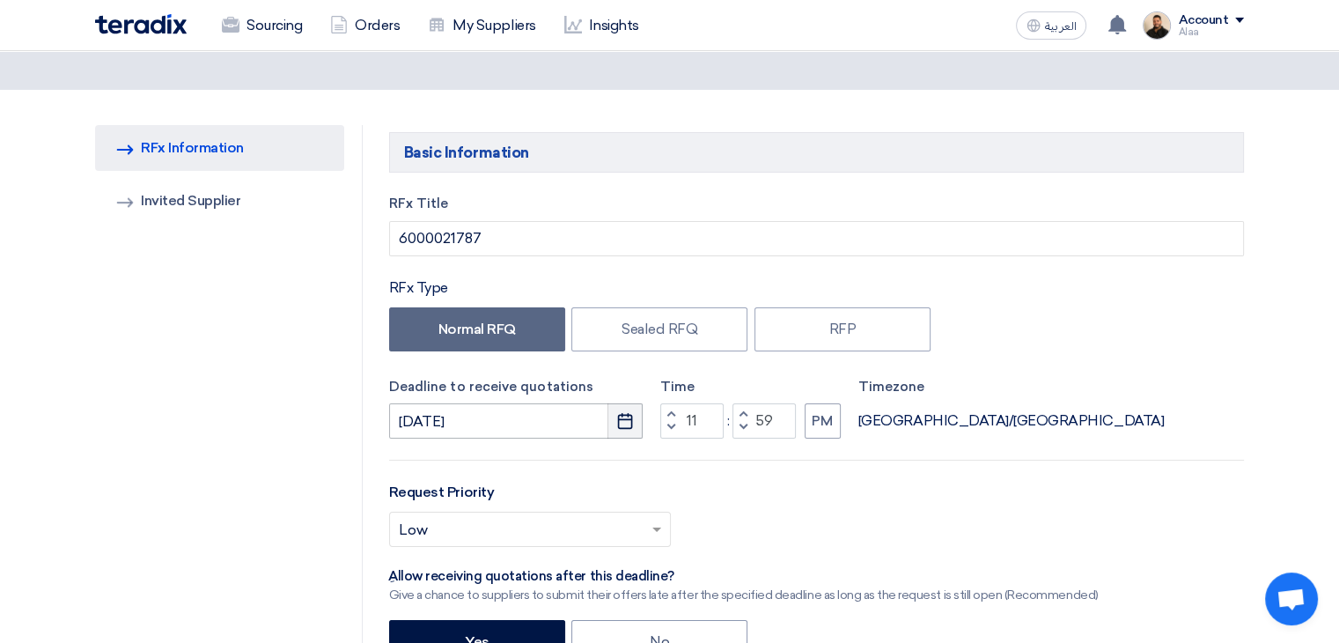
drag, startPoint x: 624, startPoint y: 427, endPoint x: 589, endPoint y: 434, distance: 35.9
click at [623, 426] on use "button" at bounding box center [625, 421] width 15 height 16
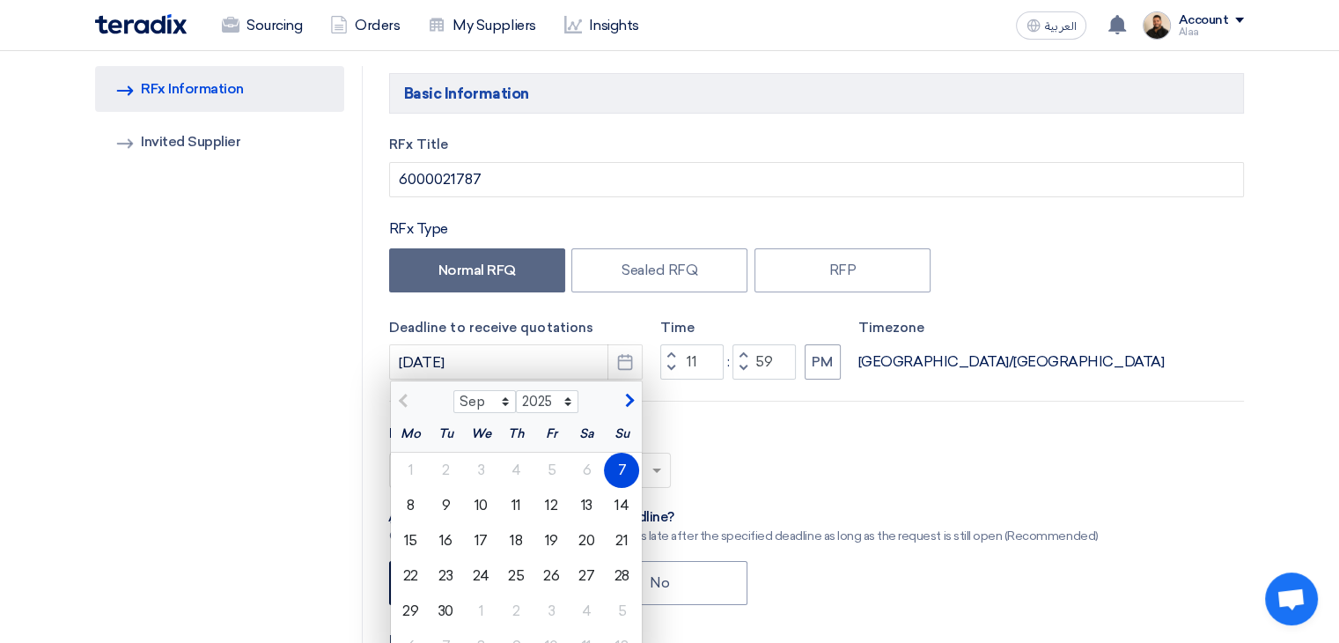
scroll to position [264, 0]
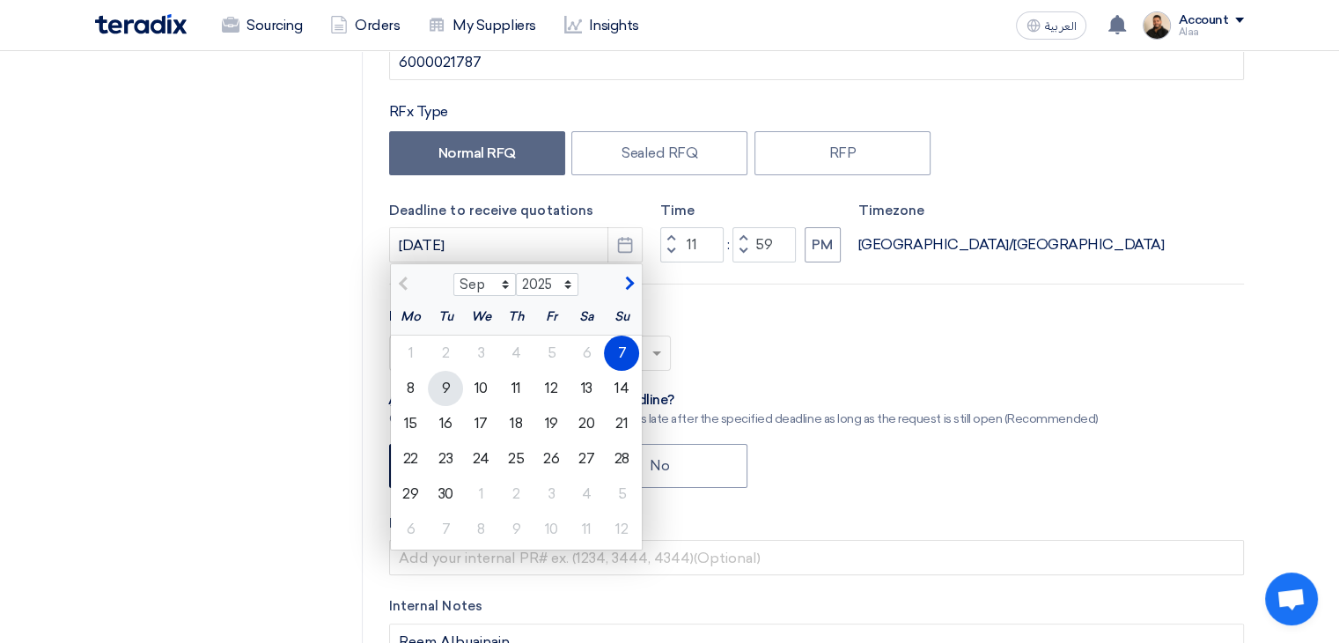
click at [454, 395] on div "9" at bounding box center [445, 388] width 35 height 35
type input "[DATE]"
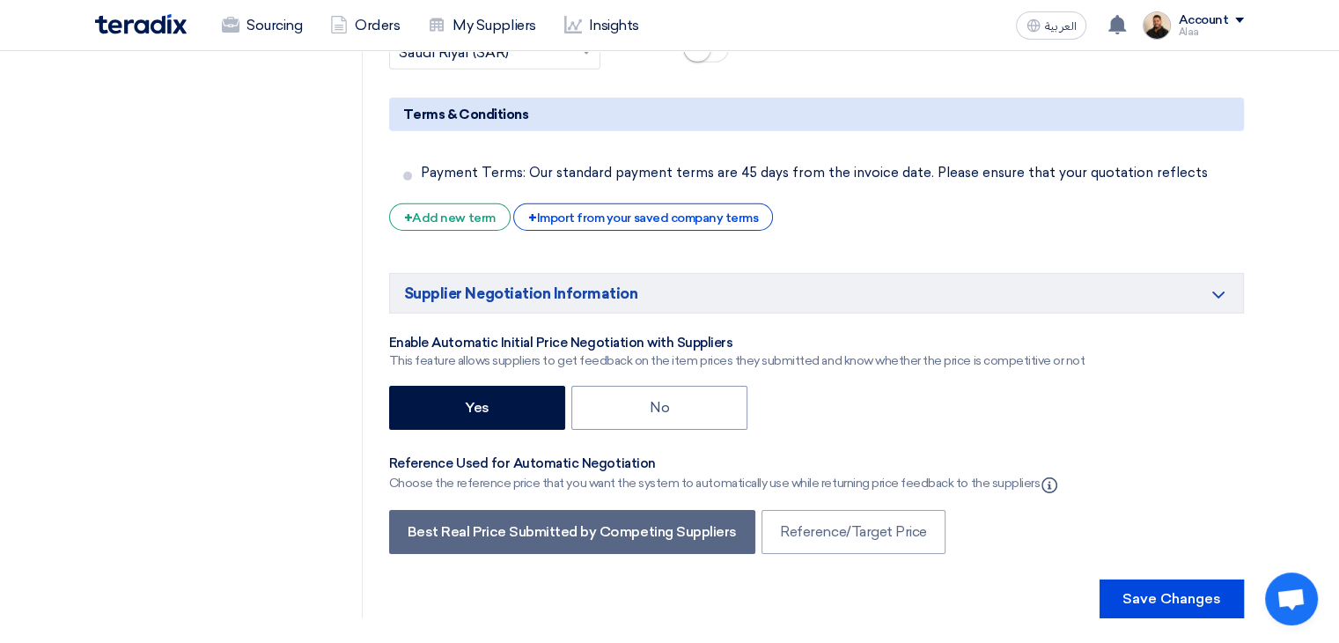
scroll to position [5661, 0]
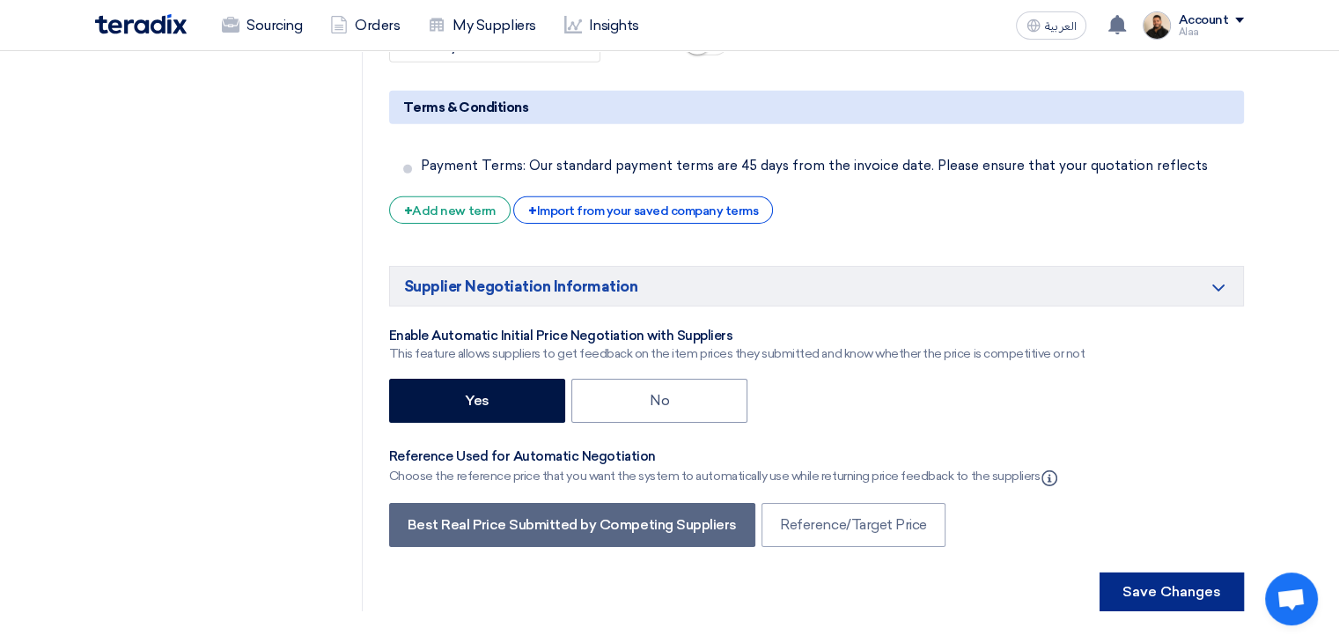
click at [1154, 572] on button "Save Changes" at bounding box center [1172, 591] width 144 height 39
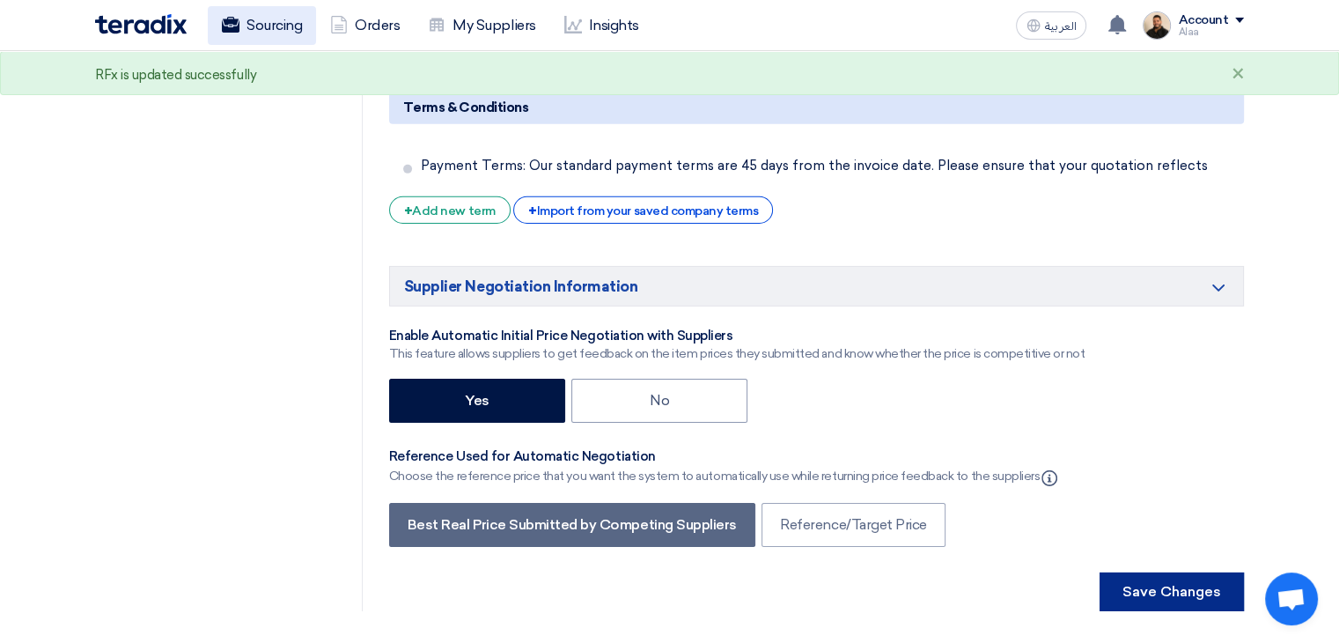
scroll to position [0, 0]
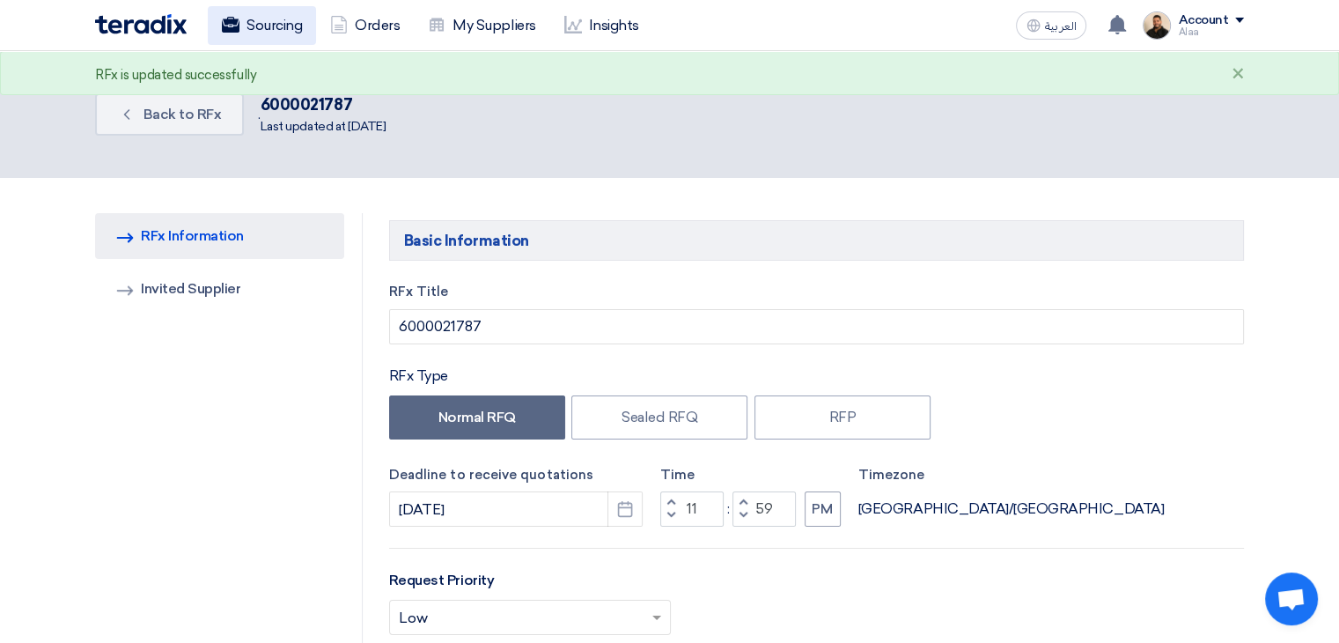
click at [260, 26] on link "Sourcing" at bounding box center [262, 25] width 108 height 39
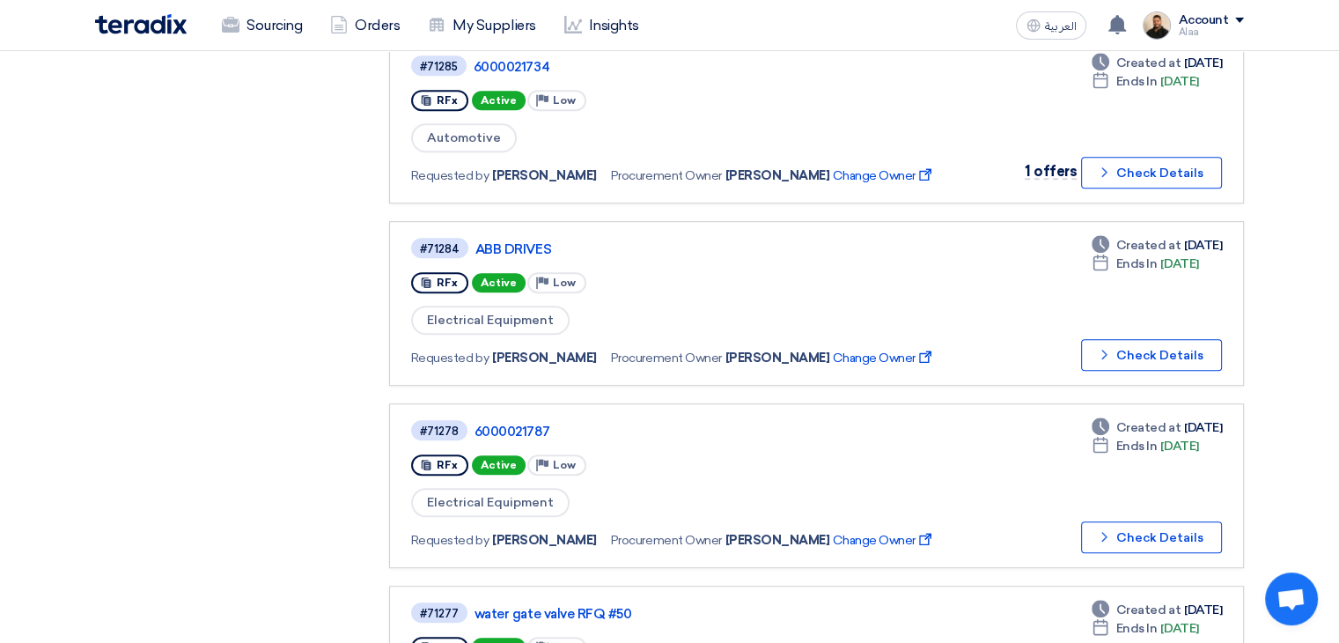
scroll to position [881, 0]
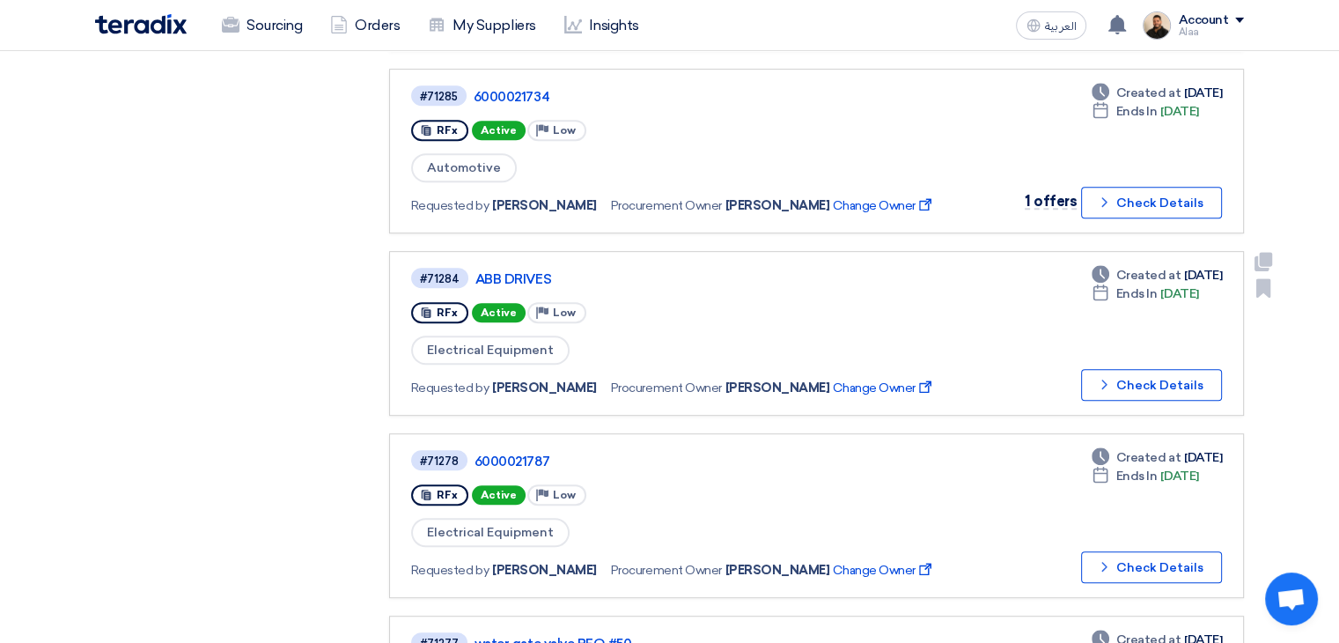
click at [487, 266] on div "#71284 ABB DRIVES" at bounding box center [682, 278] width 542 height 24
click at [493, 271] on link "ABB DRIVES" at bounding box center [696, 279] width 440 height 16
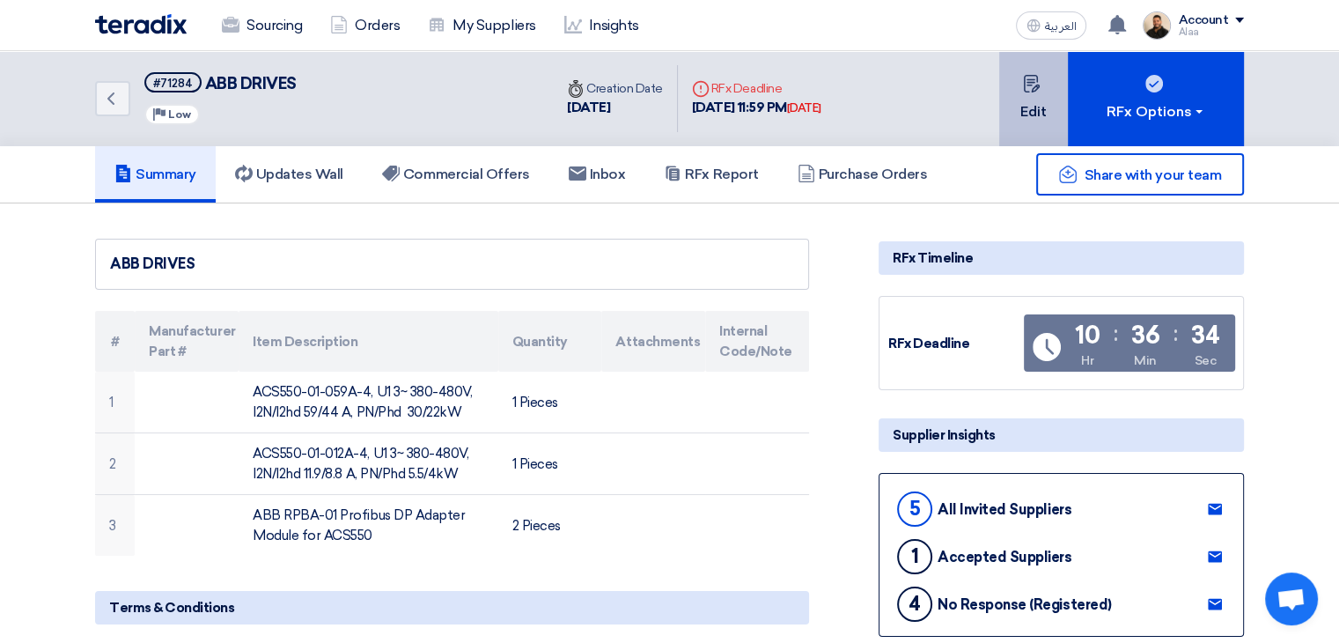
click at [1025, 108] on button "Edit" at bounding box center [1034, 98] width 69 height 95
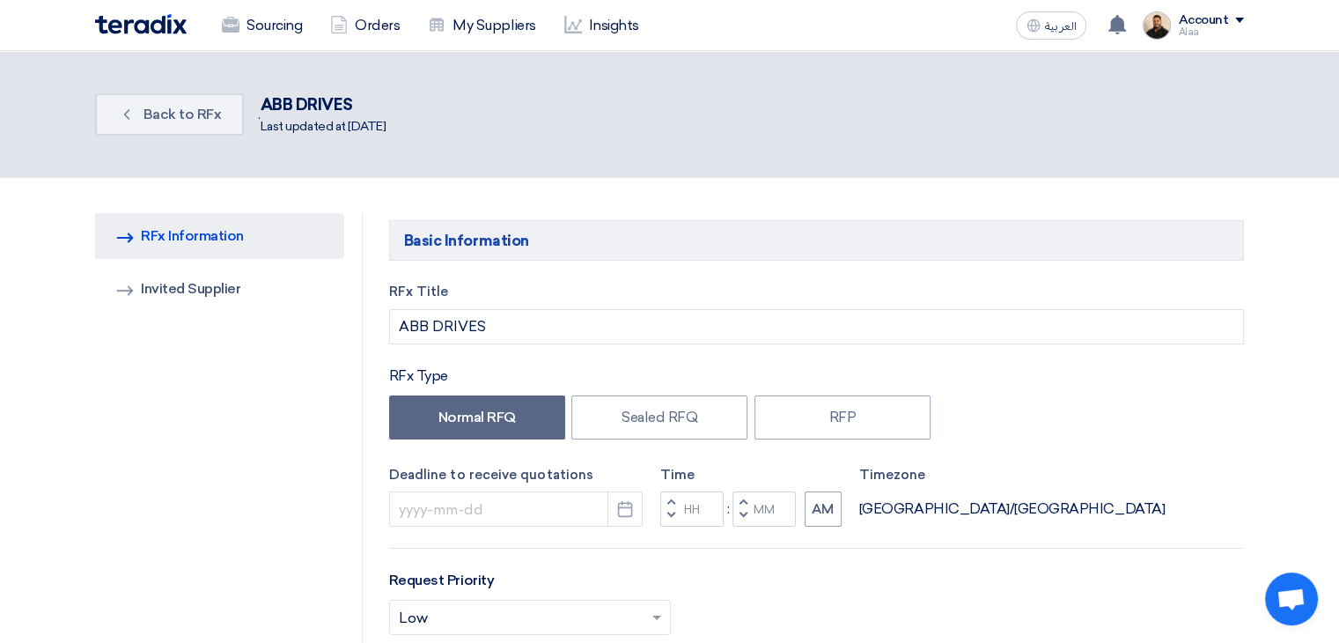
type input "[DATE]"
type input "11"
type input "59"
click at [626, 500] on icon "Pick a date" at bounding box center [625, 509] width 18 height 18
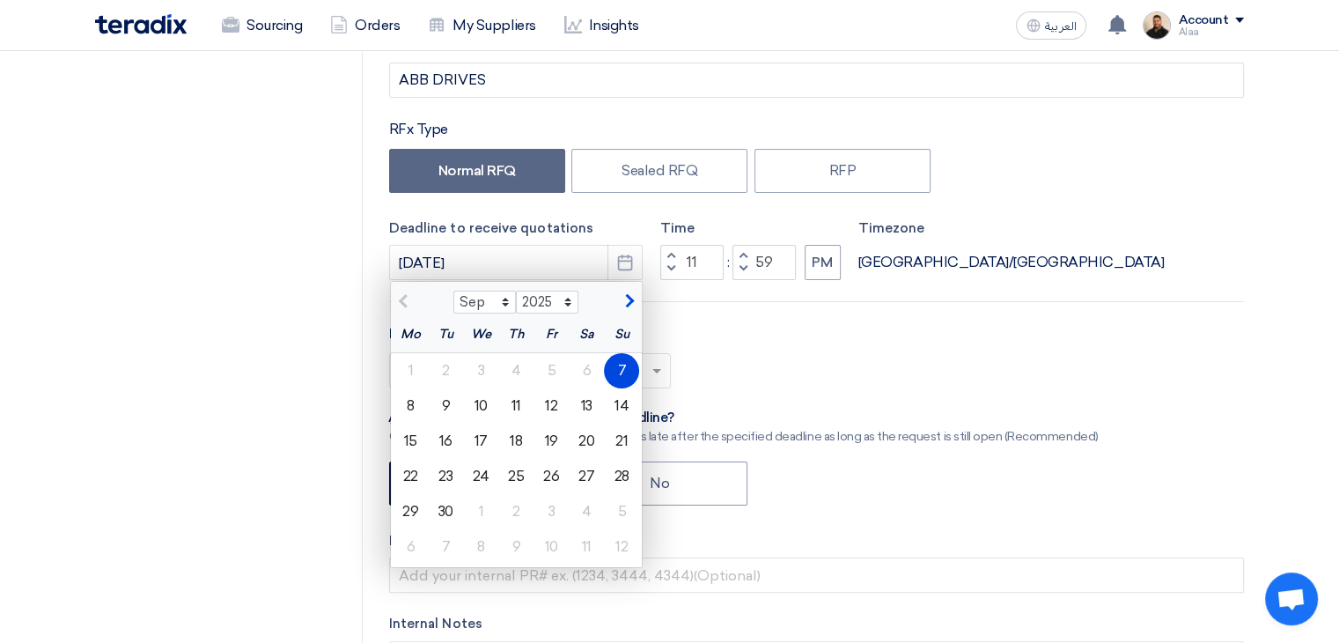
scroll to position [352, 0]
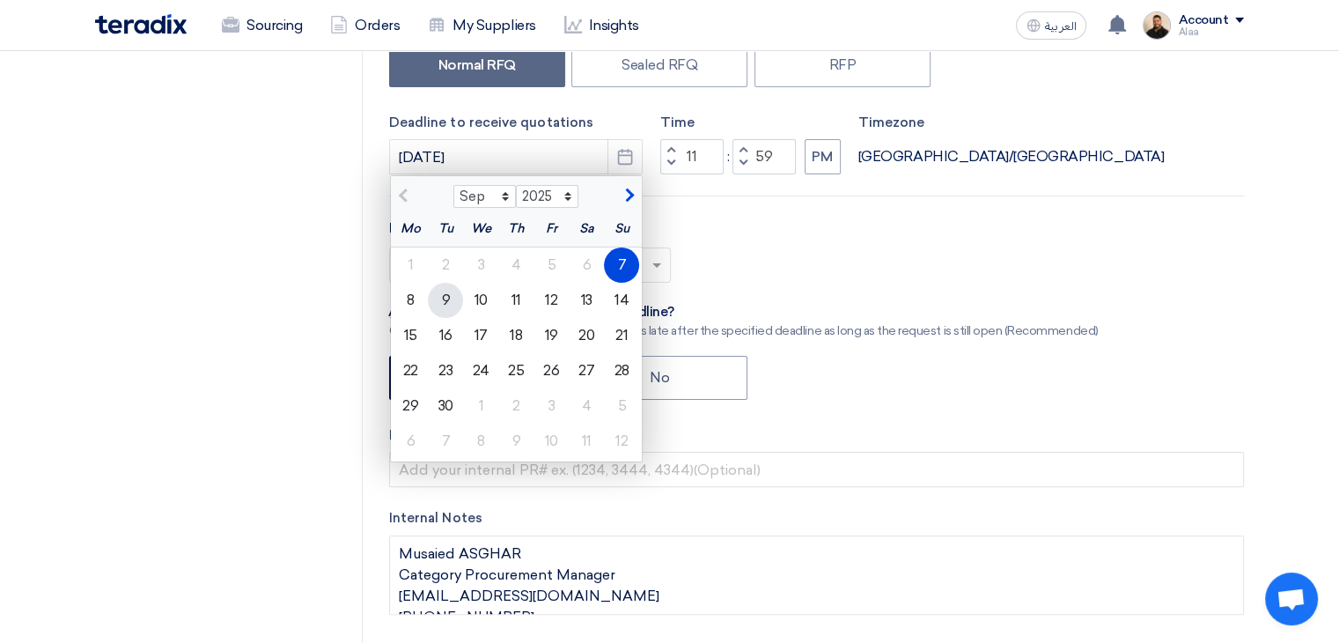
click at [440, 302] on div "9" at bounding box center [445, 300] width 35 height 35
type input "[DATE]"
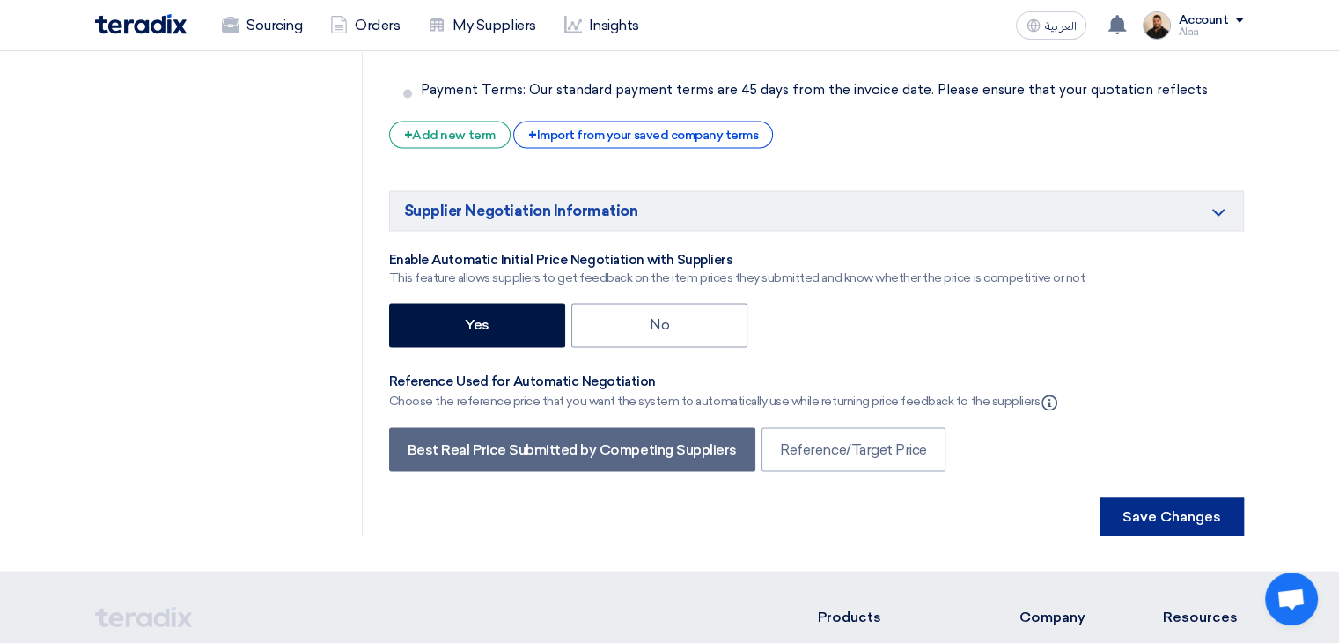
scroll to position [3082, 0]
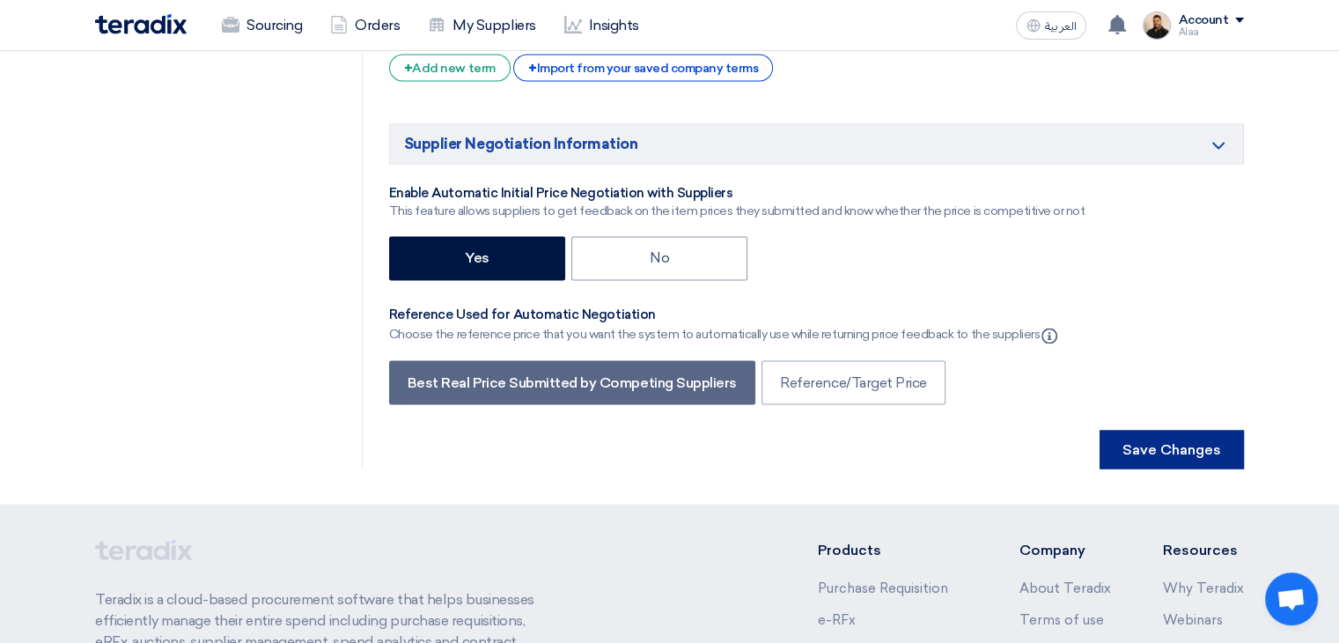
click at [1165, 430] on button "Save Changes" at bounding box center [1172, 449] width 144 height 39
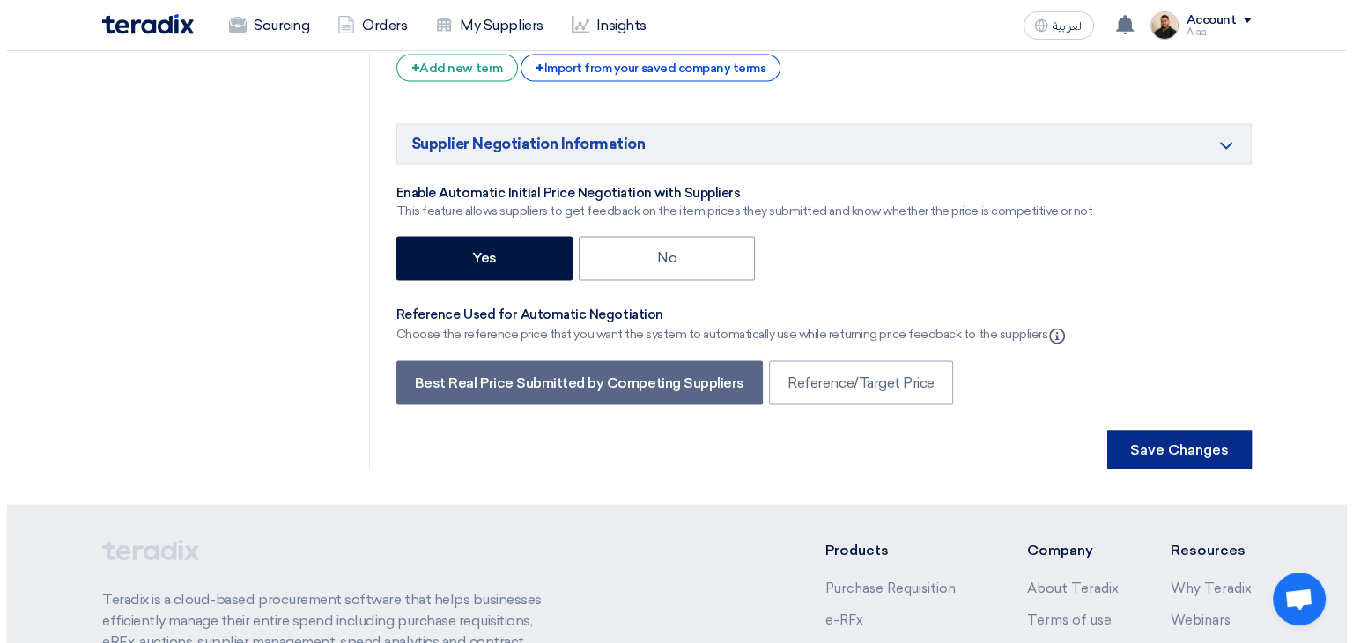
scroll to position [0, 0]
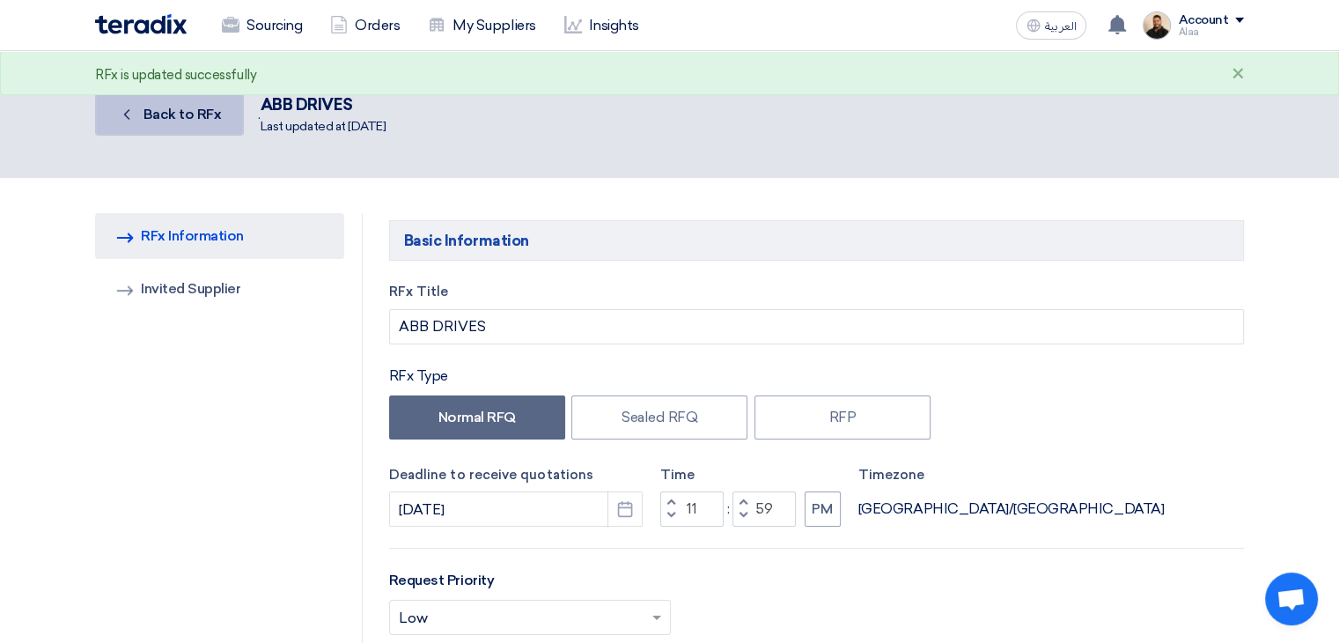
click at [195, 114] on span "Back to RFx" at bounding box center [183, 114] width 78 height 17
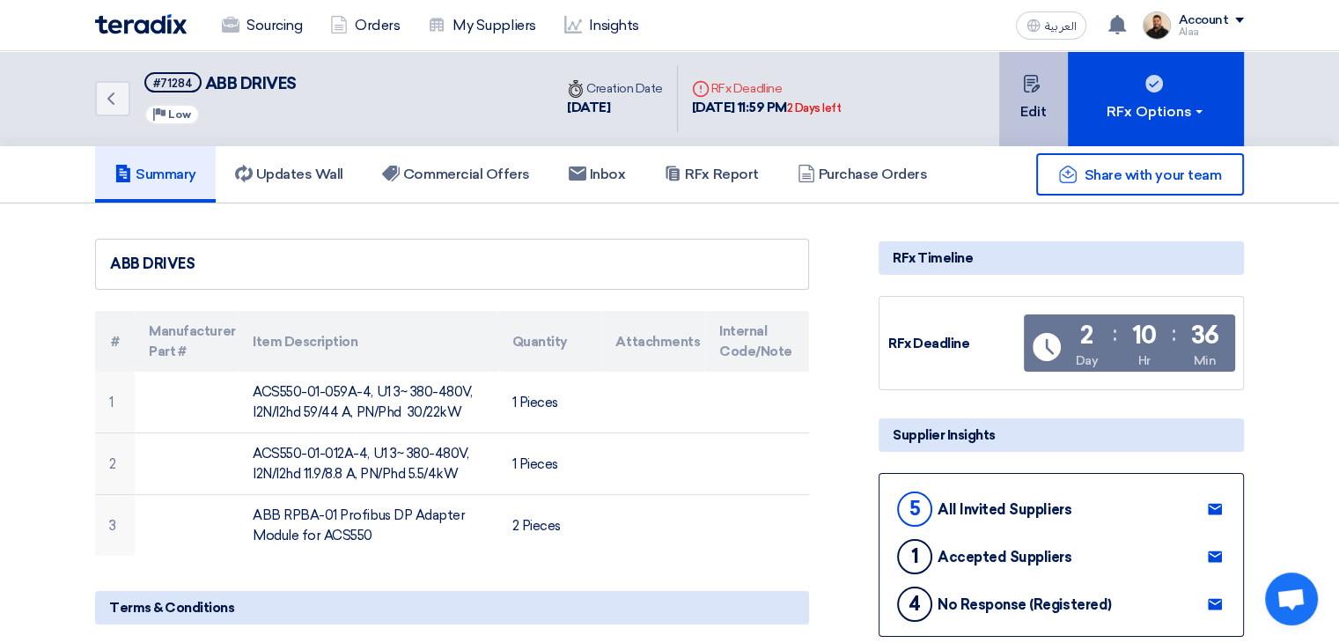
click at [1033, 117] on button "Edit" at bounding box center [1034, 98] width 69 height 95
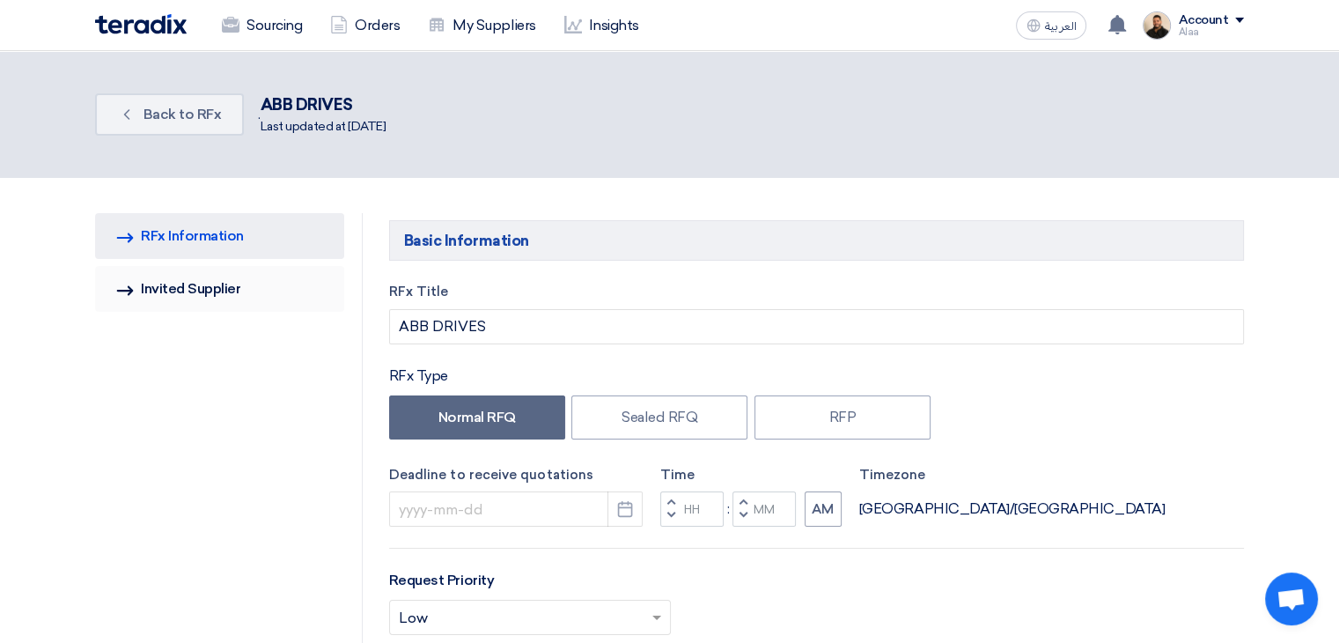
type input "[DATE]"
type input "11"
type input "59"
click at [236, 286] on link "Invited Suppliers Invited Supplier" at bounding box center [219, 289] width 249 height 46
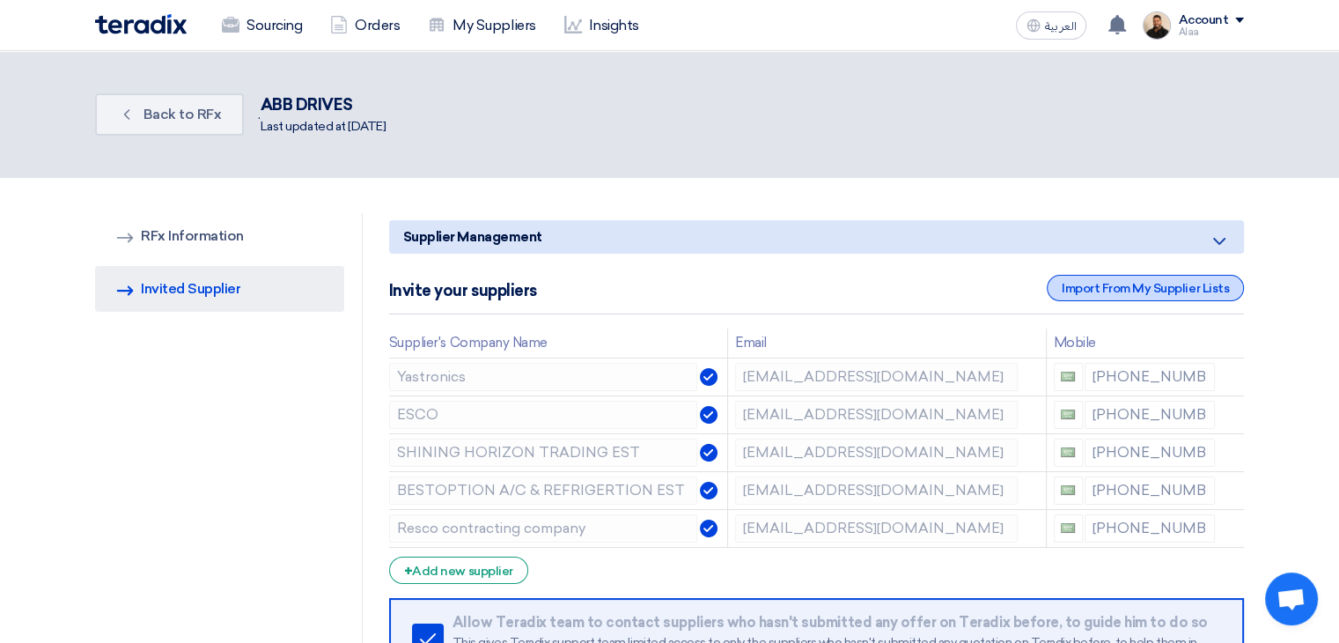
click at [1066, 291] on div "Import From My Supplier Lists" at bounding box center [1145, 288] width 197 height 26
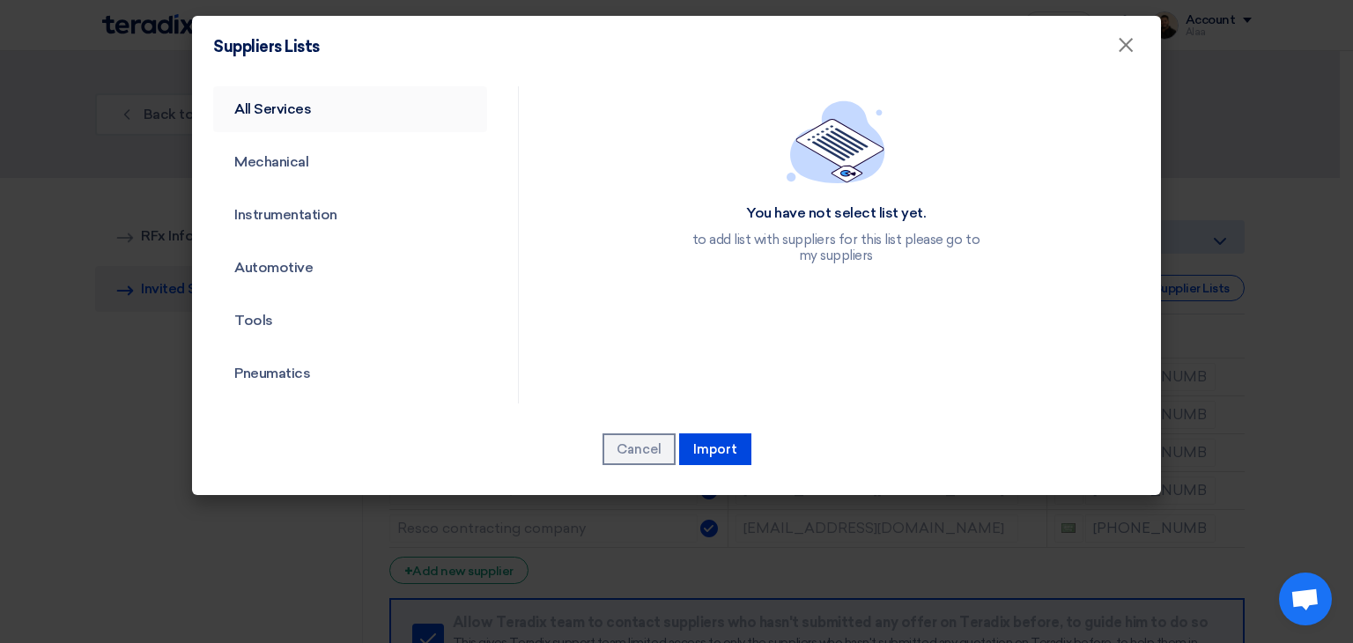
click at [263, 100] on link "All Services" at bounding box center [350, 109] width 274 height 46
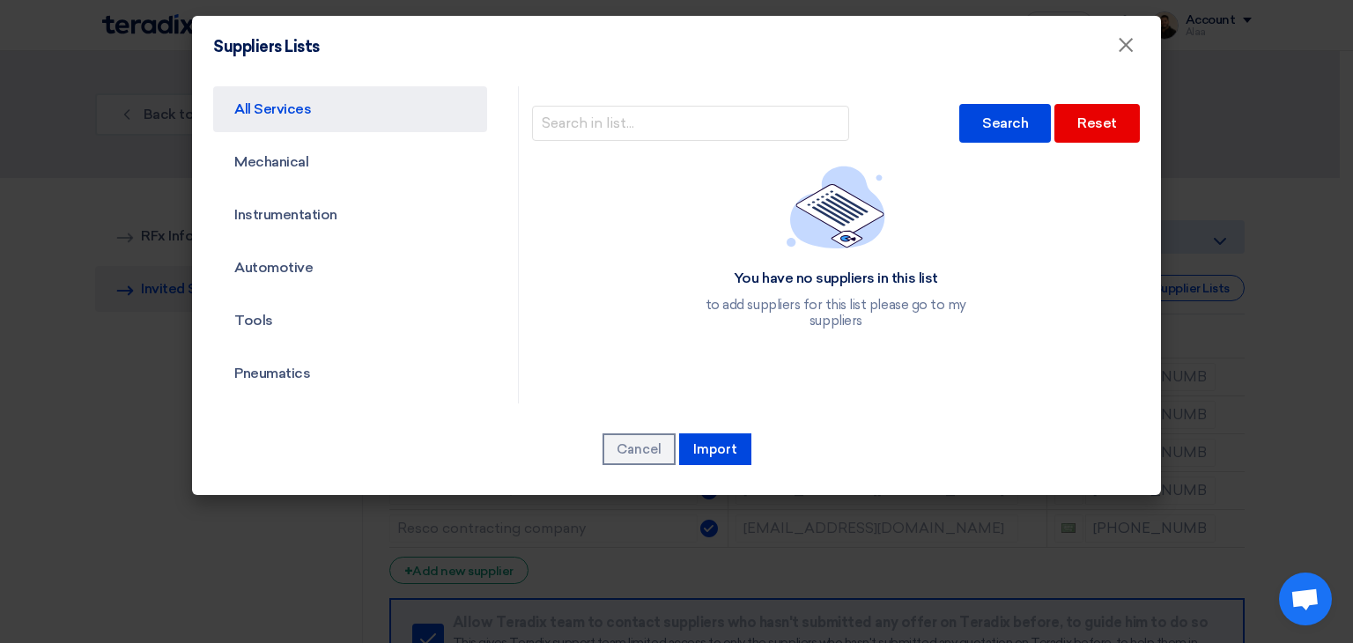
click at [641, 102] on div "Search Reset" at bounding box center [836, 123] width 608 height 56
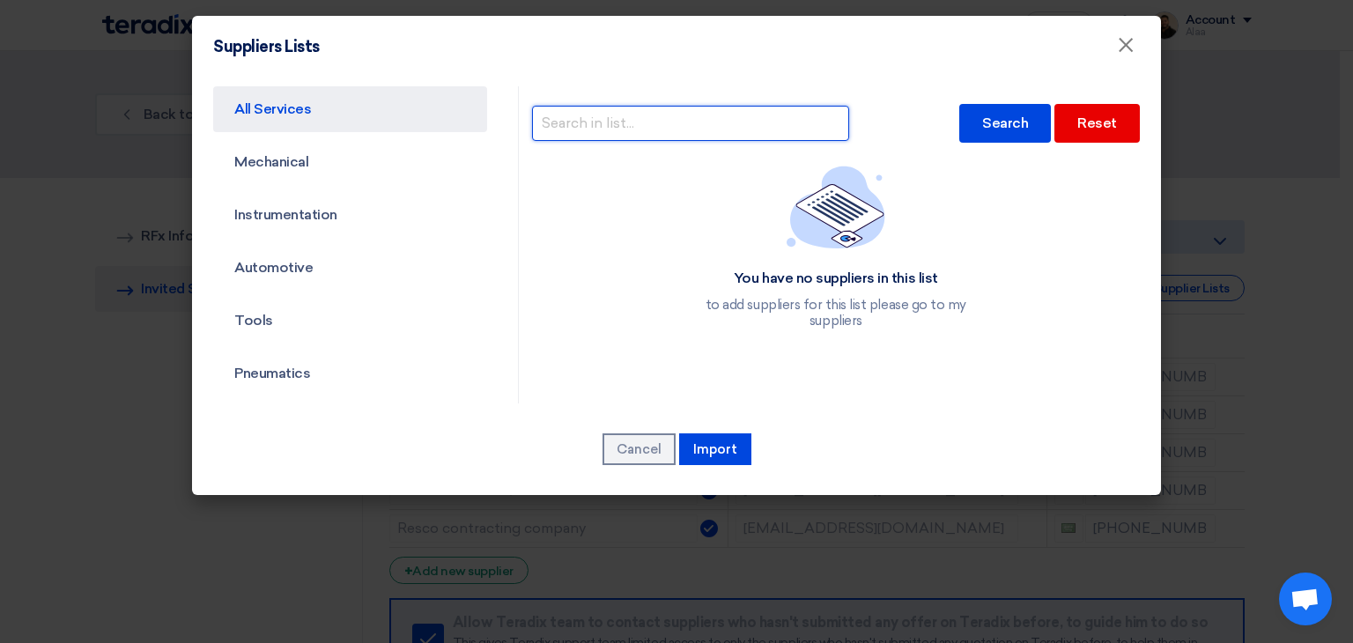
click at [641, 113] on input "text" at bounding box center [690, 123] width 317 height 35
type input "abb"
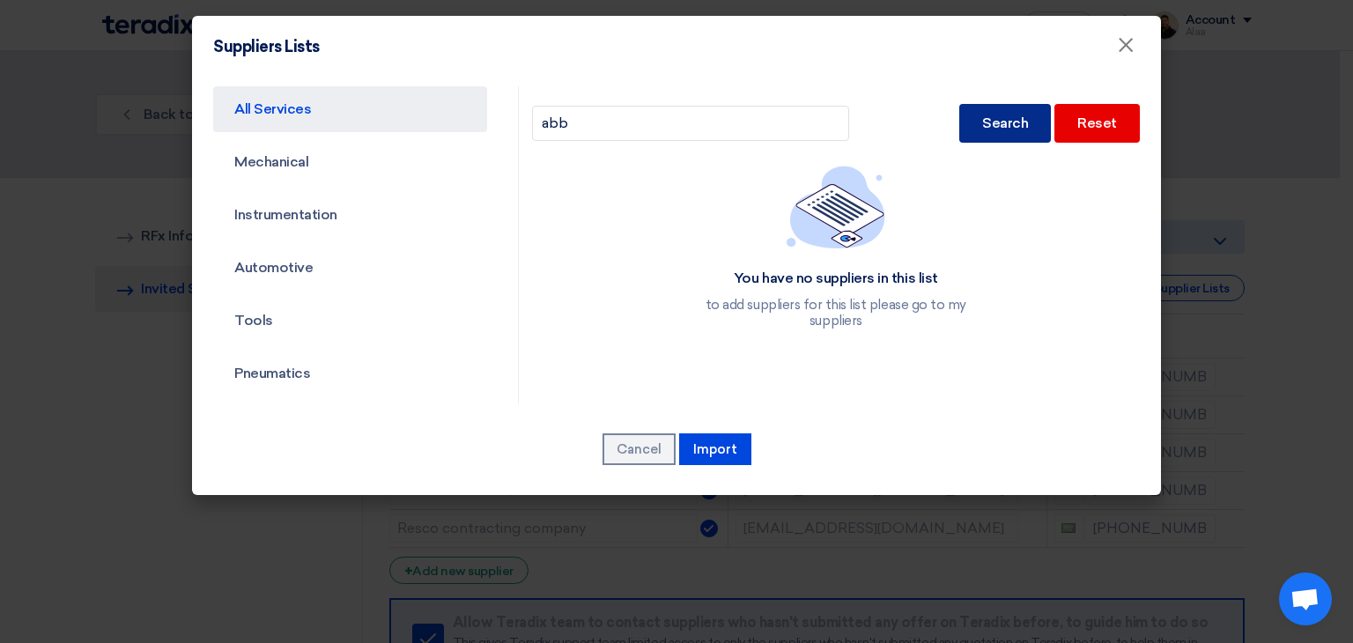
click at [999, 123] on div "Search" at bounding box center [1005, 123] width 92 height 39
click at [1007, 109] on div "Search" at bounding box center [1005, 123] width 92 height 39
click at [980, 128] on div "Search" at bounding box center [1005, 123] width 92 height 39
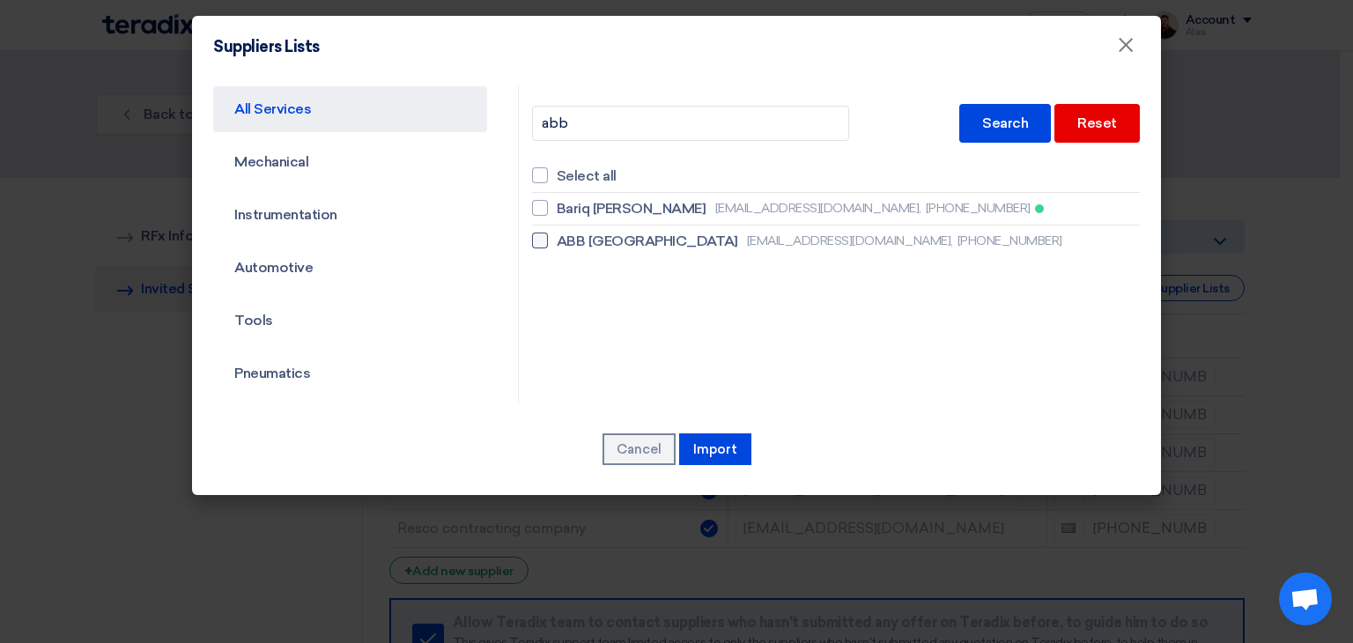
click at [613, 244] on span "ABB [GEOGRAPHIC_DATA]" at bounding box center [647, 241] width 181 height 21
click at [568, 244] on input "ABB [GEOGRAPHIC_DATA] [EMAIL_ADDRESS][DOMAIN_NAME], [PHONE_NUMBER]" at bounding box center [562, 240] width 11 height 11
checkbox input "true"
click at [712, 445] on button "Import" at bounding box center [715, 449] width 72 height 32
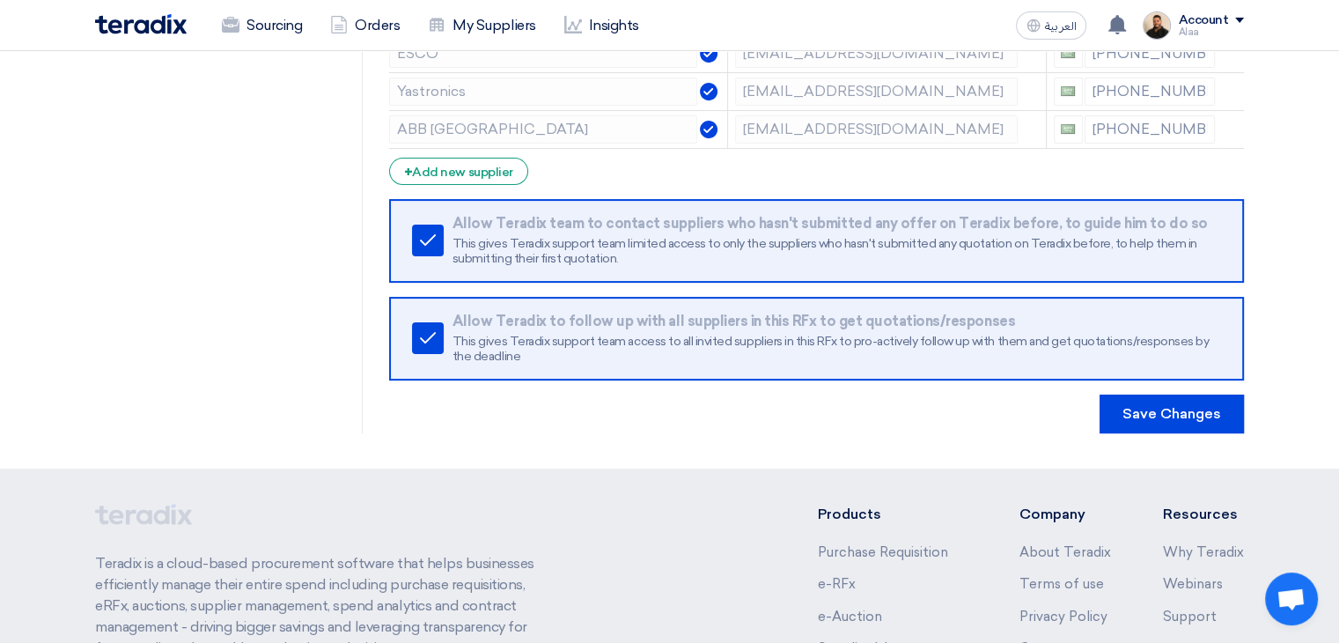
scroll to position [440, 0]
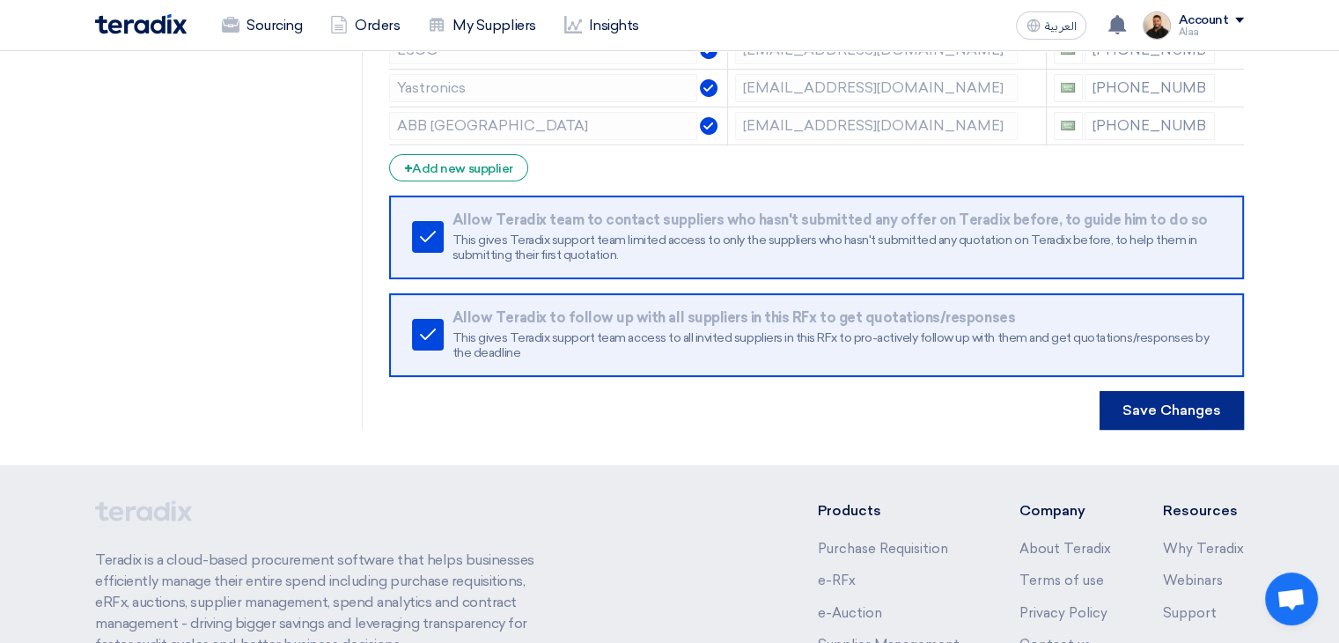
click at [1200, 409] on button "Save Changes" at bounding box center [1172, 410] width 144 height 39
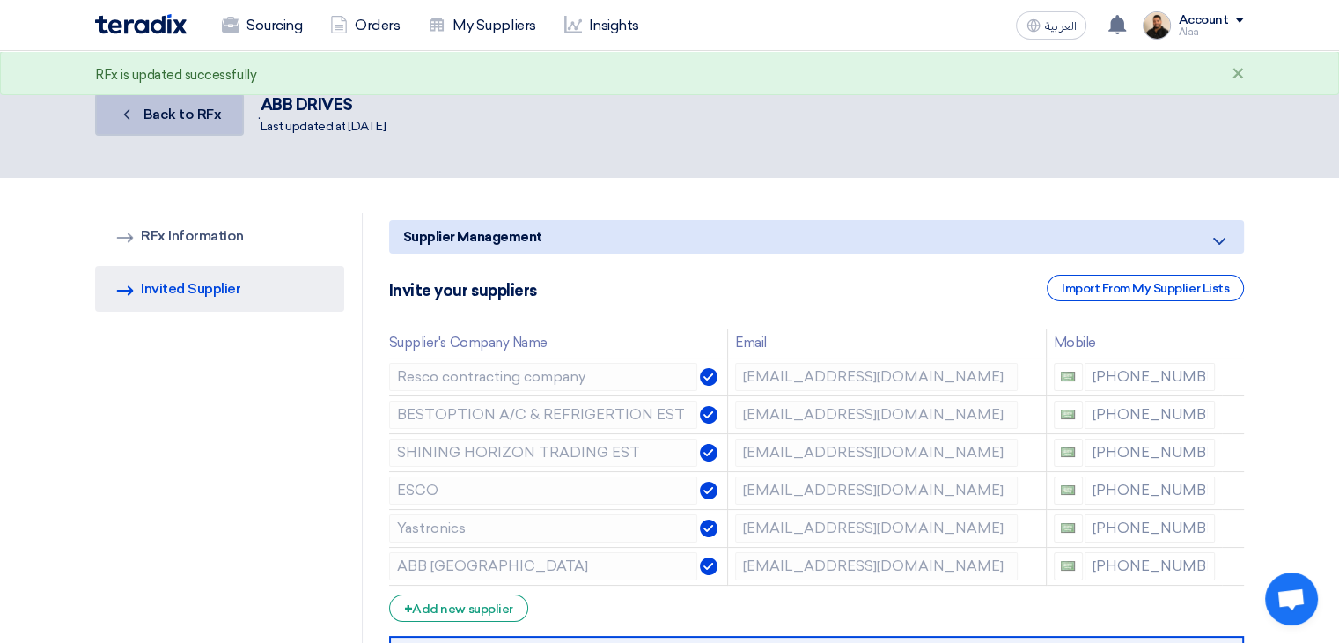
click at [212, 112] on span "Back to RFx" at bounding box center [183, 114] width 78 height 17
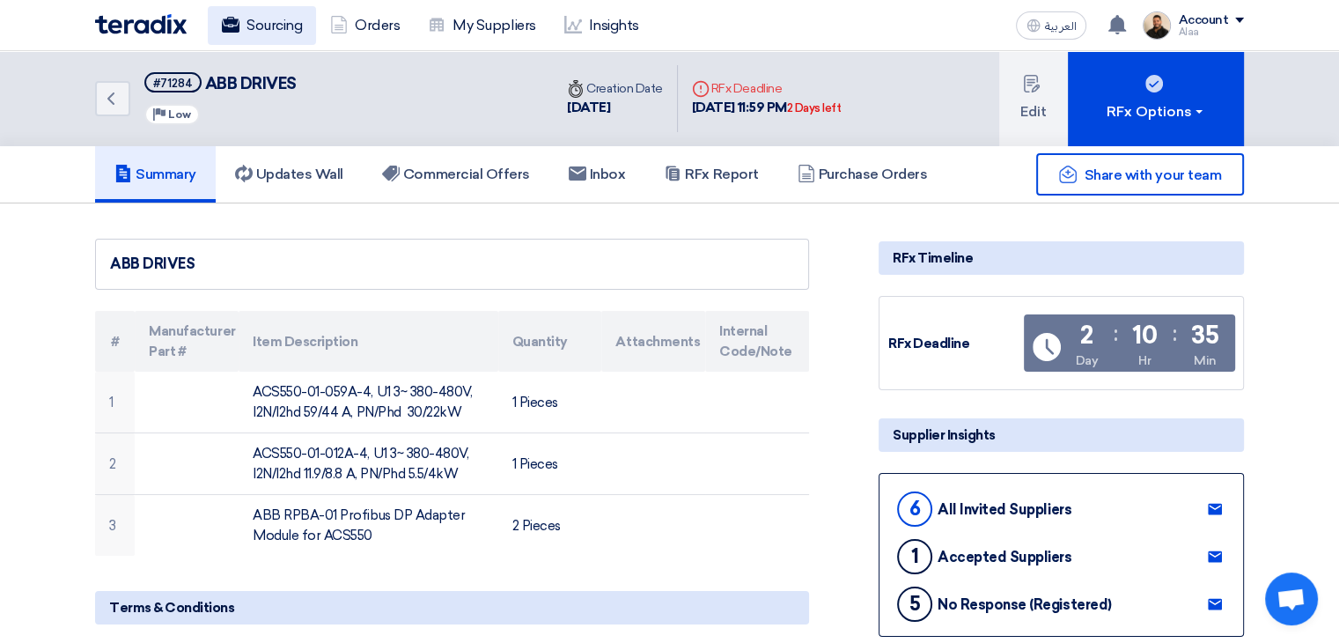
click at [286, 30] on link "Sourcing" at bounding box center [262, 25] width 108 height 39
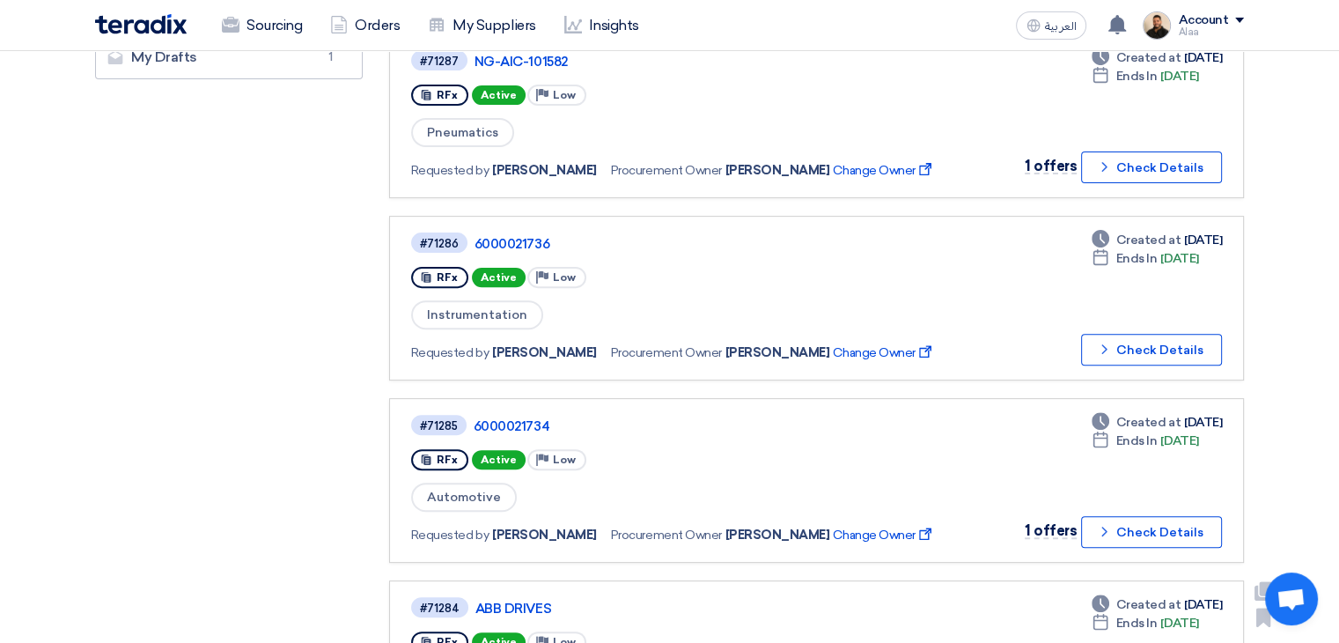
scroll to position [528, 0]
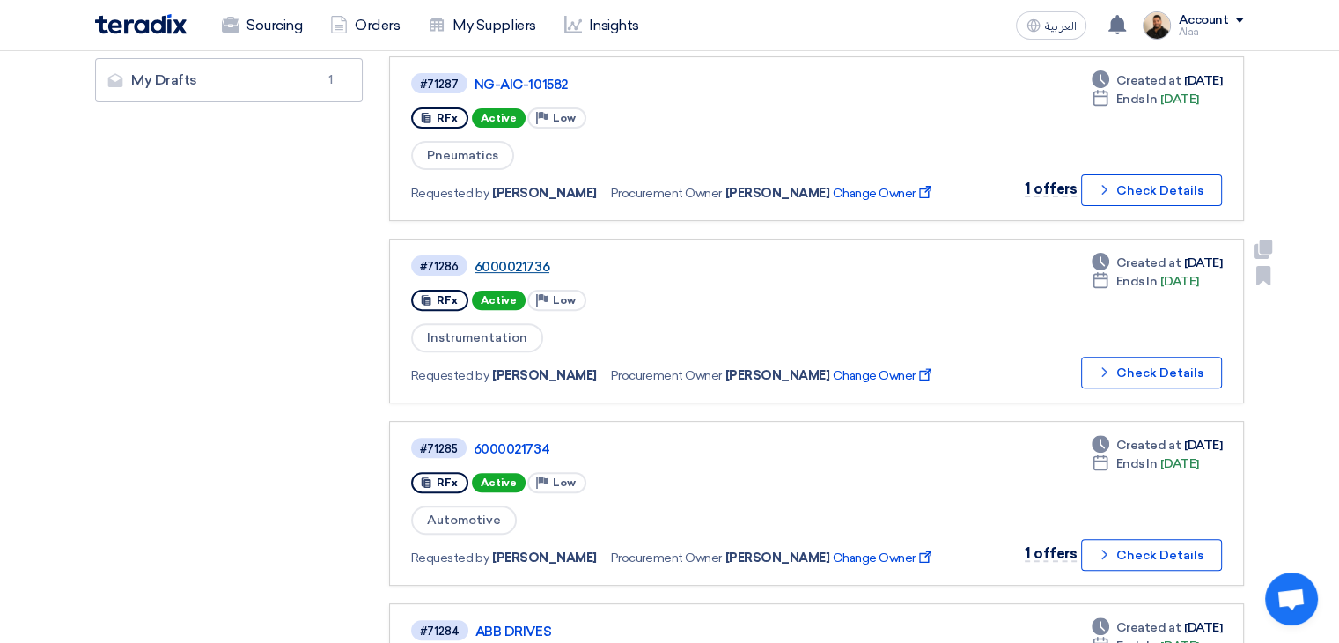
click at [498, 259] on link "6000021736" at bounding box center [695, 267] width 440 height 16
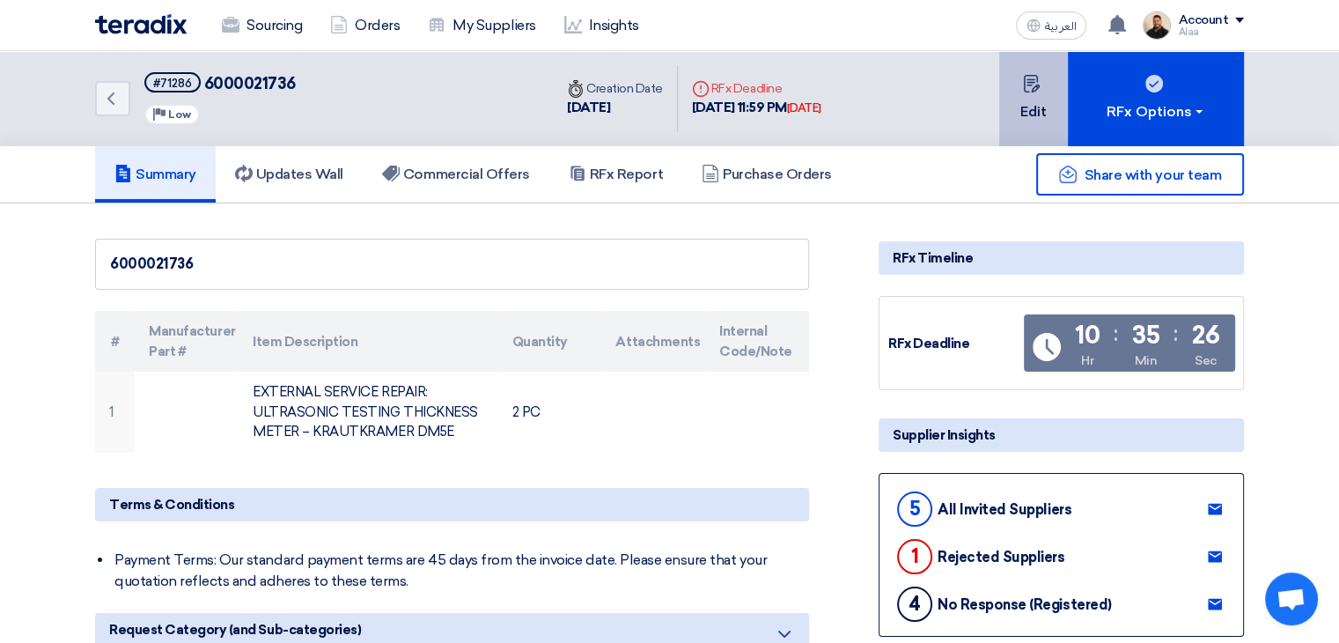
click at [1022, 117] on button "Edit" at bounding box center [1034, 98] width 69 height 95
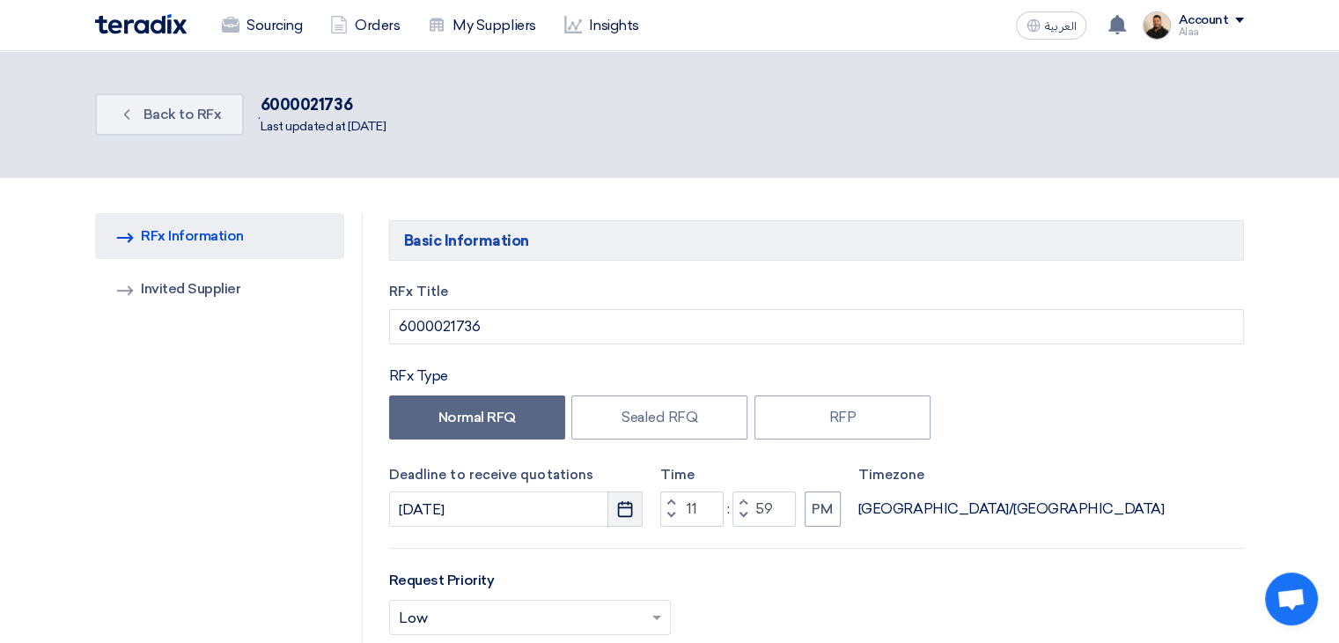
click at [629, 513] on icon "Pick a date" at bounding box center [625, 509] width 18 height 18
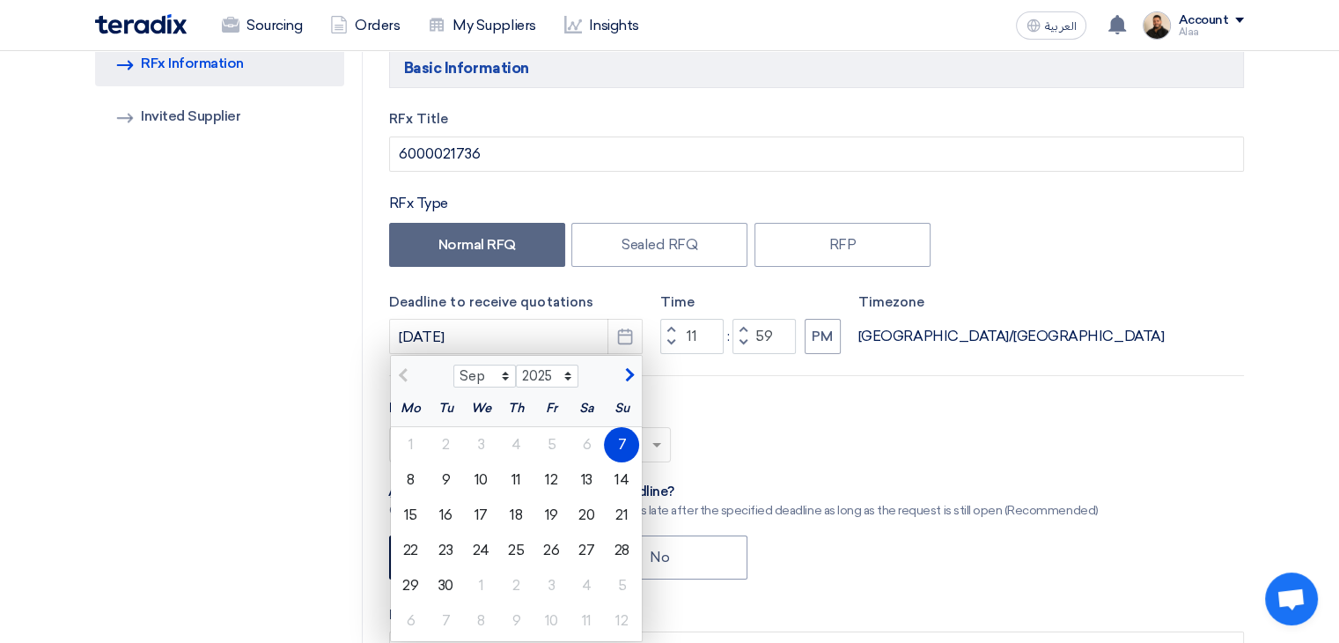
scroll to position [176, 0]
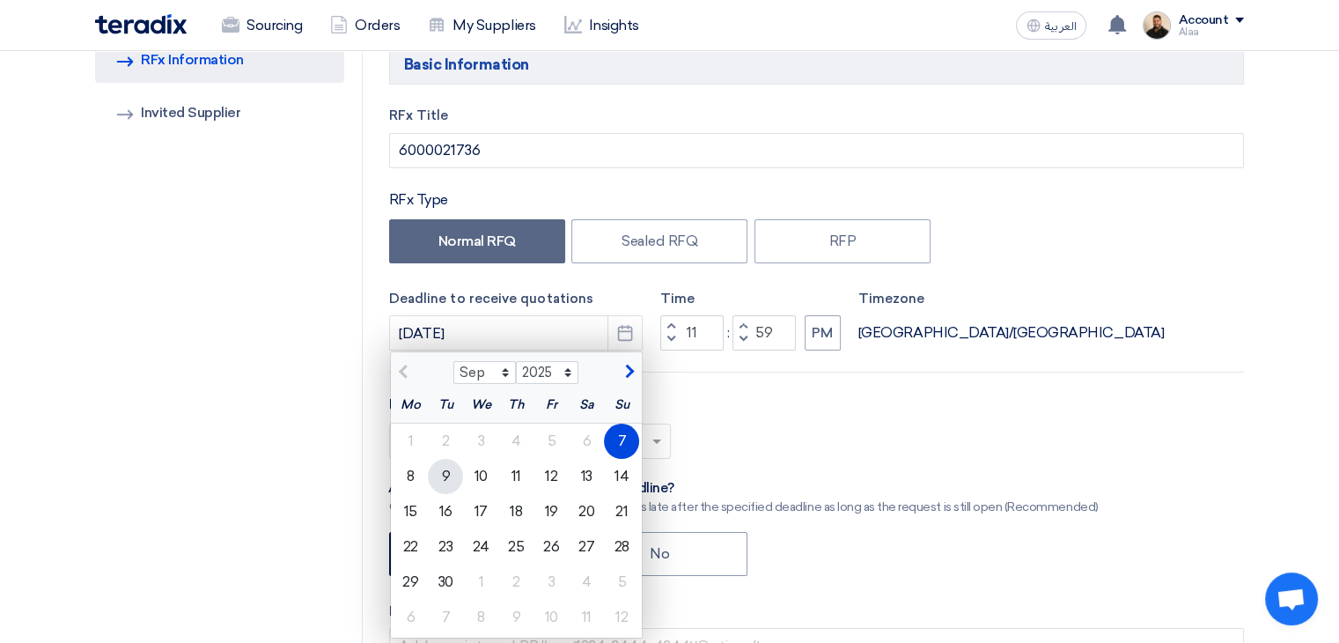
click at [439, 471] on div "9" at bounding box center [445, 476] width 35 height 35
type input "[DATE]"
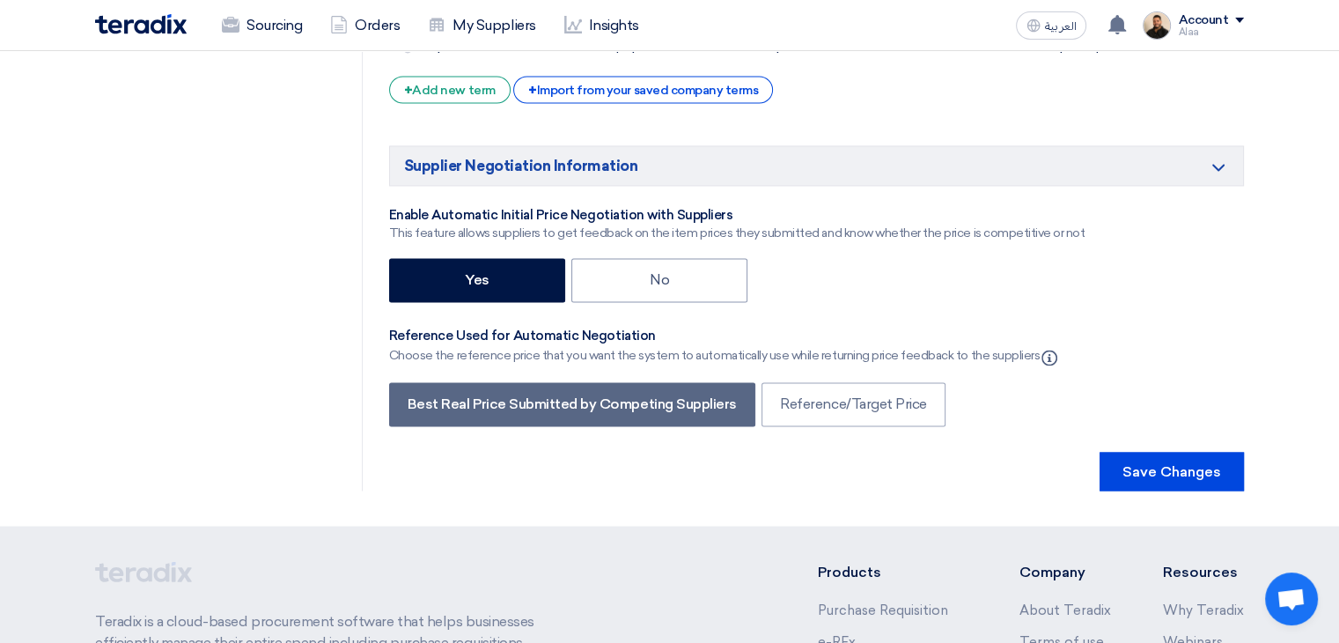
scroll to position [2906, 0]
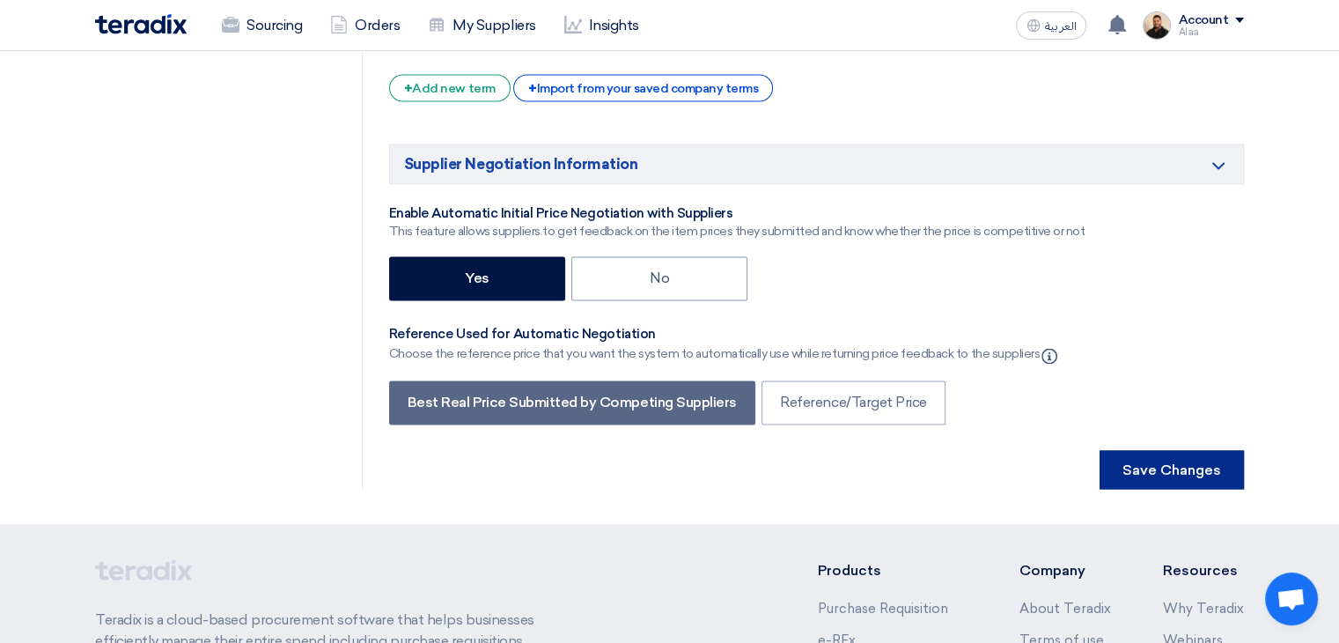
click at [1173, 450] on button "Save Changes" at bounding box center [1172, 469] width 144 height 39
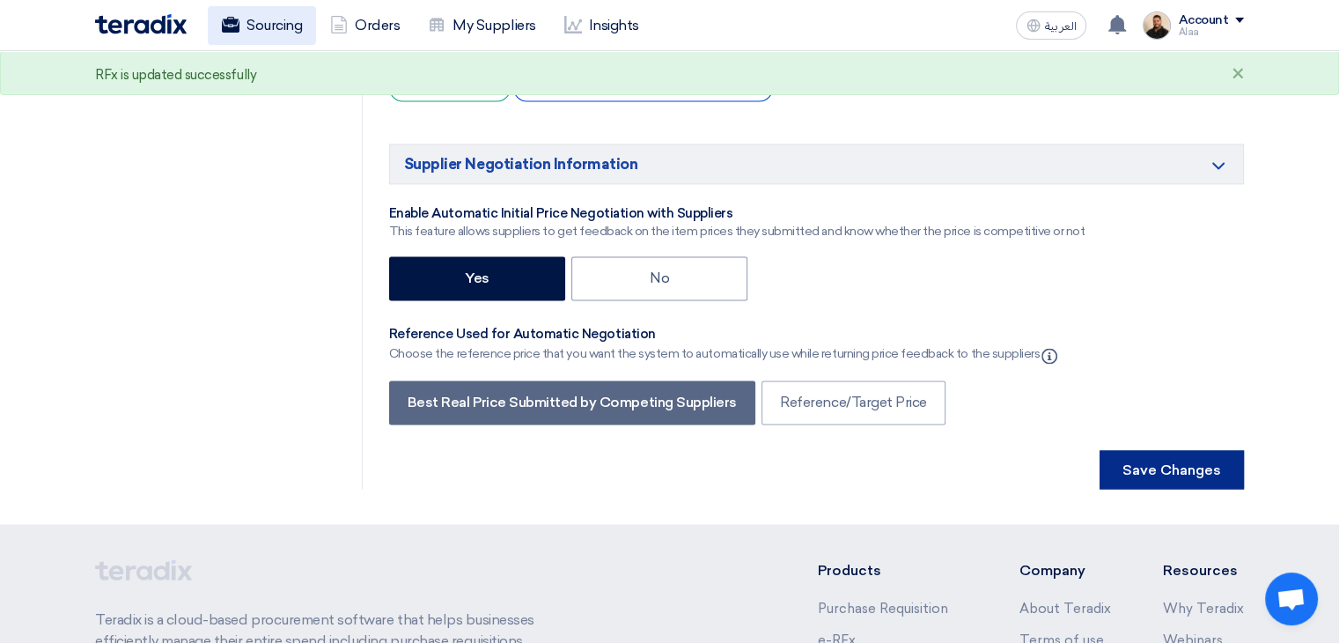
scroll to position [0, 0]
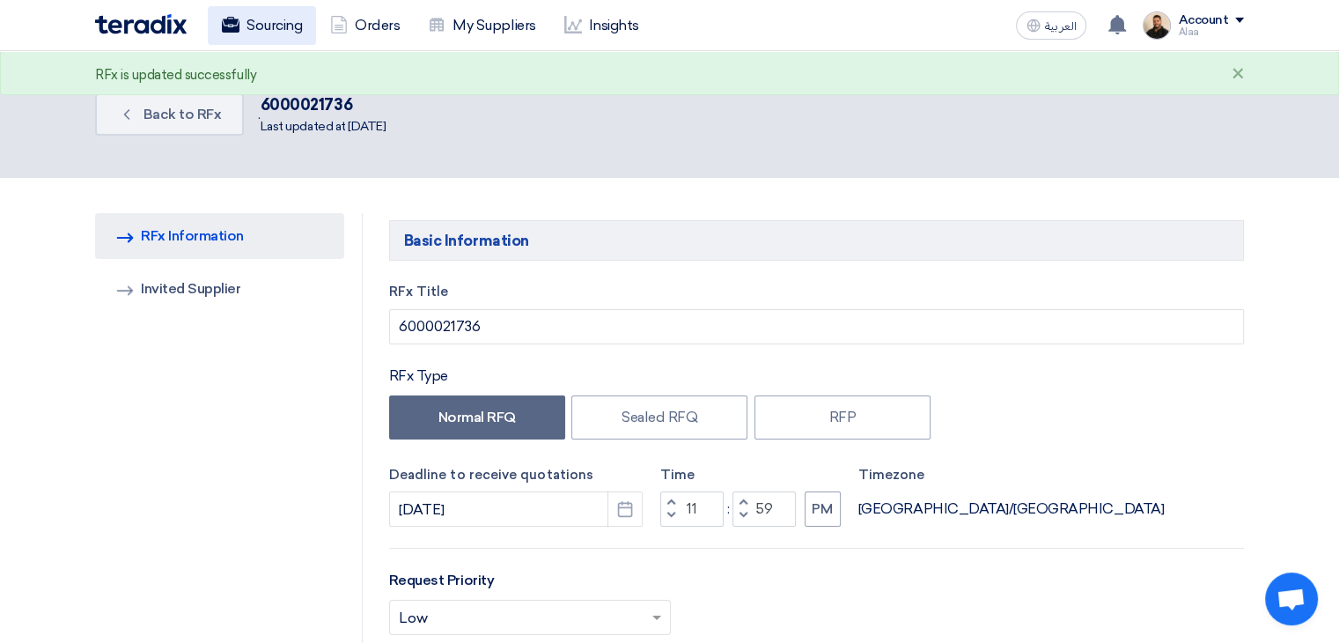
click at [275, 33] on link "Sourcing" at bounding box center [262, 25] width 108 height 39
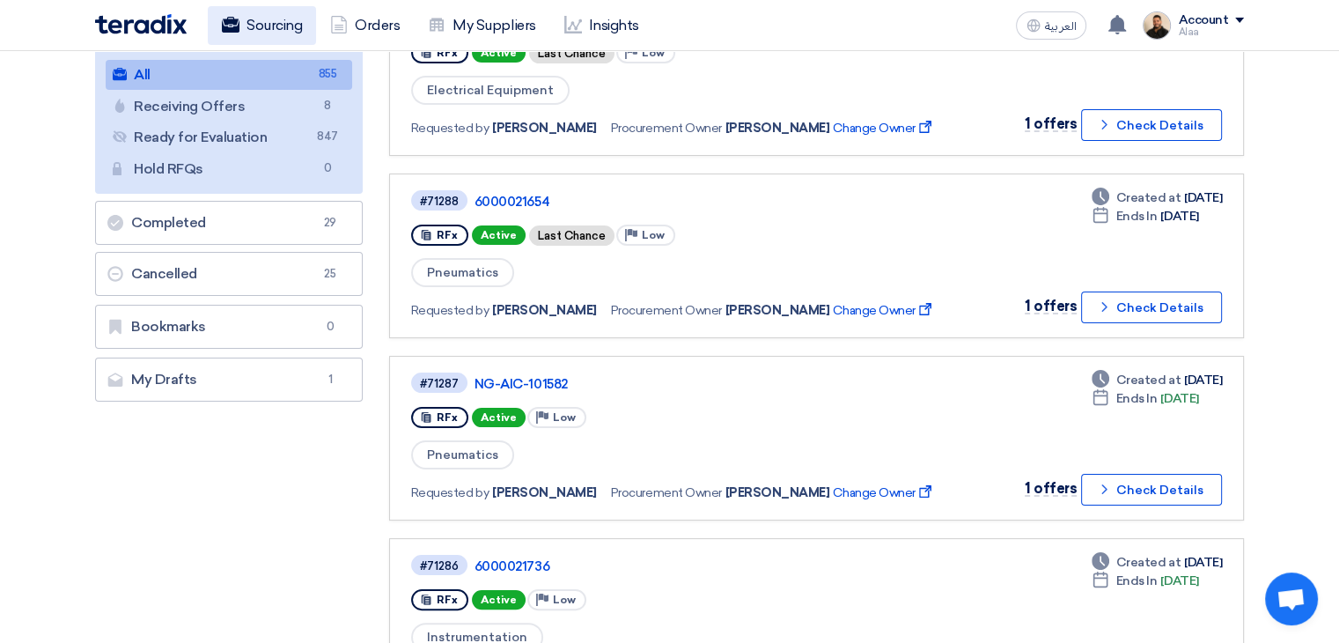
scroll to position [88, 0]
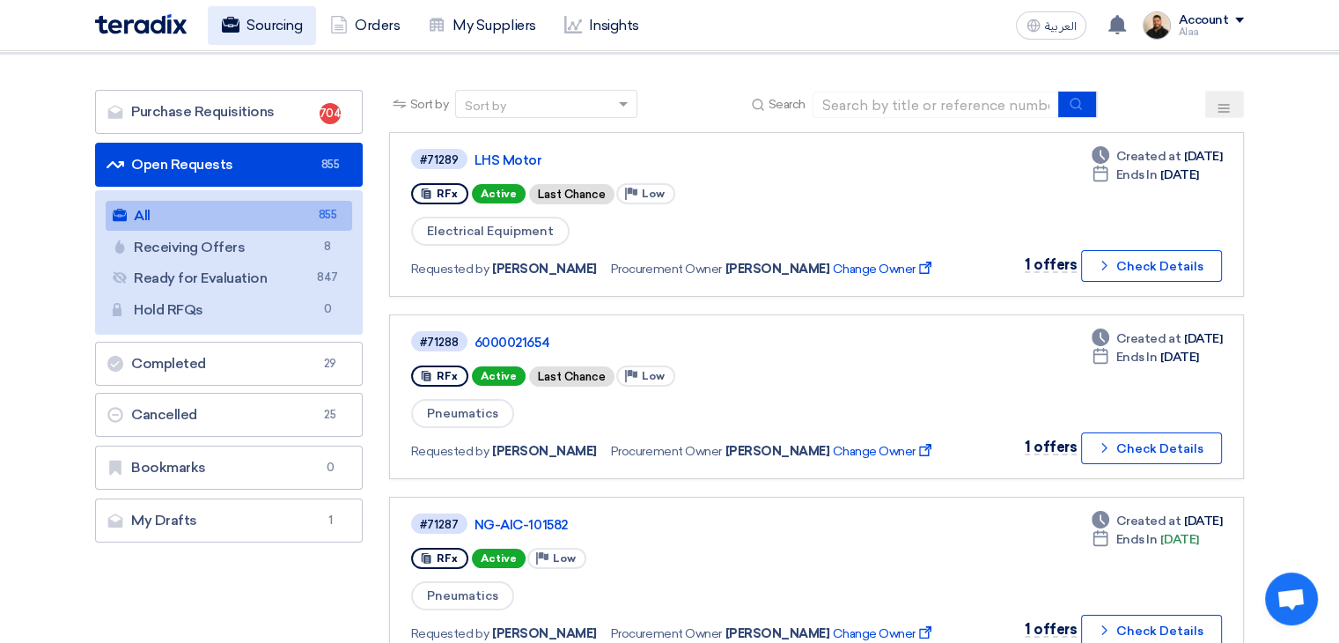
click at [228, 13] on link "Sourcing" at bounding box center [262, 25] width 108 height 39
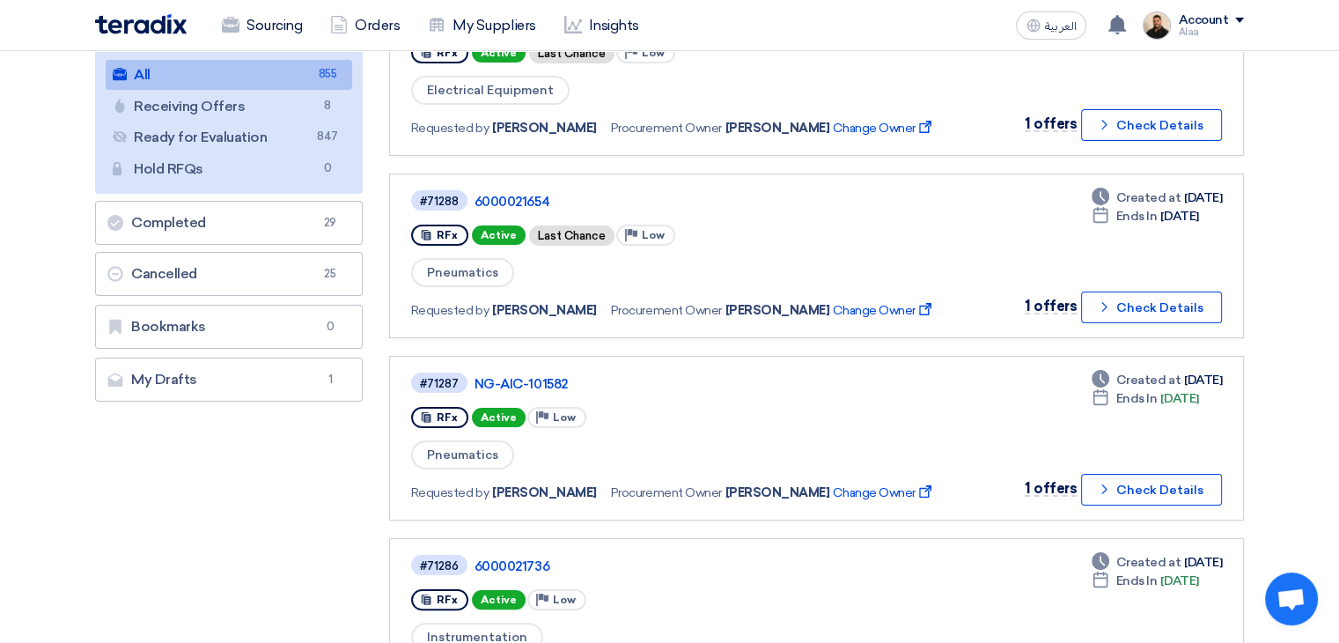
scroll to position [0, 0]
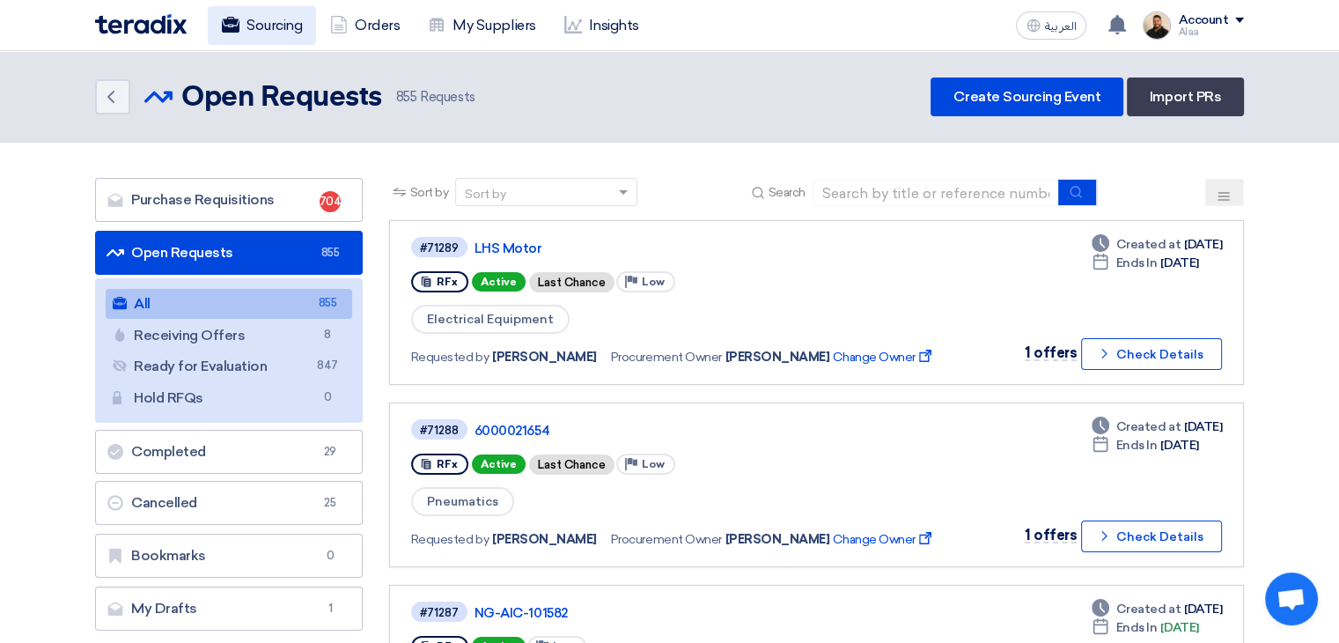
click at [247, 19] on link "Sourcing" at bounding box center [262, 25] width 108 height 39
click at [247, 18] on link "Sourcing" at bounding box center [262, 25] width 108 height 39
